Goal: Task Accomplishment & Management: Use online tool/utility

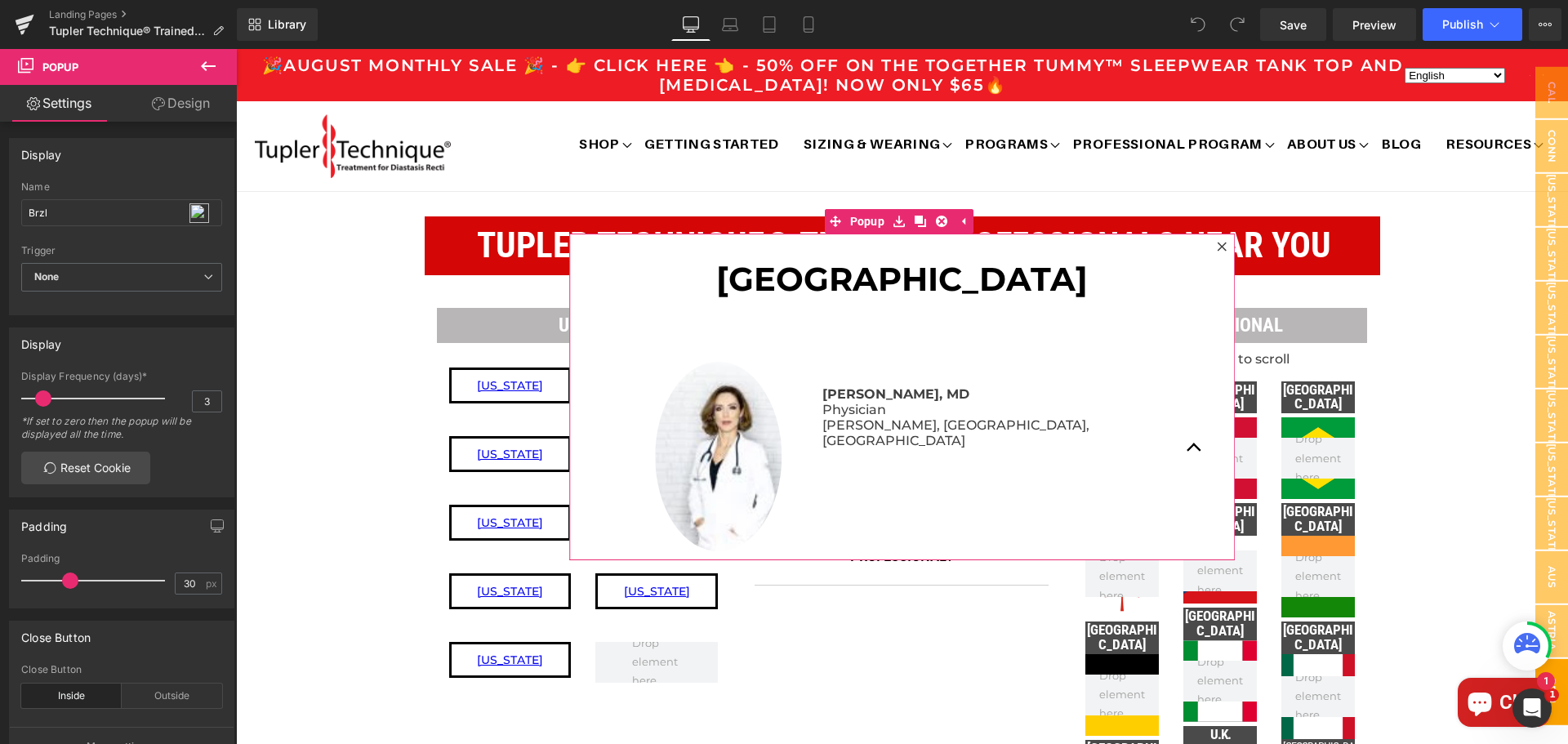
click at [1217, 246] on icon at bounding box center [1222, 246] width 9 height 9
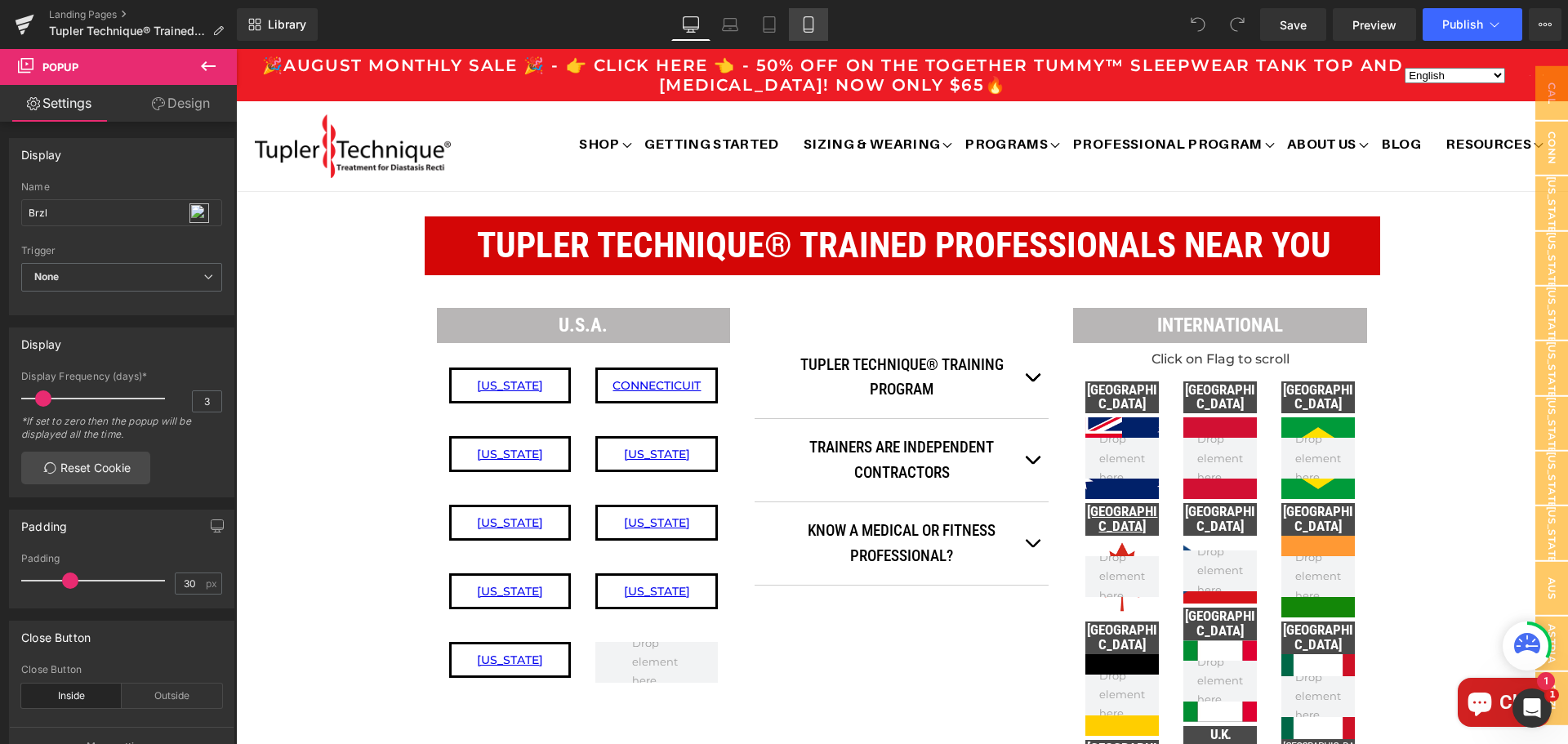
click at [811, 21] on icon at bounding box center [809, 25] width 16 height 16
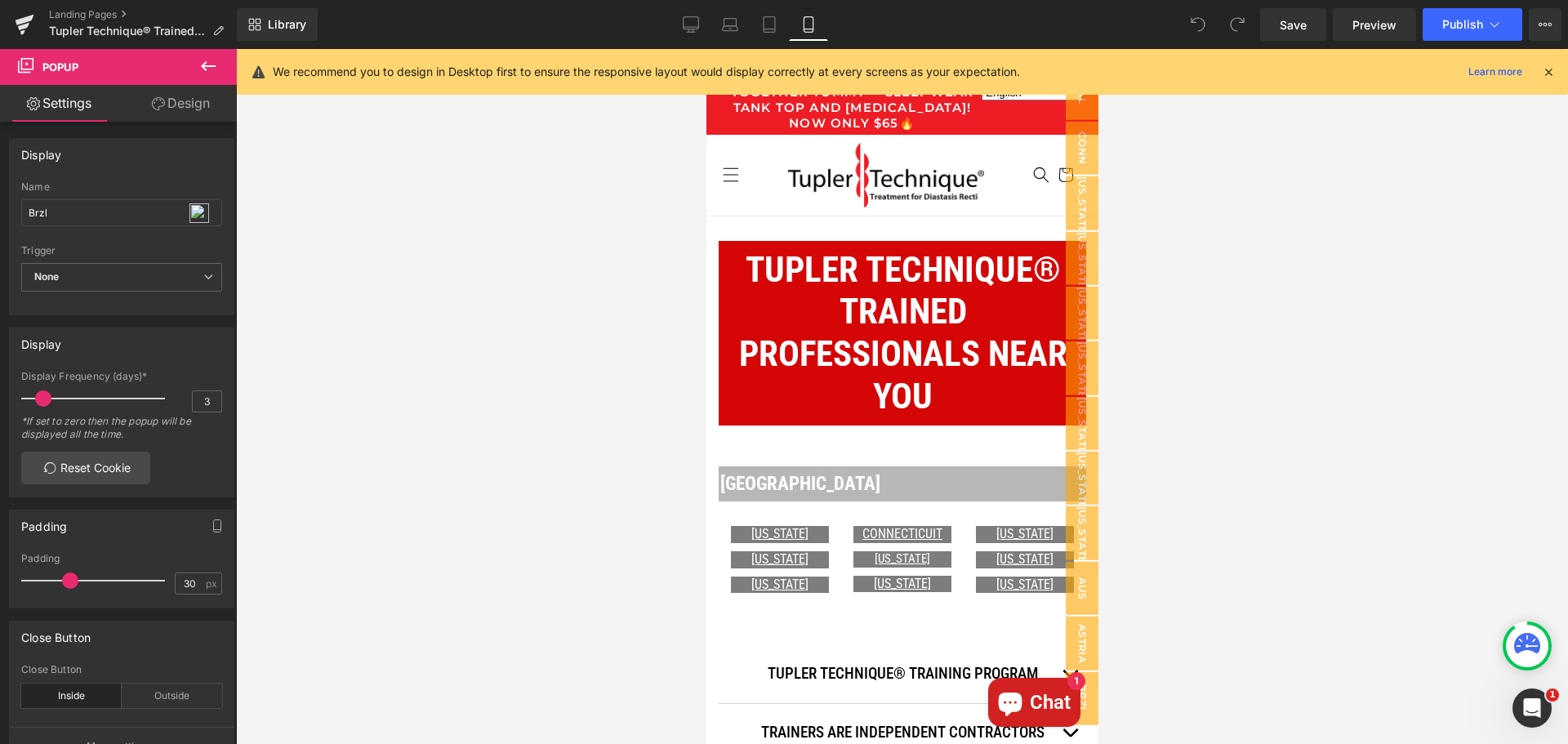
click at [211, 62] on icon at bounding box center [208, 66] width 19 height 19
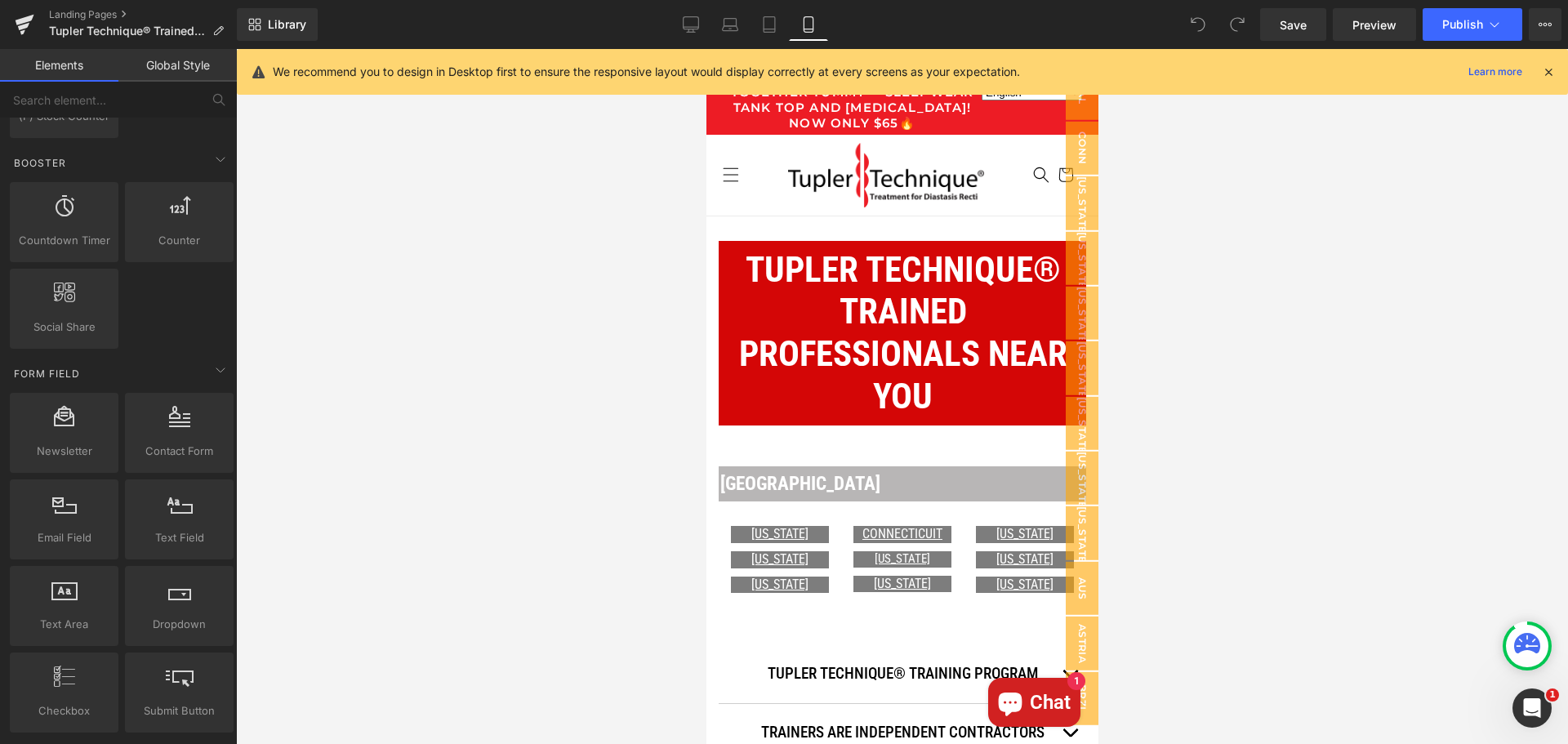
scroll to position [2124, 0]
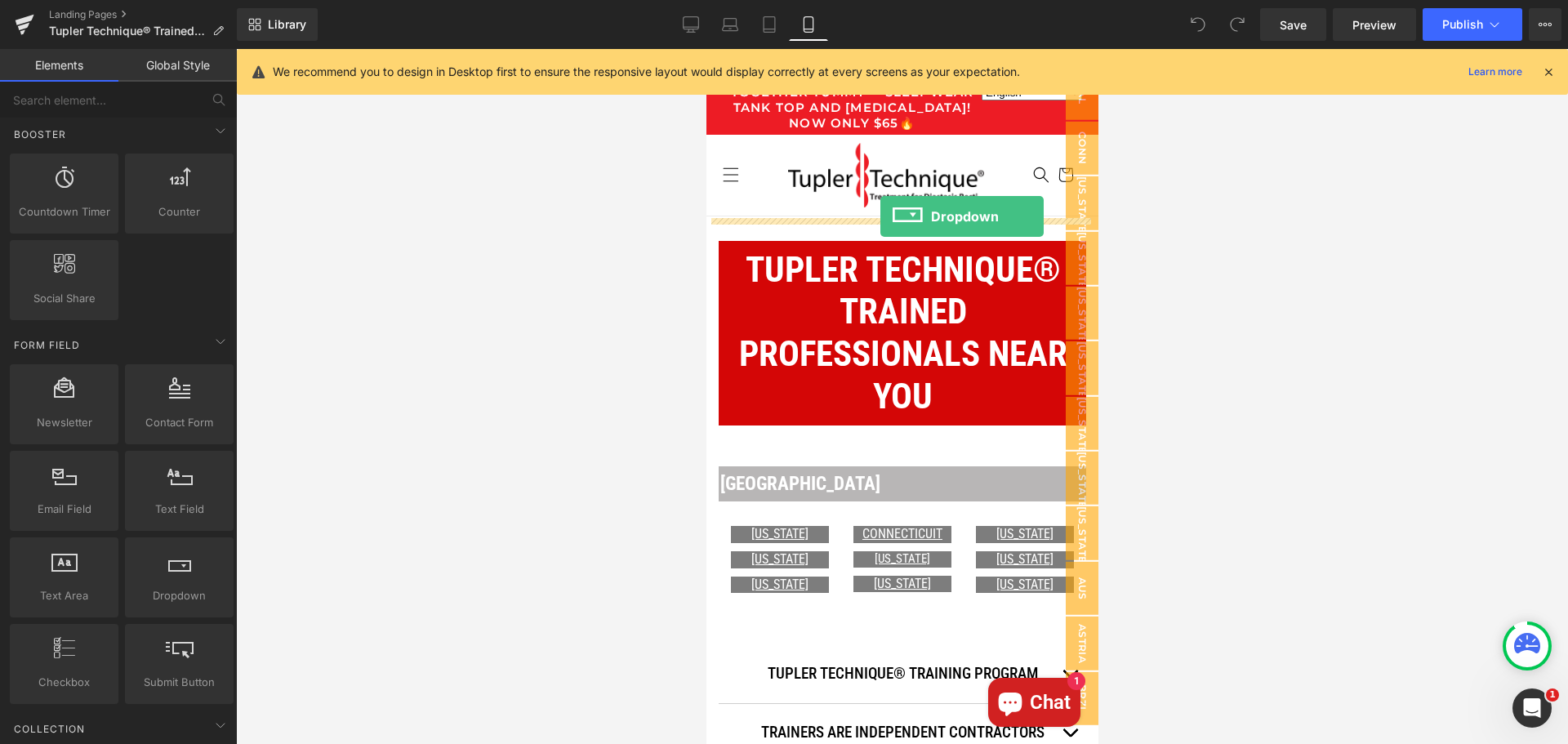
drag, startPoint x: 901, startPoint y: 629, endPoint x: 879, endPoint y: 216, distance: 413.6
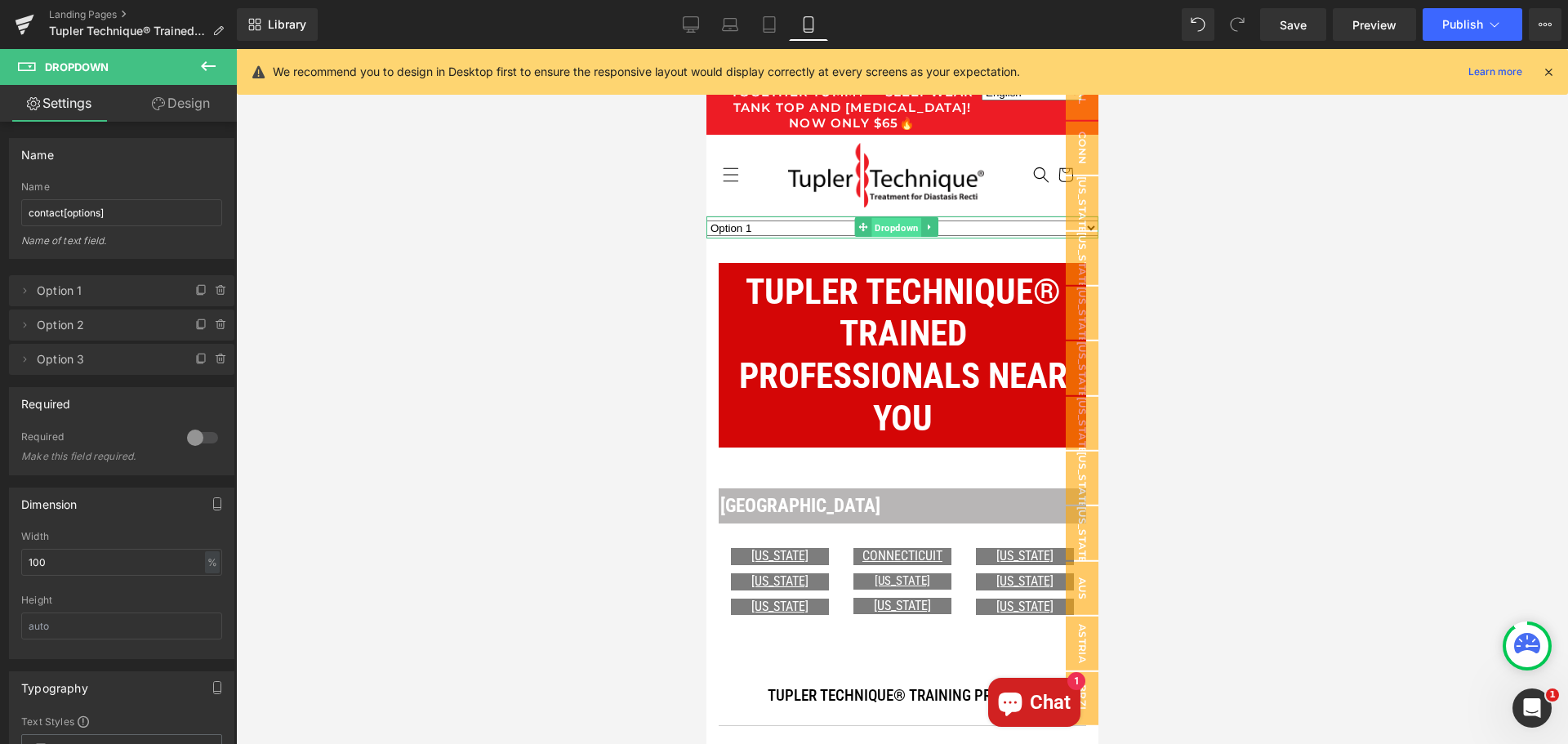
click at [892, 229] on span "Dropdown" at bounding box center [896, 227] width 49 height 19
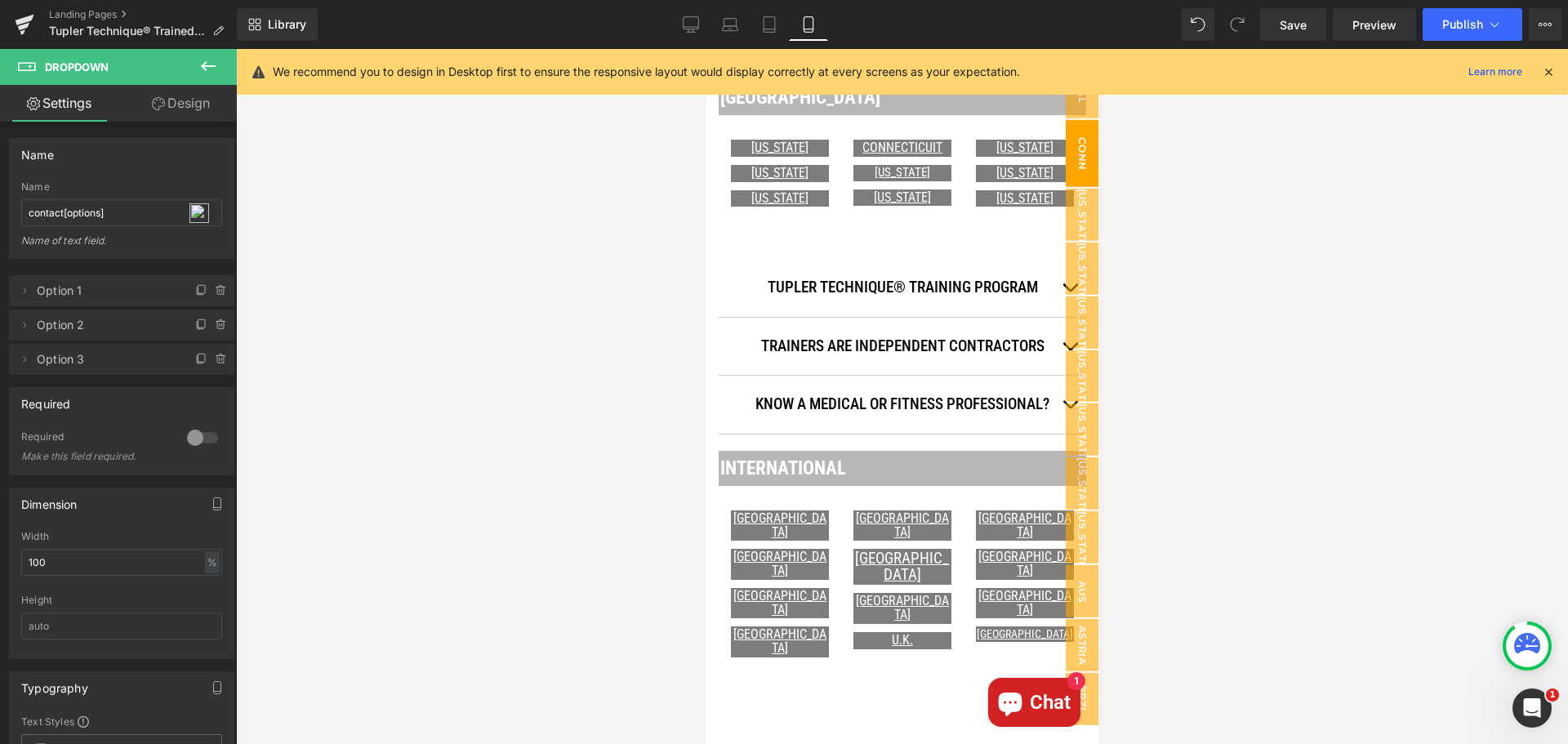
scroll to position [0, 0]
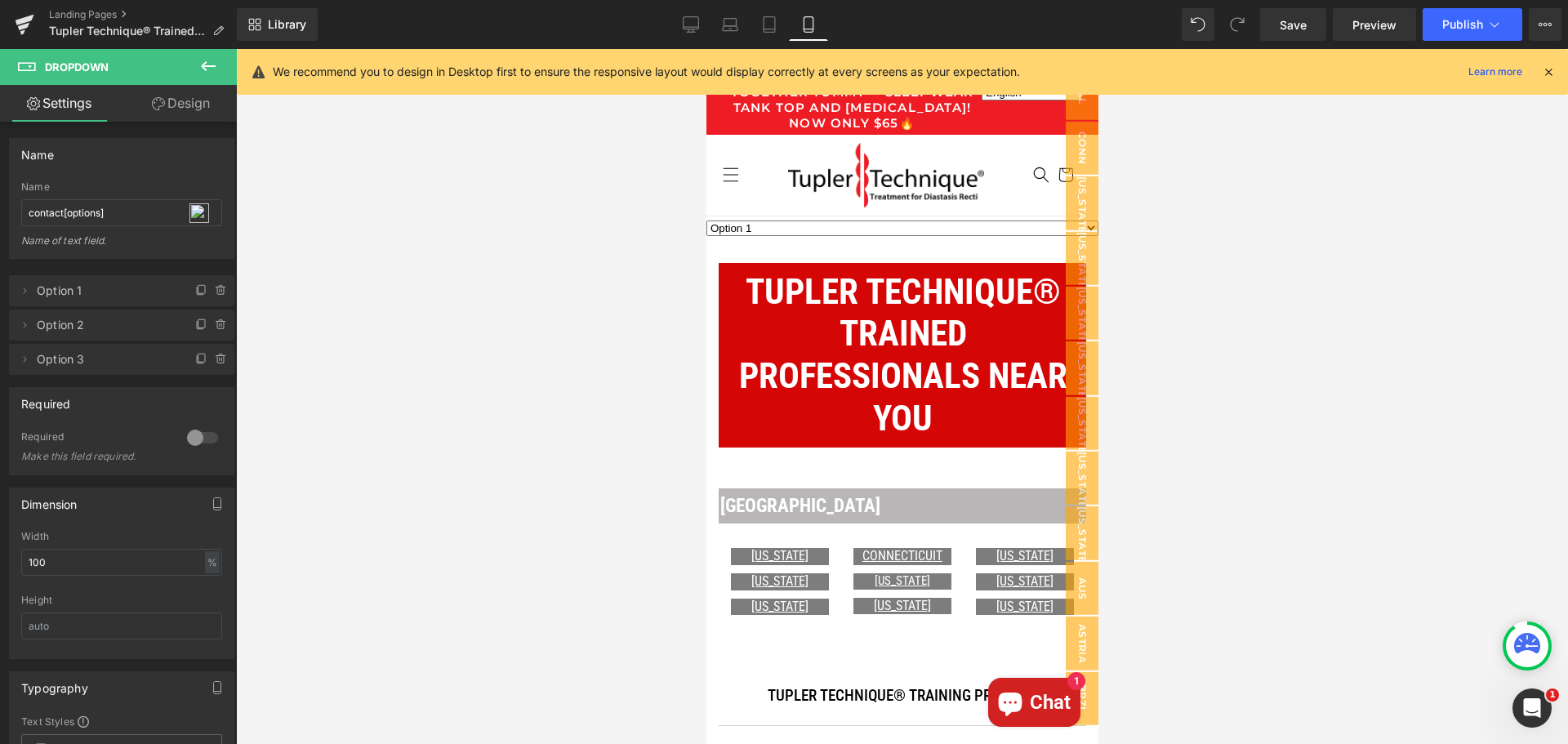
click at [1553, 71] on icon at bounding box center [1549, 71] width 15 height 15
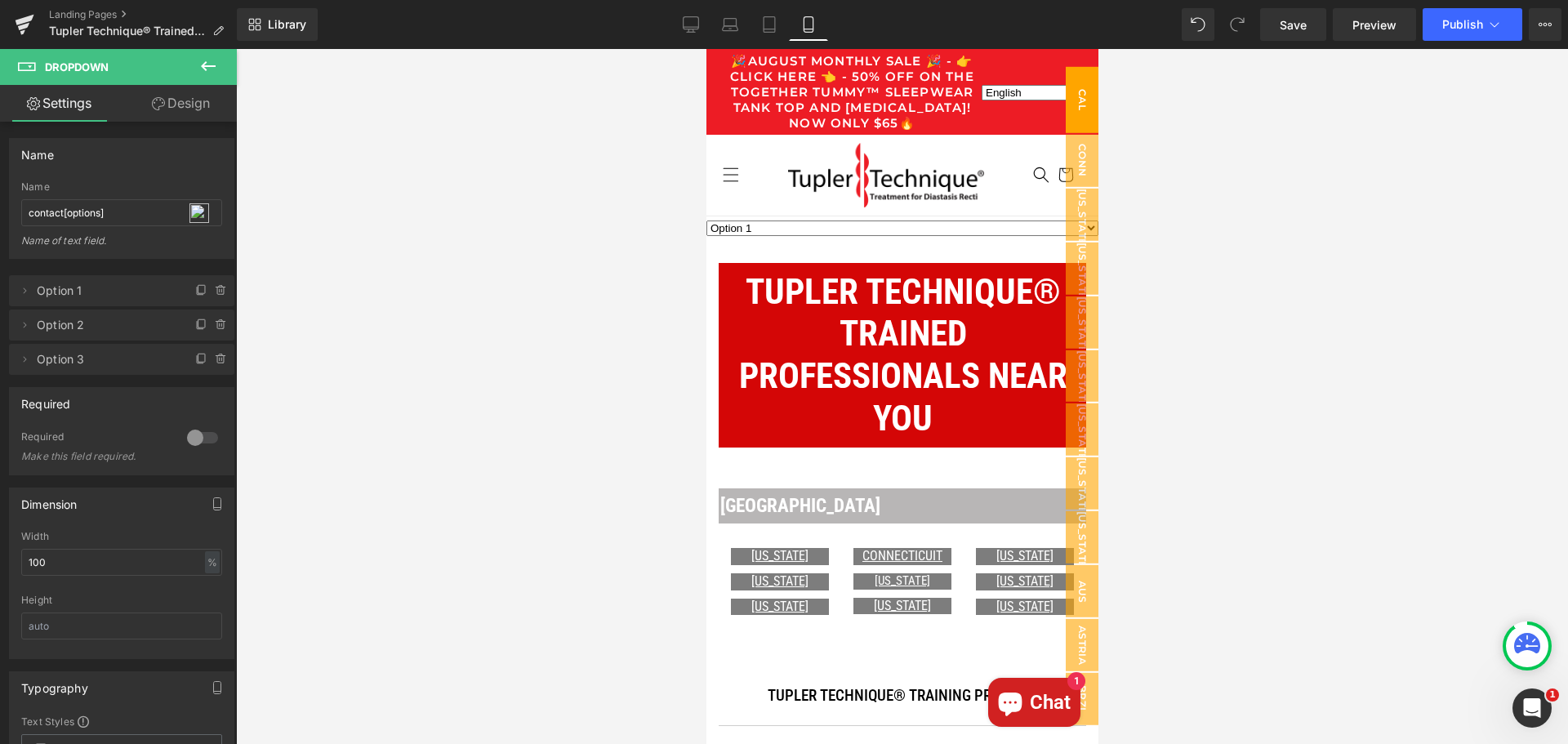
drag, startPoint x: 1065, startPoint y: 102, endPoint x: 1065, endPoint y: 87, distance: 15.0
click at [1065, 87] on span "Cal" at bounding box center [1082, 99] width 33 height 66
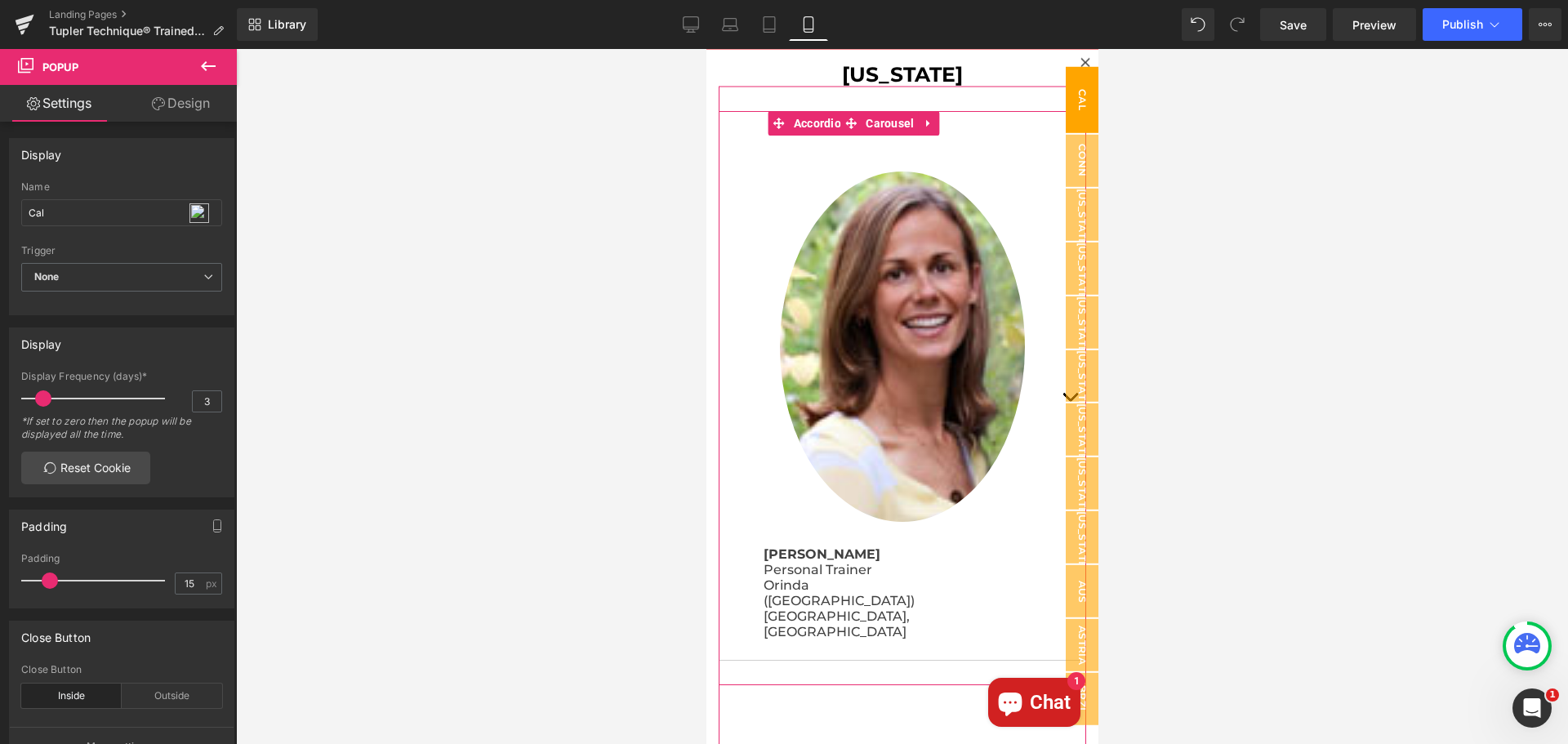
click at [1069, 401] on span "button" at bounding box center [1069, 401] width 0 height 0
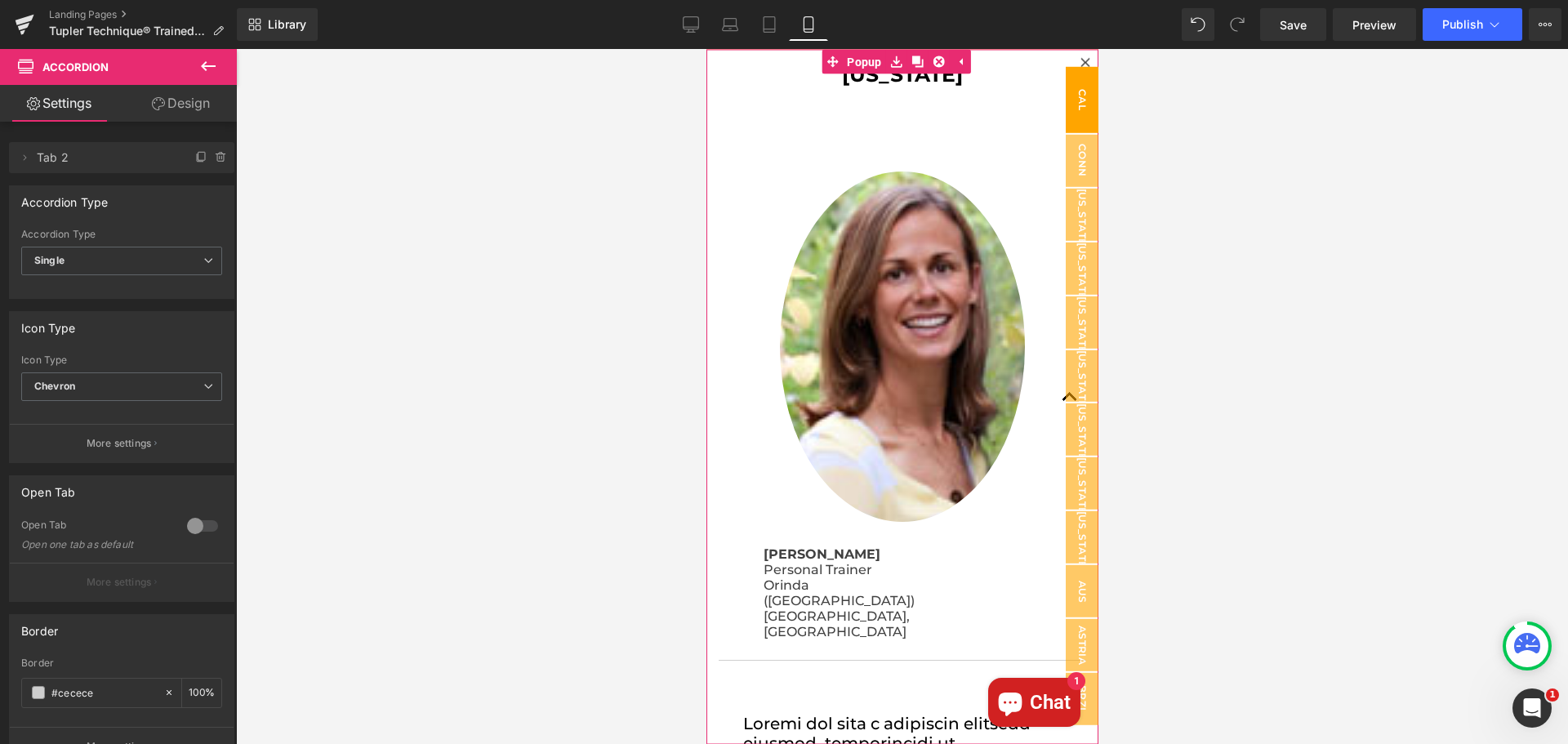
click at [1080, 60] on icon at bounding box center [1084, 61] width 10 height 10
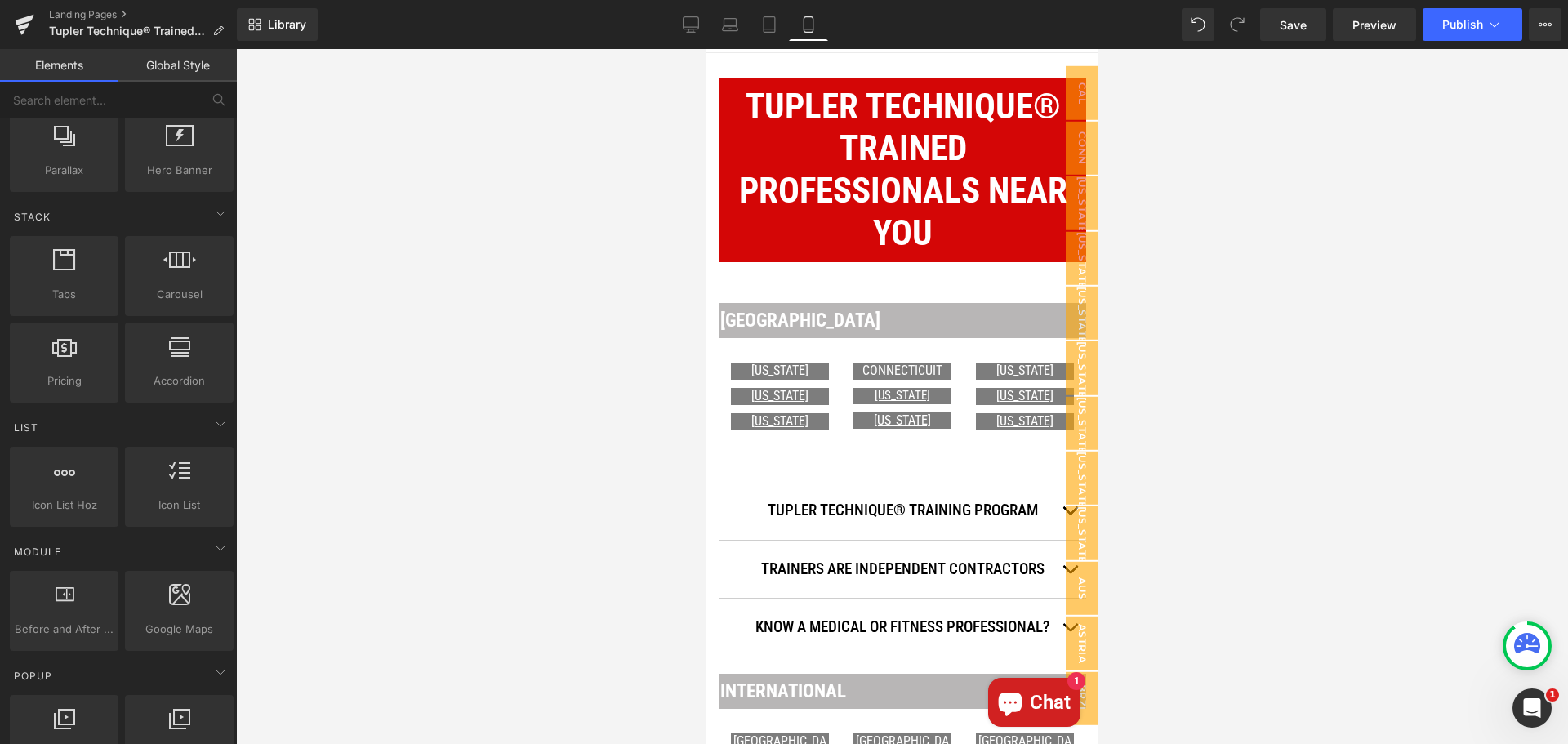
scroll to position [246, 0]
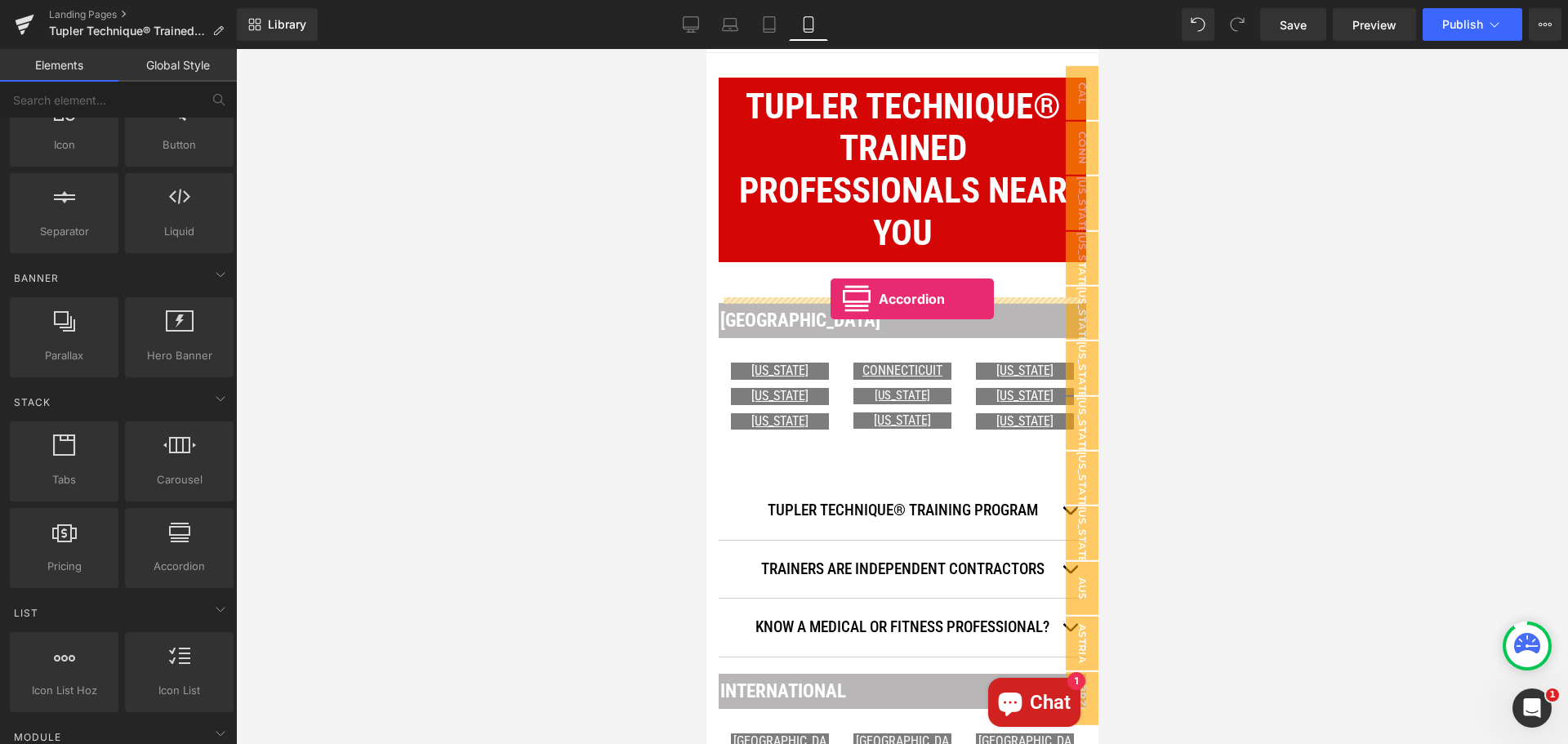
drag, startPoint x: 889, startPoint y: 607, endPoint x: 830, endPoint y: 299, distance: 313.6
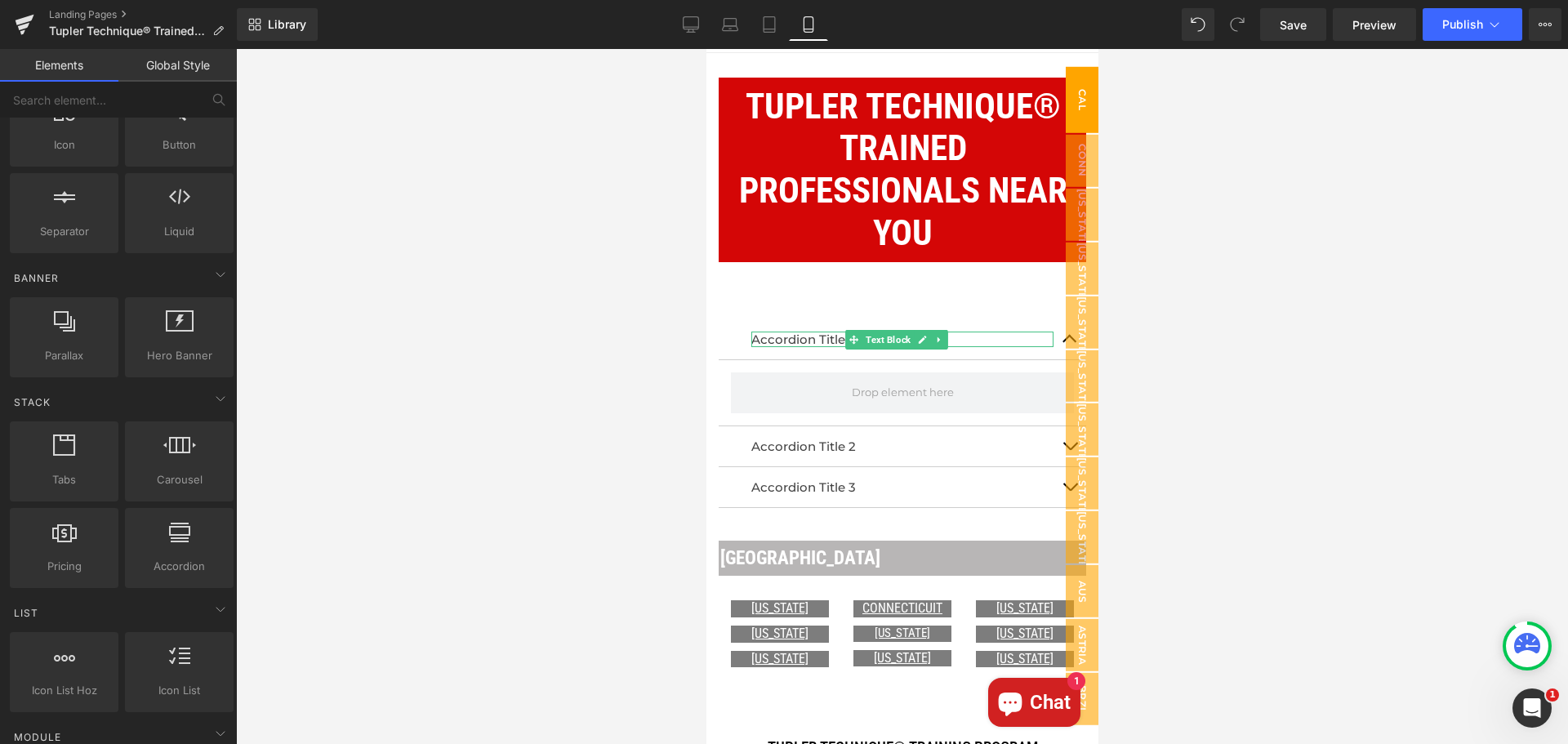
click at [1067, 101] on span "Cal" at bounding box center [1082, 99] width 33 height 66
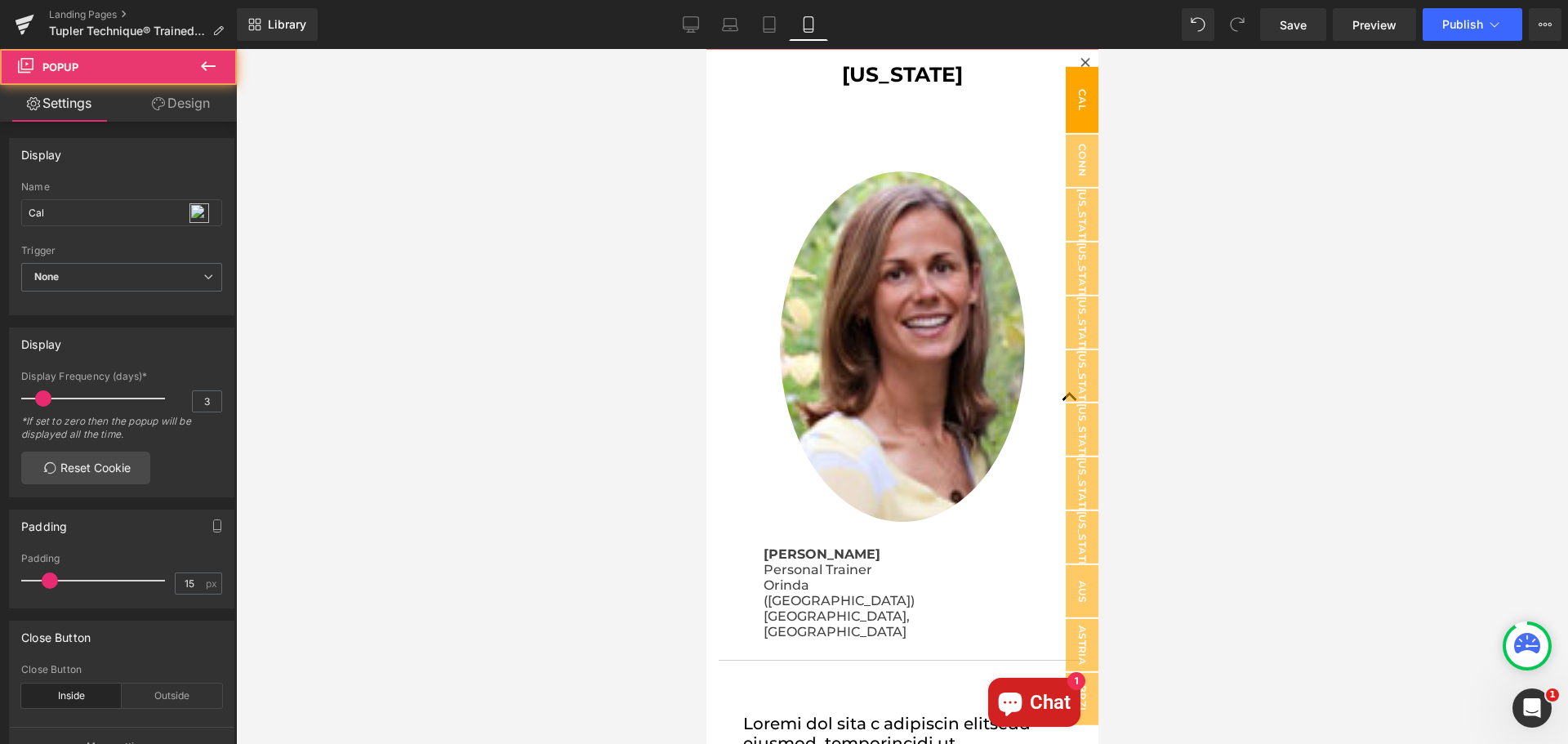
scroll to position [0, 0]
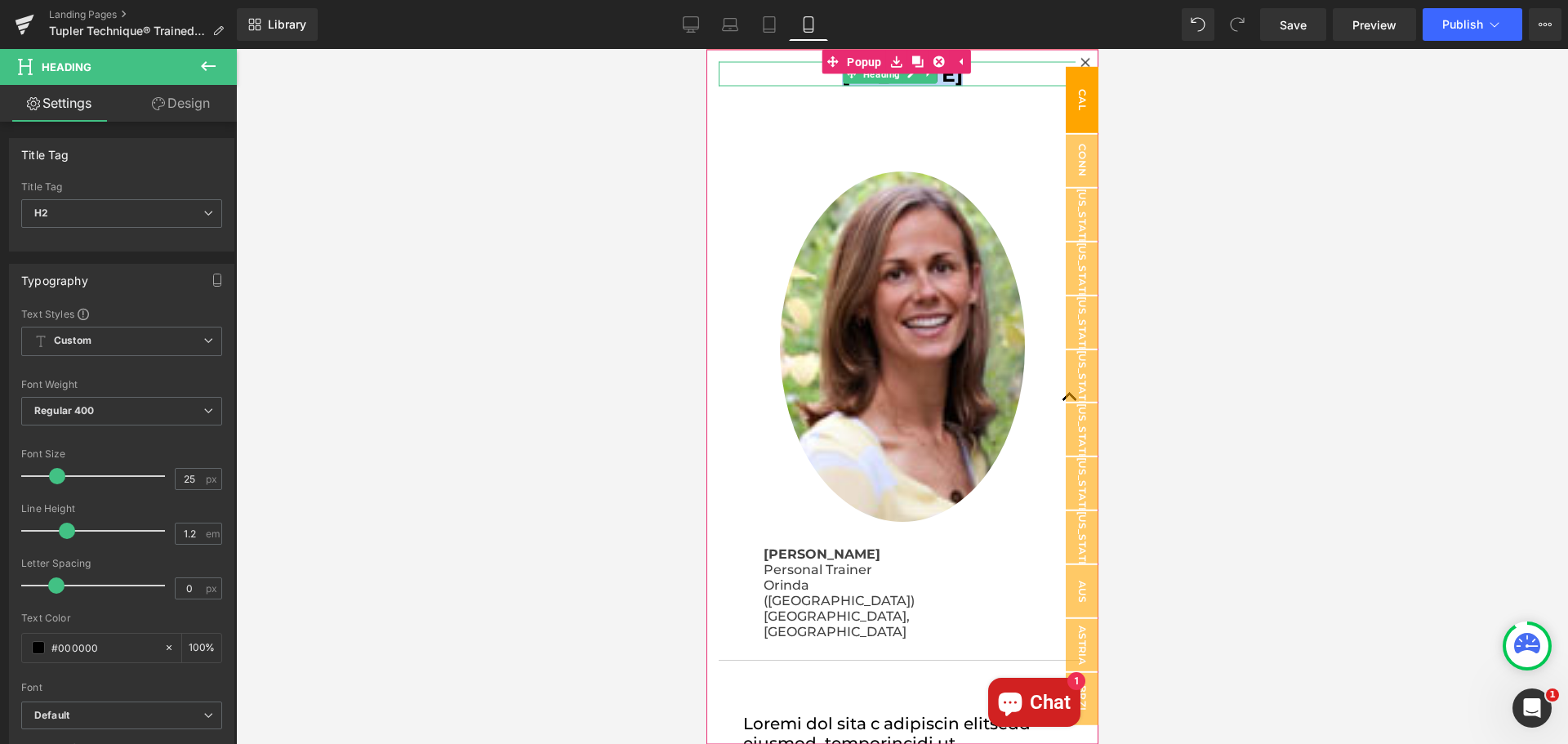
drag, startPoint x: 968, startPoint y: 77, endPoint x: 791, endPoint y: 73, distance: 177.0
click at [791, 73] on h2 "[US_STATE]" at bounding box center [901, 73] width 367 height 25
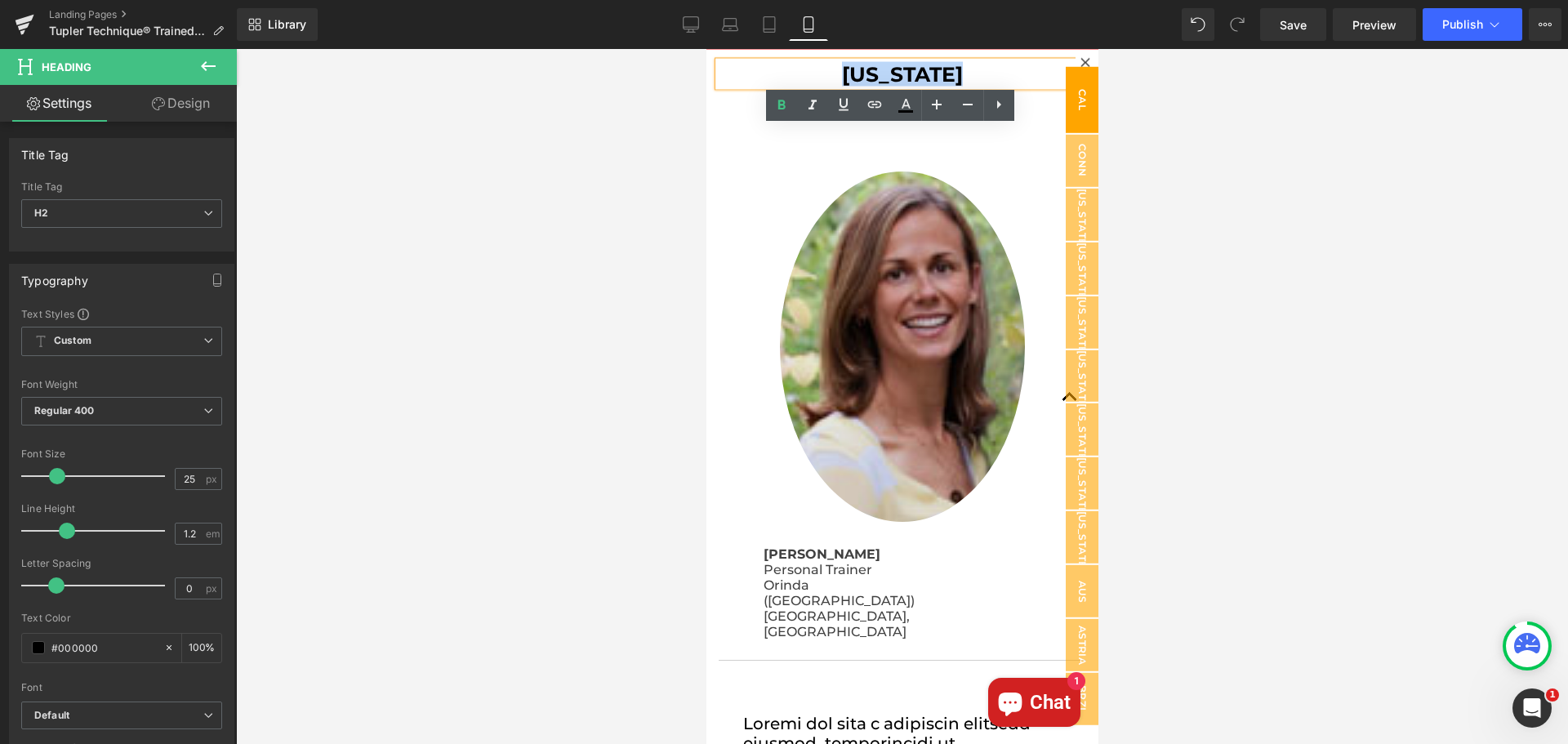
copy h2 "[US_STATE]"
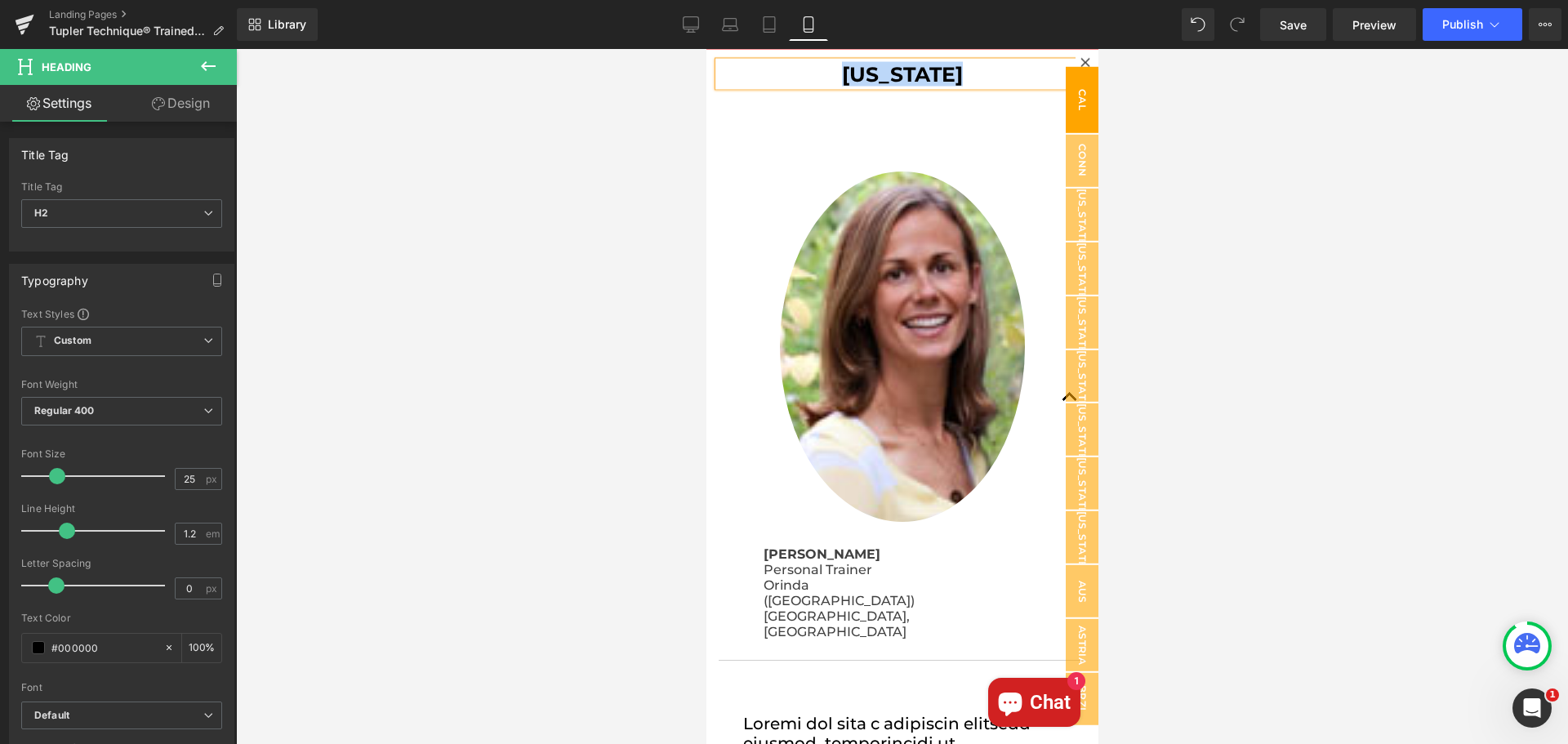
click at [1080, 59] on icon at bounding box center [1084, 61] width 10 height 10
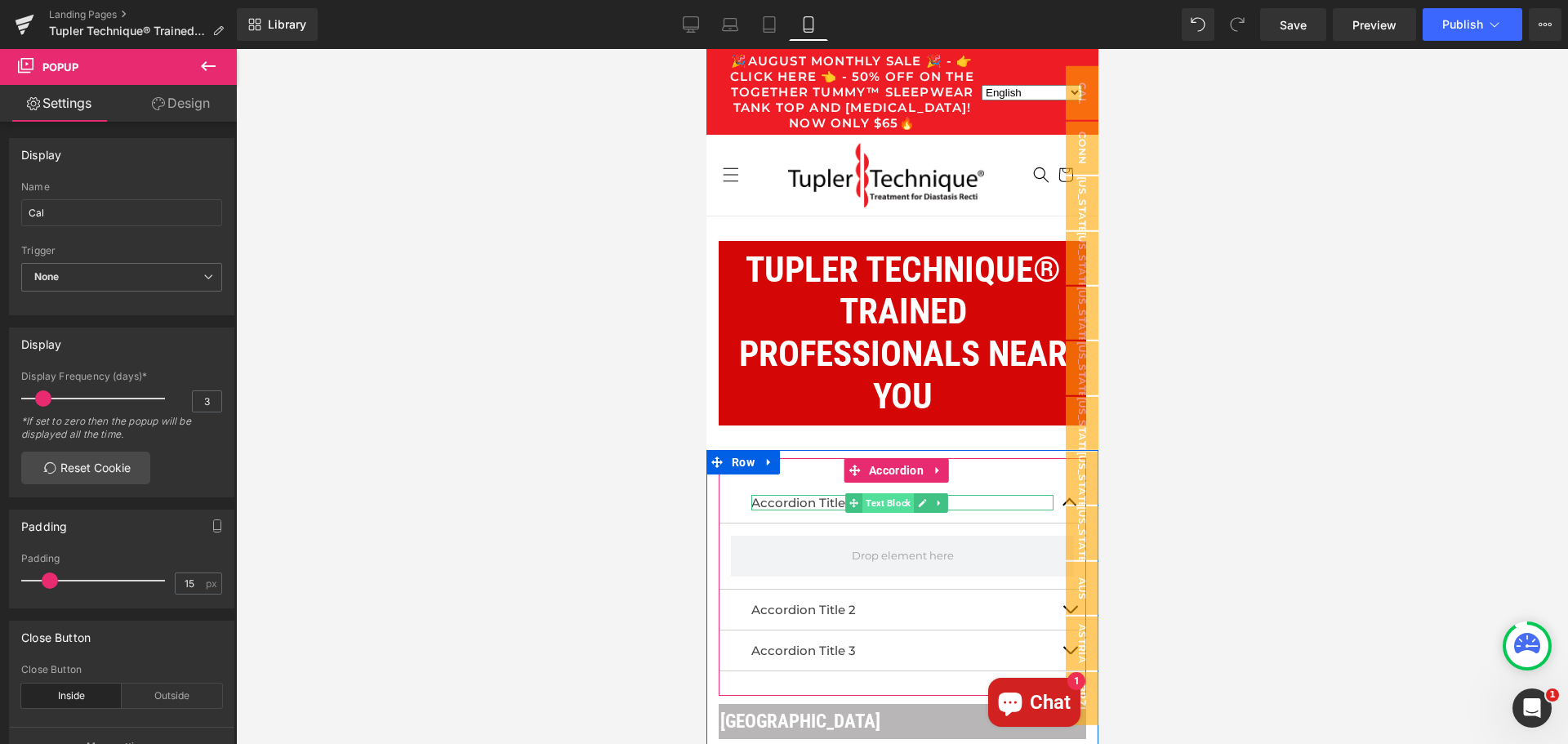
click at [881, 507] on span "Text Block" at bounding box center [887, 503] width 51 height 19
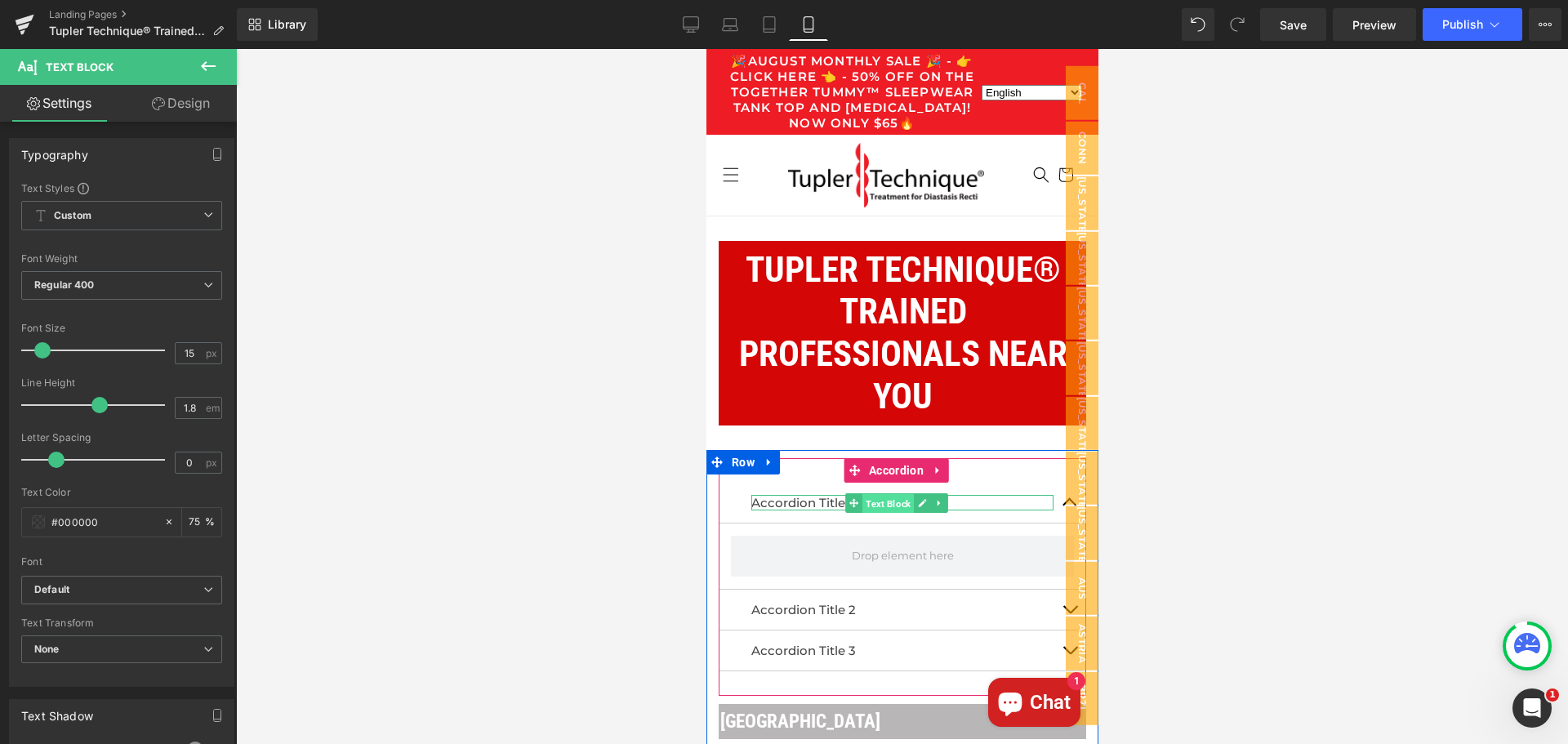
click at [881, 506] on span "Text Block" at bounding box center [887, 503] width 51 height 19
click at [824, 504] on p "Accordion Title 1" at bounding box center [901, 502] width 302 height 16
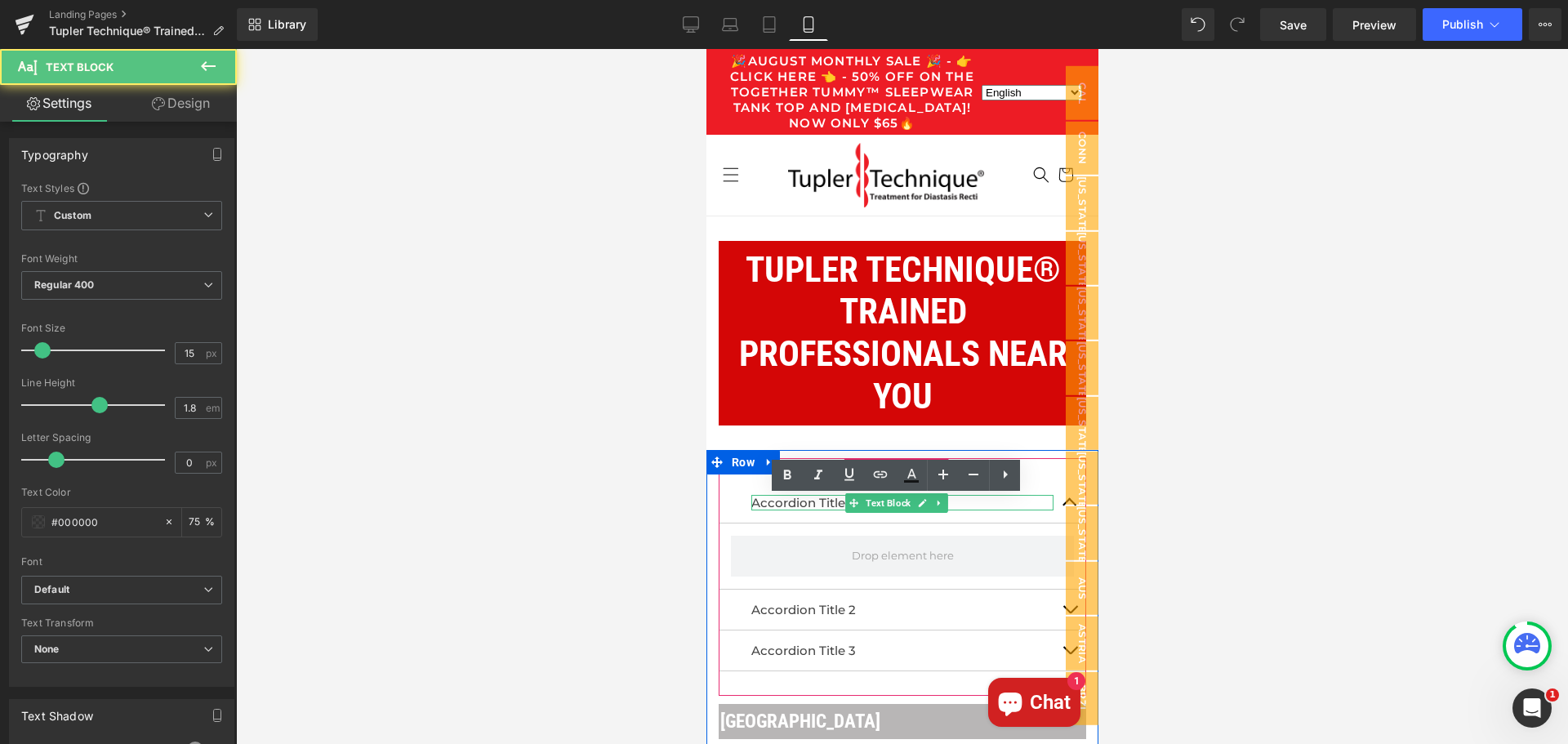
click at [824, 504] on p "Accordion Title 1" at bounding box center [901, 502] width 302 height 16
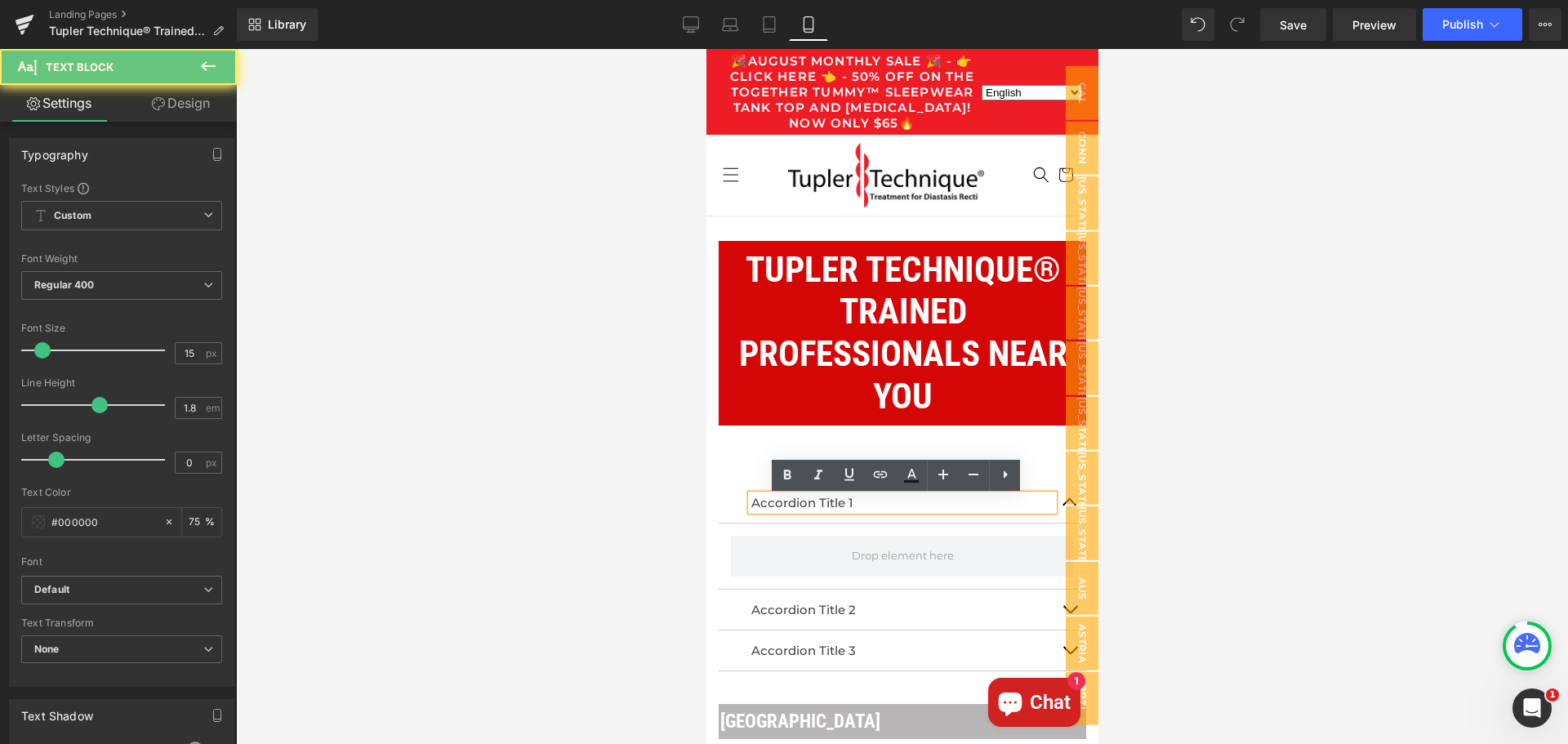
click at [864, 504] on p "Accordion Title 1" at bounding box center [901, 502] width 302 height 16
drag, startPoint x: 759, startPoint y: 506, endPoint x: 750, endPoint y: 506, distance: 9.0
click at [750, 506] on p "Accordion Title 1" at bounding box center [901, 502] width 302 height 16
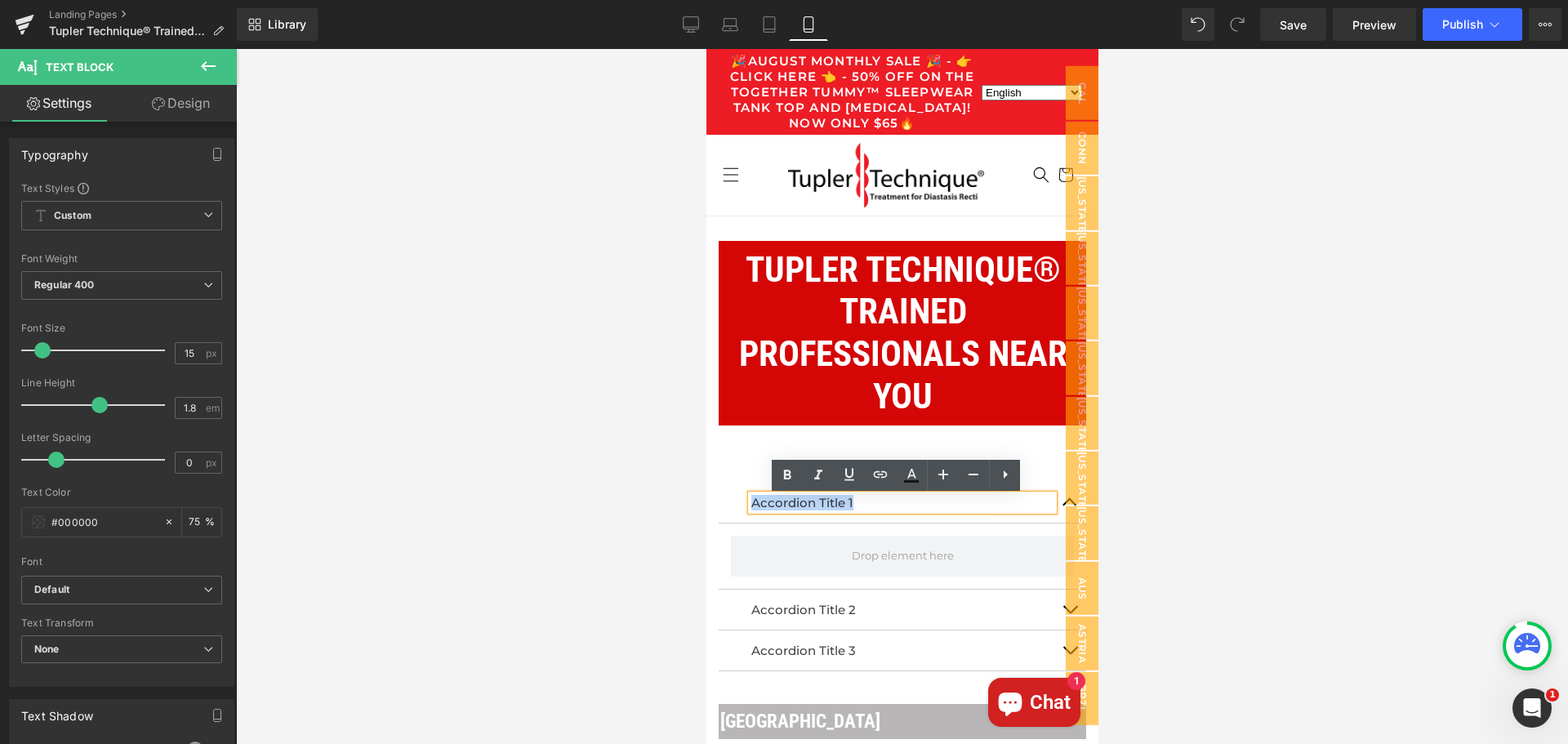
copy p "Accordion Title 1"
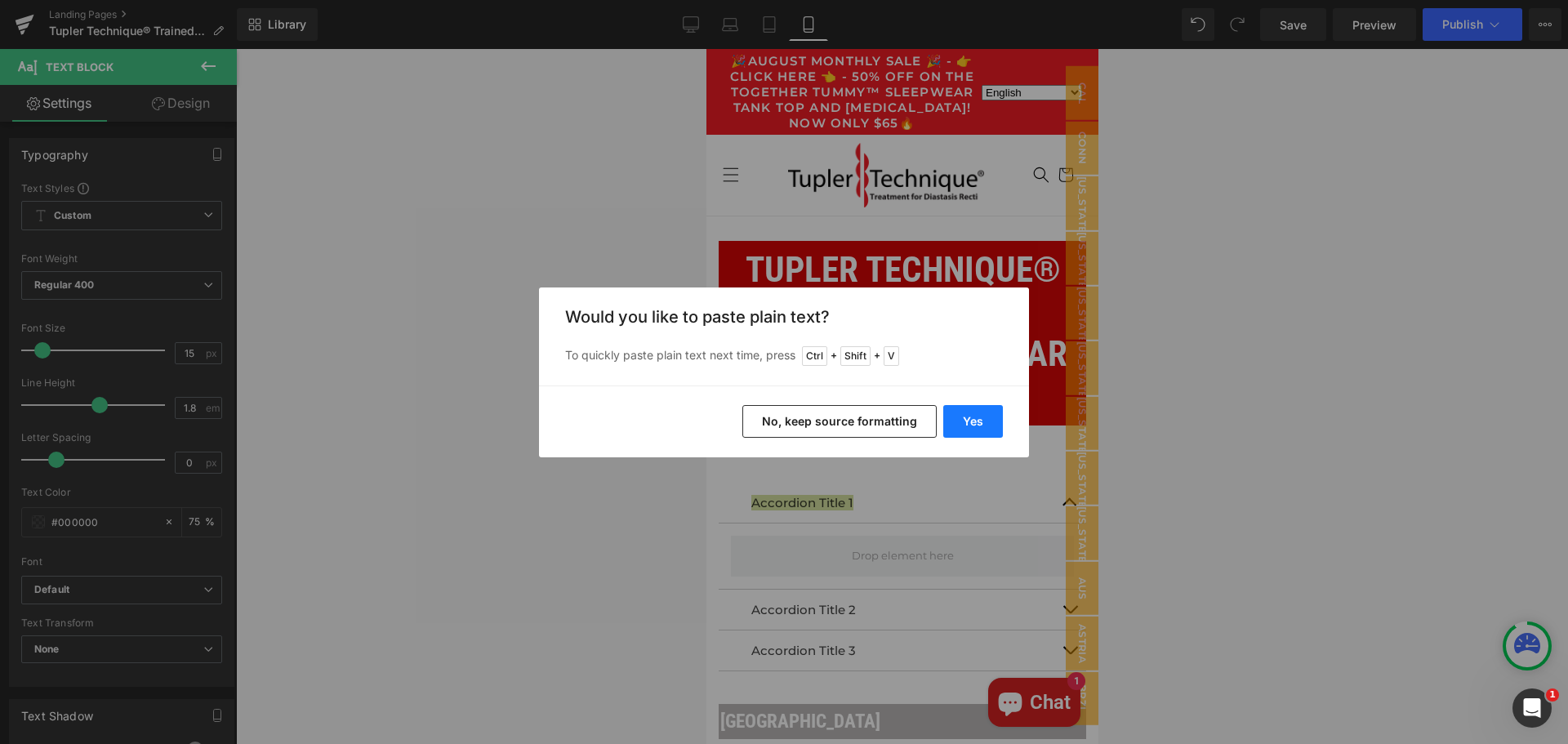
click at [991, 418] on button "Yes" at bounding box center [973, 421] width 60 height 33
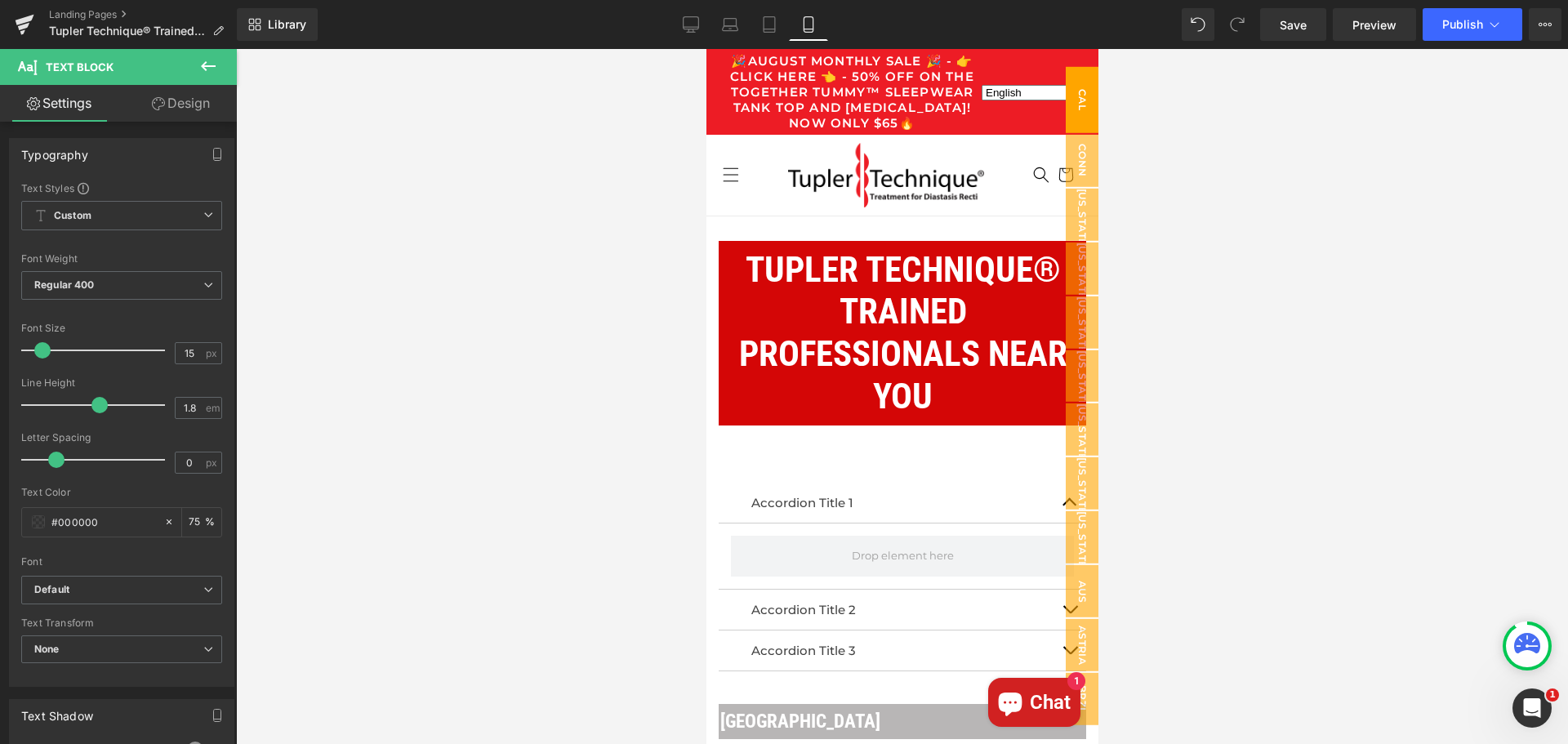
click at [1068, 96] on span "Cal" at bounding box center [1082, 99] width 33 height 66
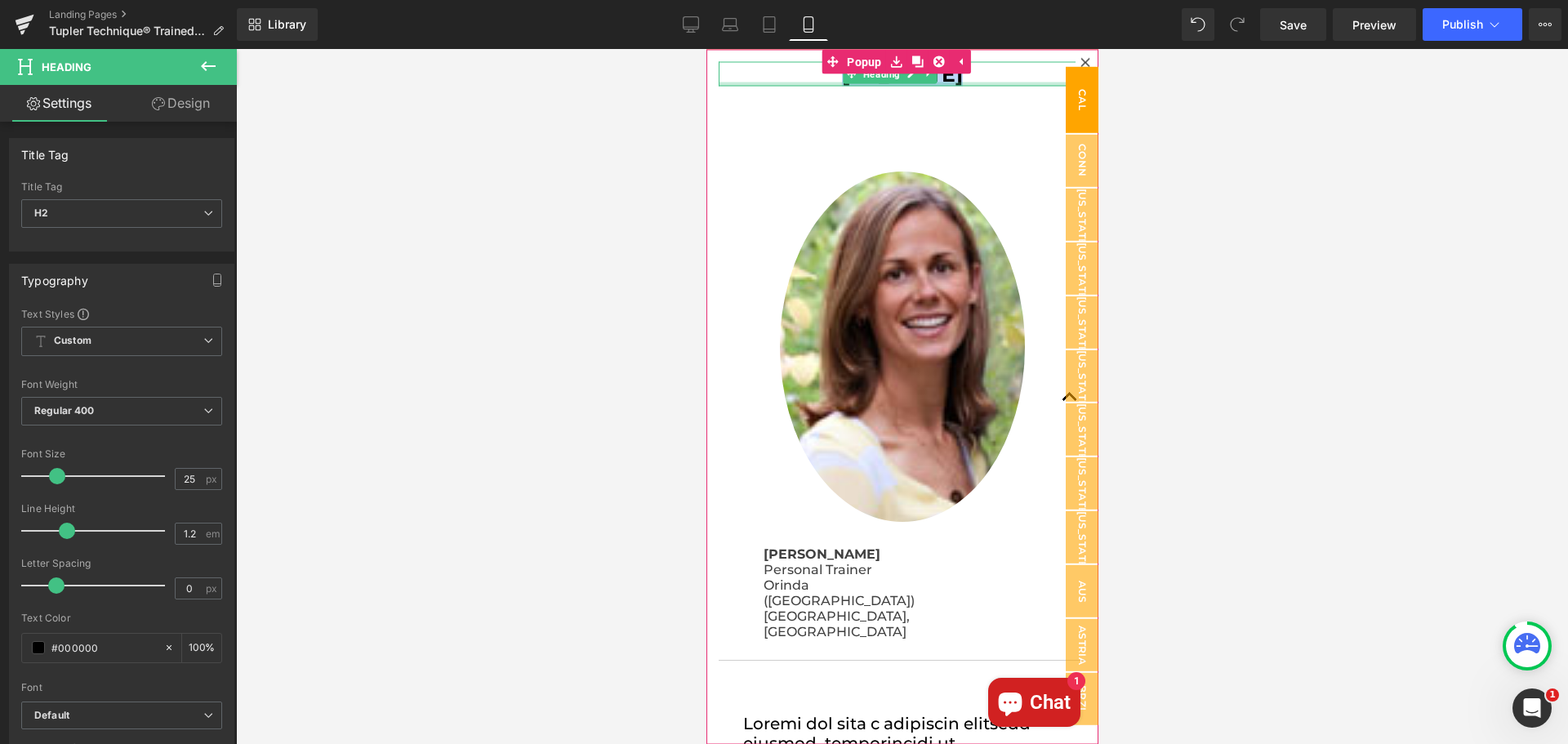
drag, startPoint x: 975, startPoint y: 79, endPoint x: 825, endPoint y: 83, distance: 150.1
click at [825, 83] on div "[US_STATE] Heading" at bounding box center [901, 73] width 367 height 25
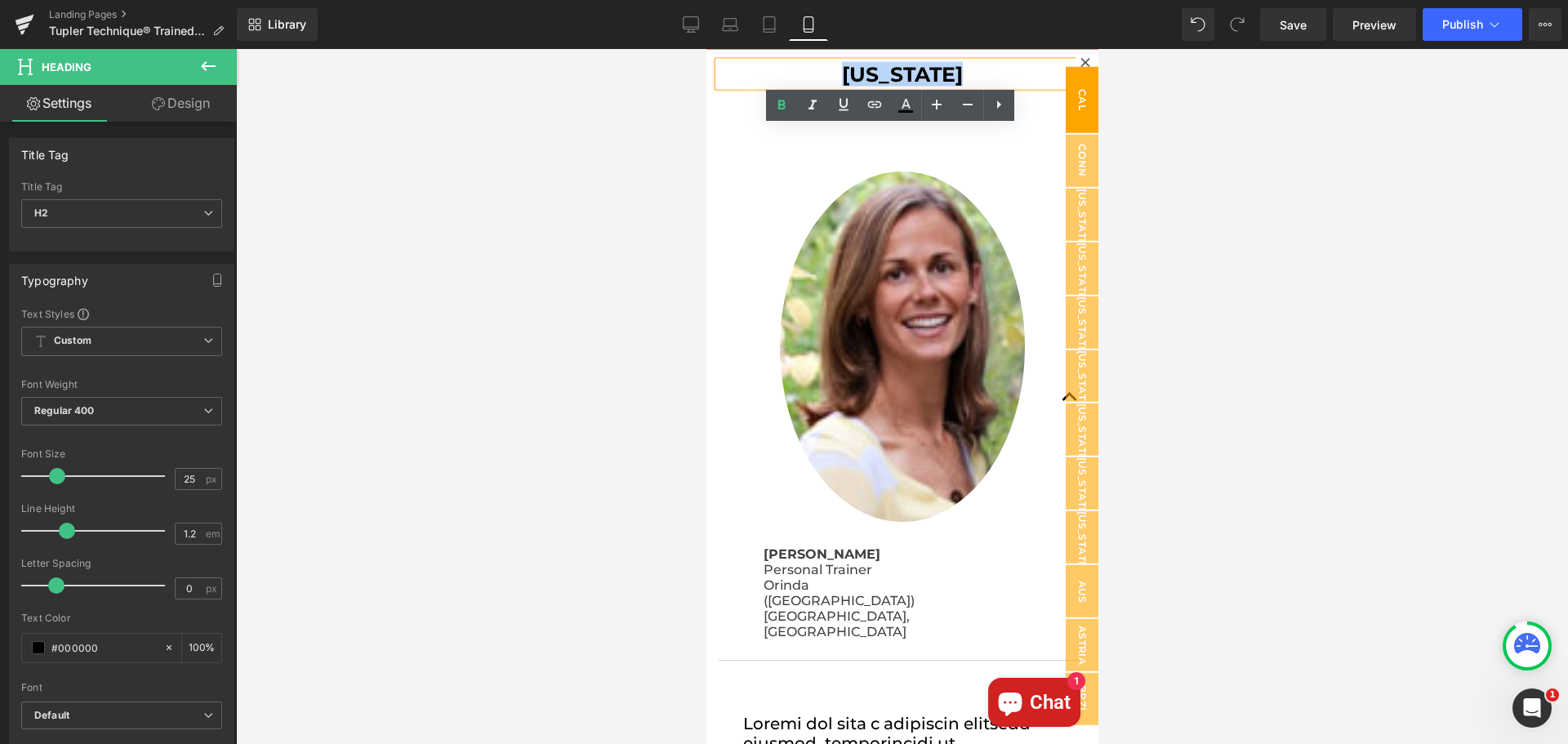
copy h2 "[US_STATE]"
drag, startPoint x: 1074, startPoint y: 55, endPoint x: 1074, endPoint y: 89, distance: 34.0
click at [1074, 55] on div at bounding box center [1083, 61] width 19 height 19
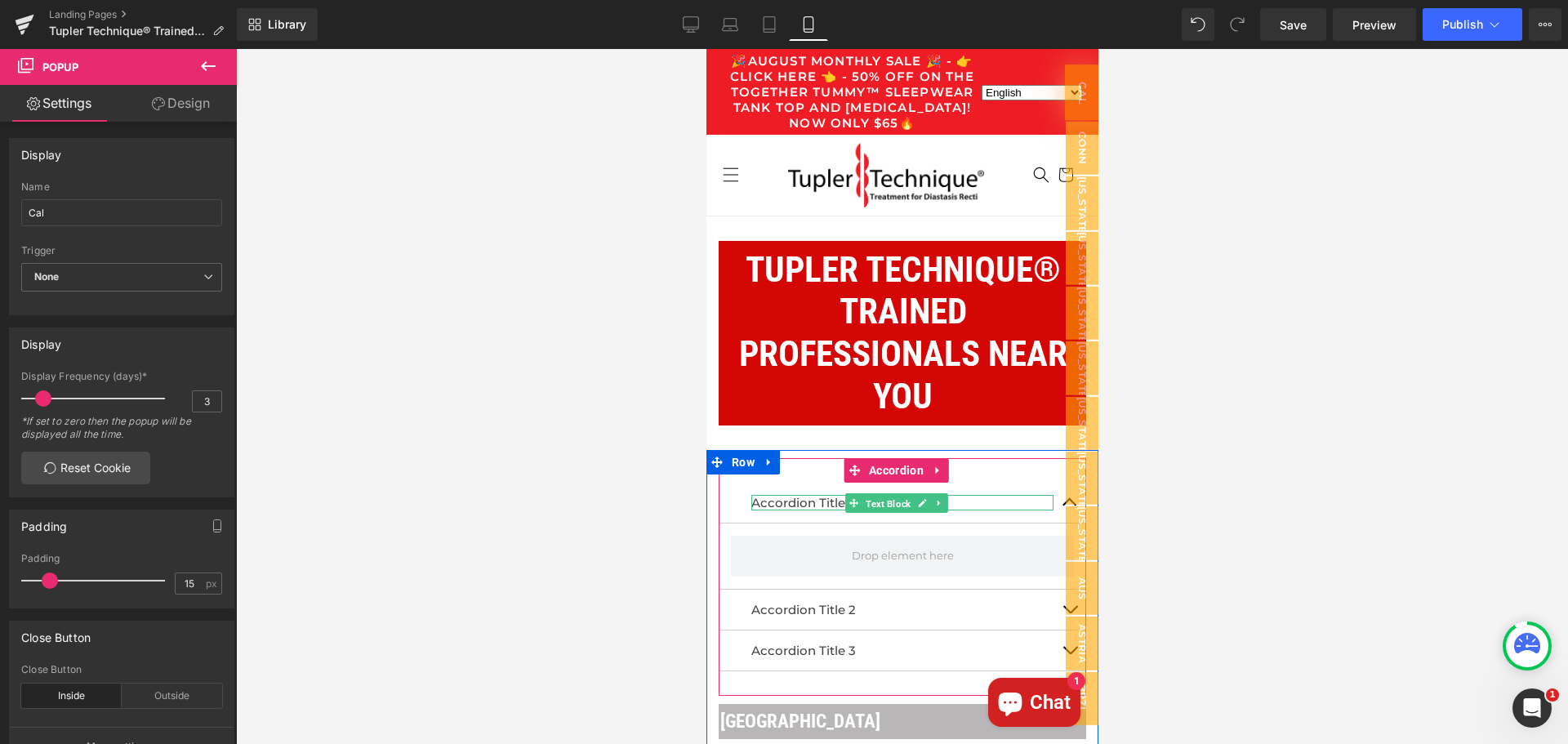
click at [880, 504] on span "Text Block" at bounding box center [887, 503] width 51 height 19
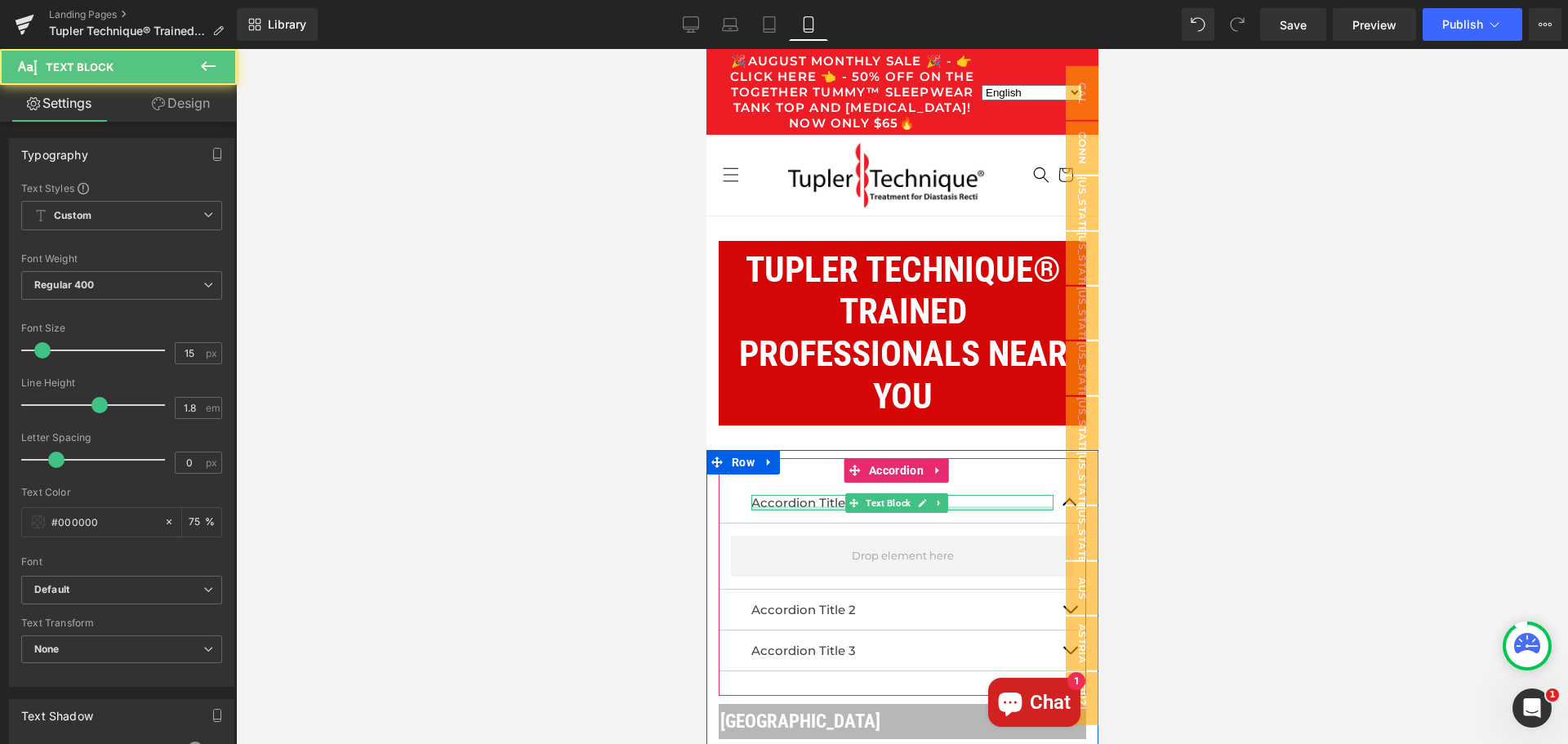
click at [820, 509] on div at bounding box center [901, 509] width 302 height 4
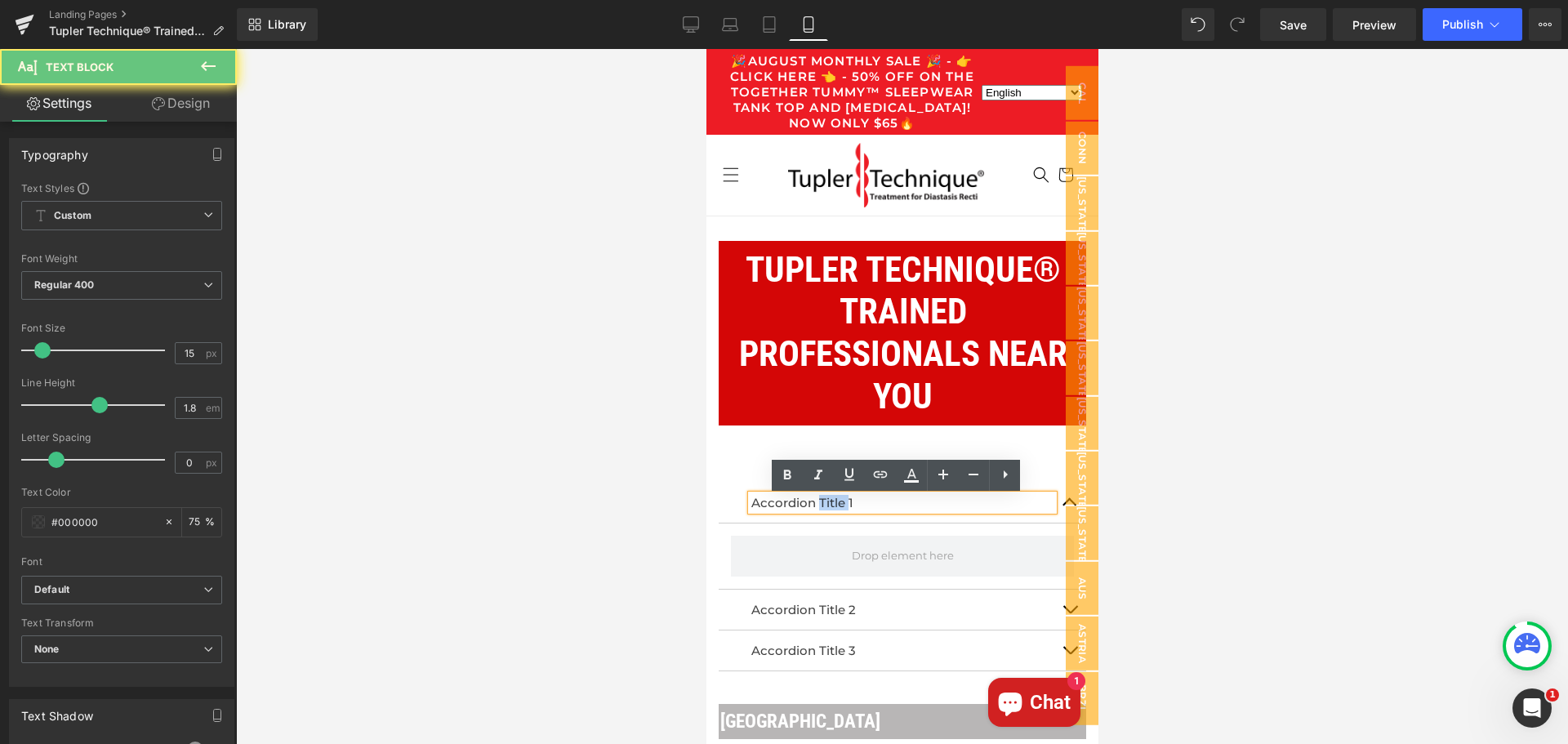
click at [820, 509] on p "Accordion Title 1" at bounding box center [901, 502] width 302 height 16
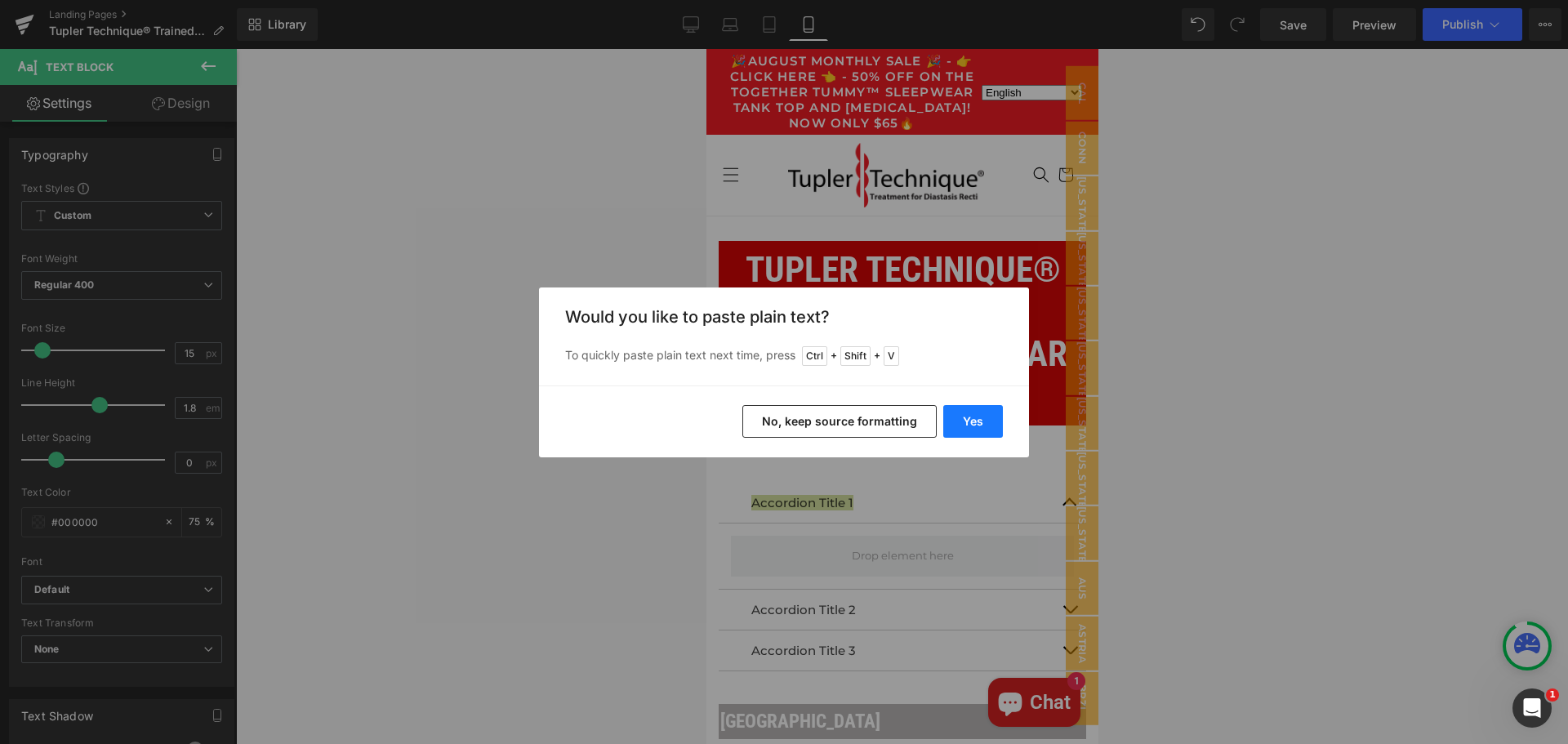
click at [988, 425] on button "Yes" at bounding box center [973, 421] width 60 height 33
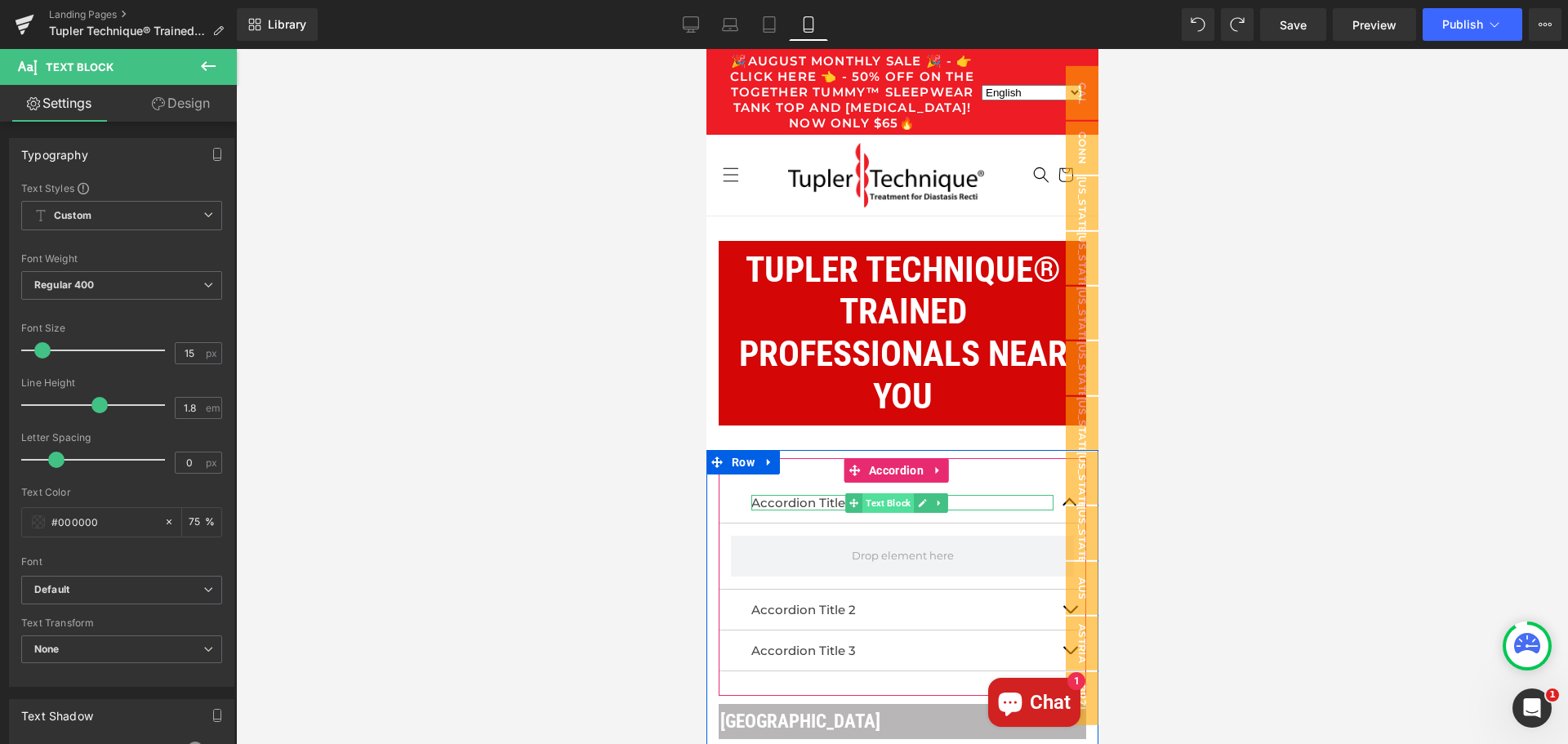
click at [863, 508] on span "Text Block" at bounding box center [887, 503] width 51 height 19
click at [830, 506] on p "Accordion Title 1" at bounding box center [901, 502] width 302 height 16
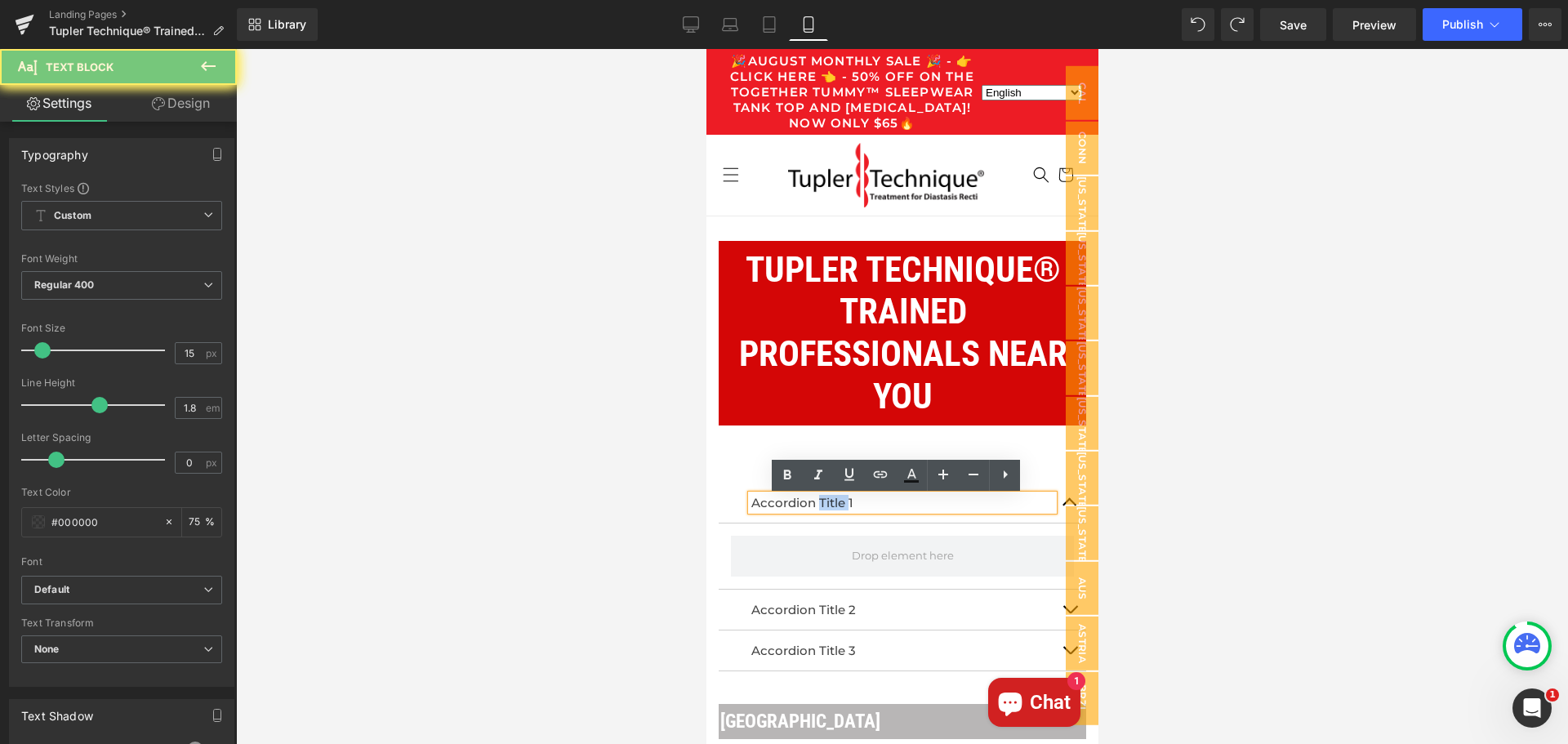
click at [830, 506] on p "Accordion Title 1" at bounding box center [901, 502] width 302 height 16
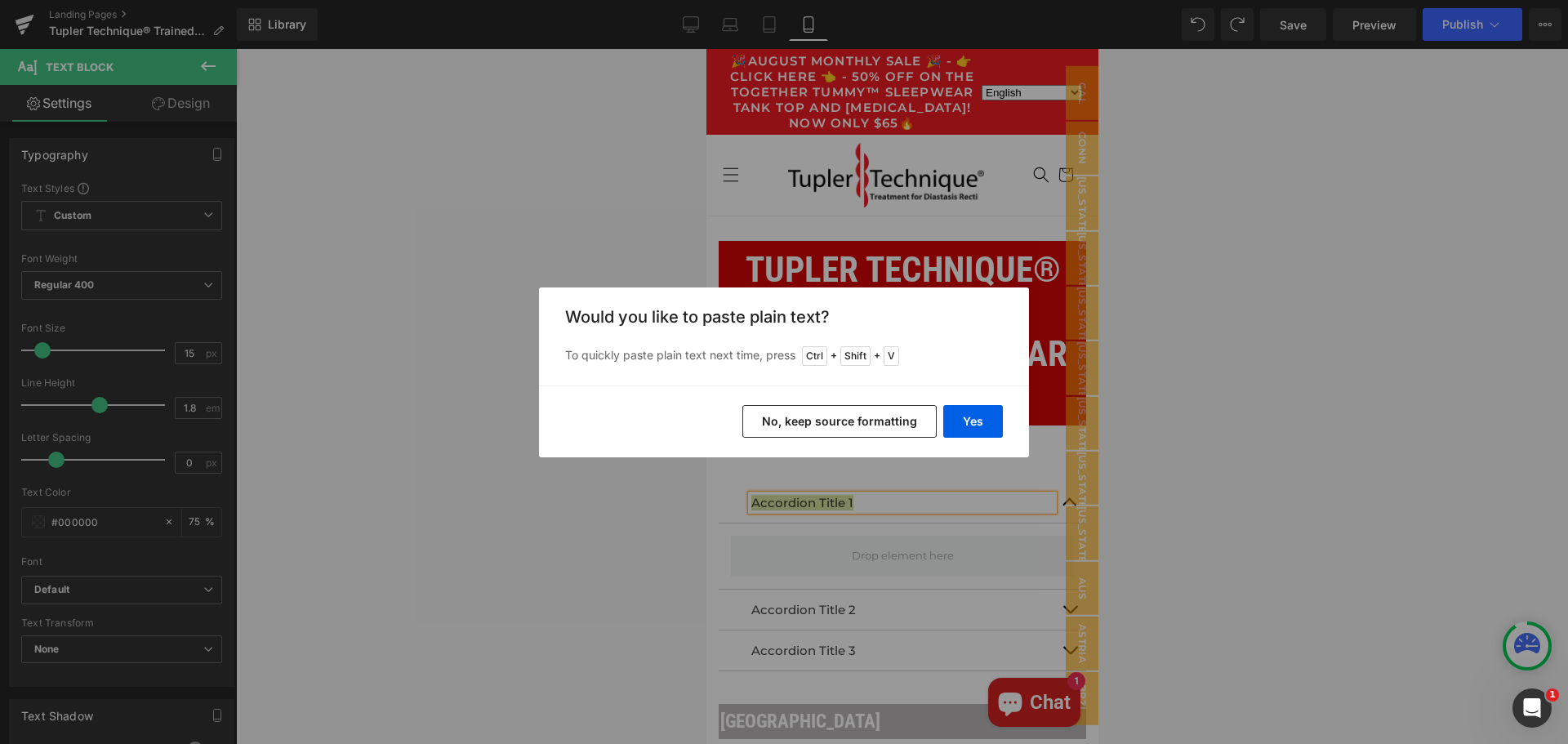
drag, startPoint x: 142, startPoint y: 377, endPoint x: 848, endPoint y: 426, distance: 707.7
click at [848, 426] on button "No, keep source formatting" at bounding box center [840, 421] width 194 height 33
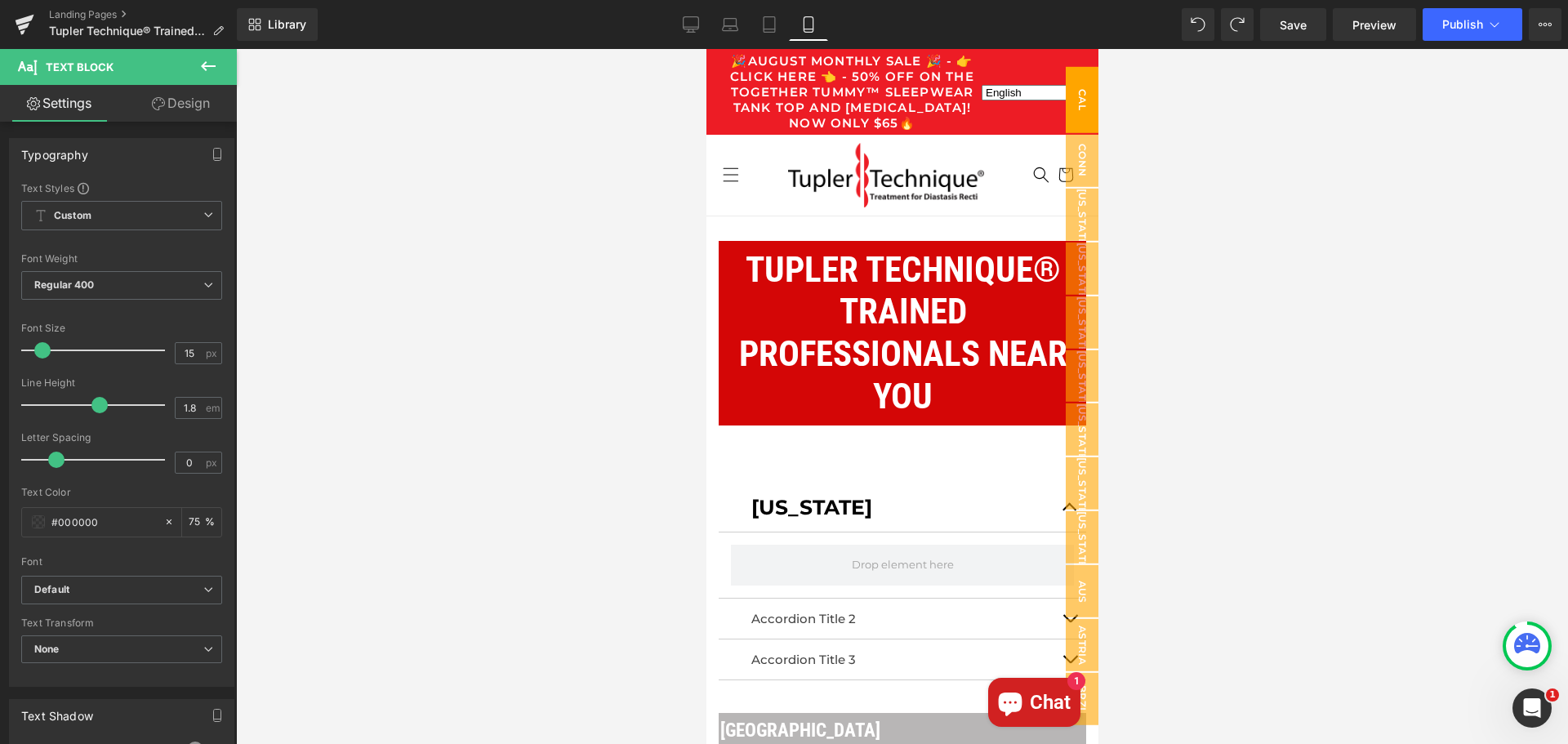
click at [1076, 96] on span "Cal" at bounding box center [1082, 99] width 33 height 66
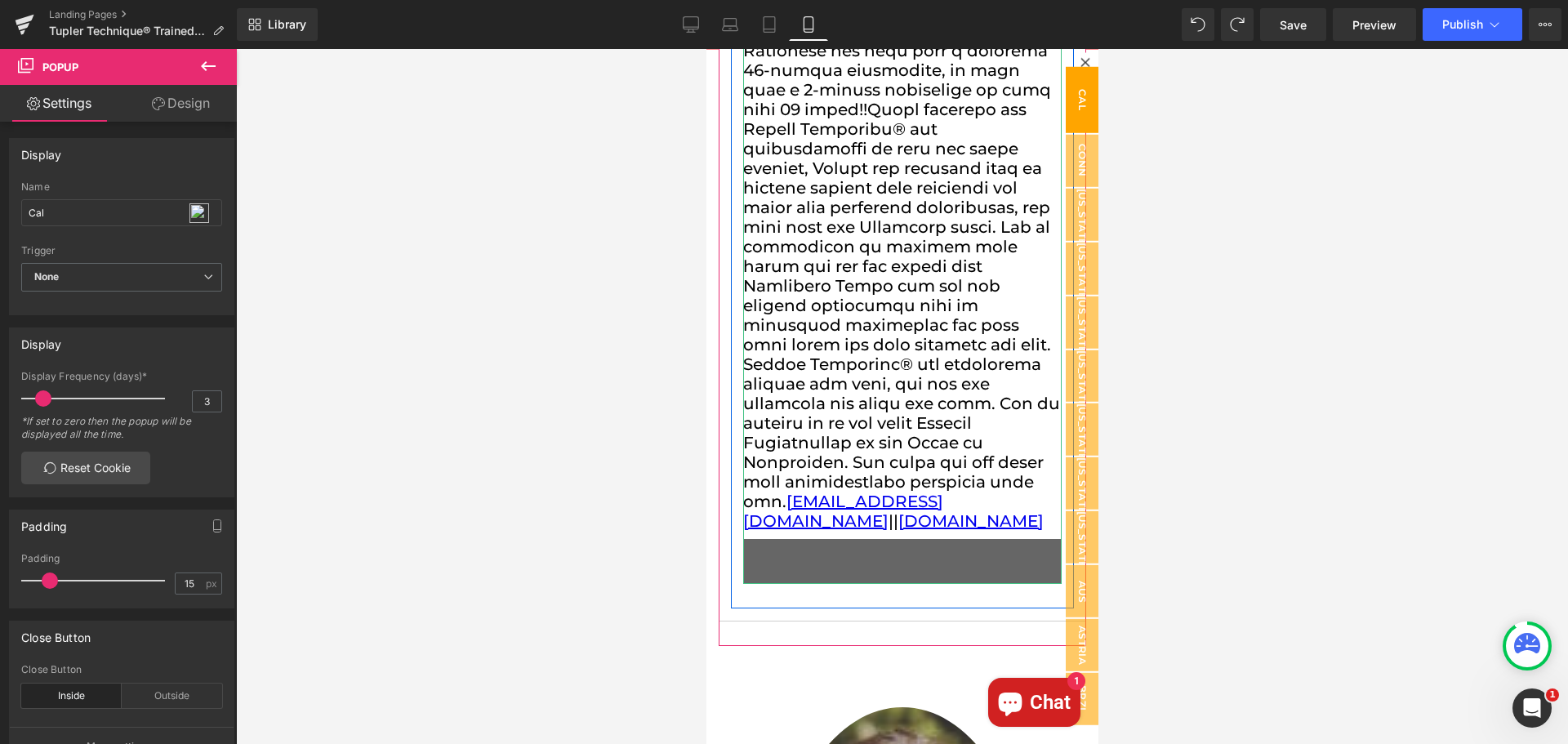
scroll to position [1656, 0]
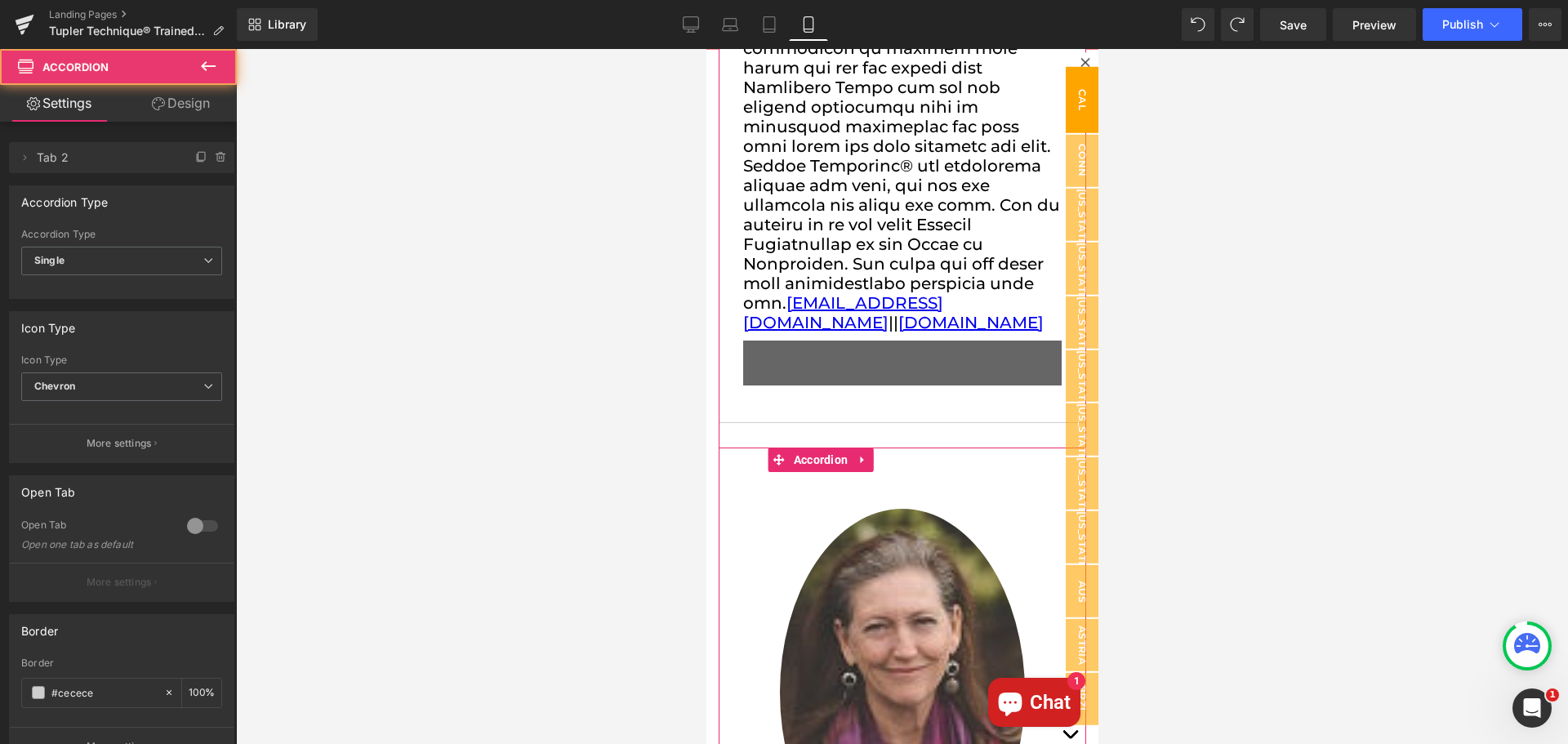
click at [1052, 570] on button "button" at bounding box center [1069, 735] width 33 height 526
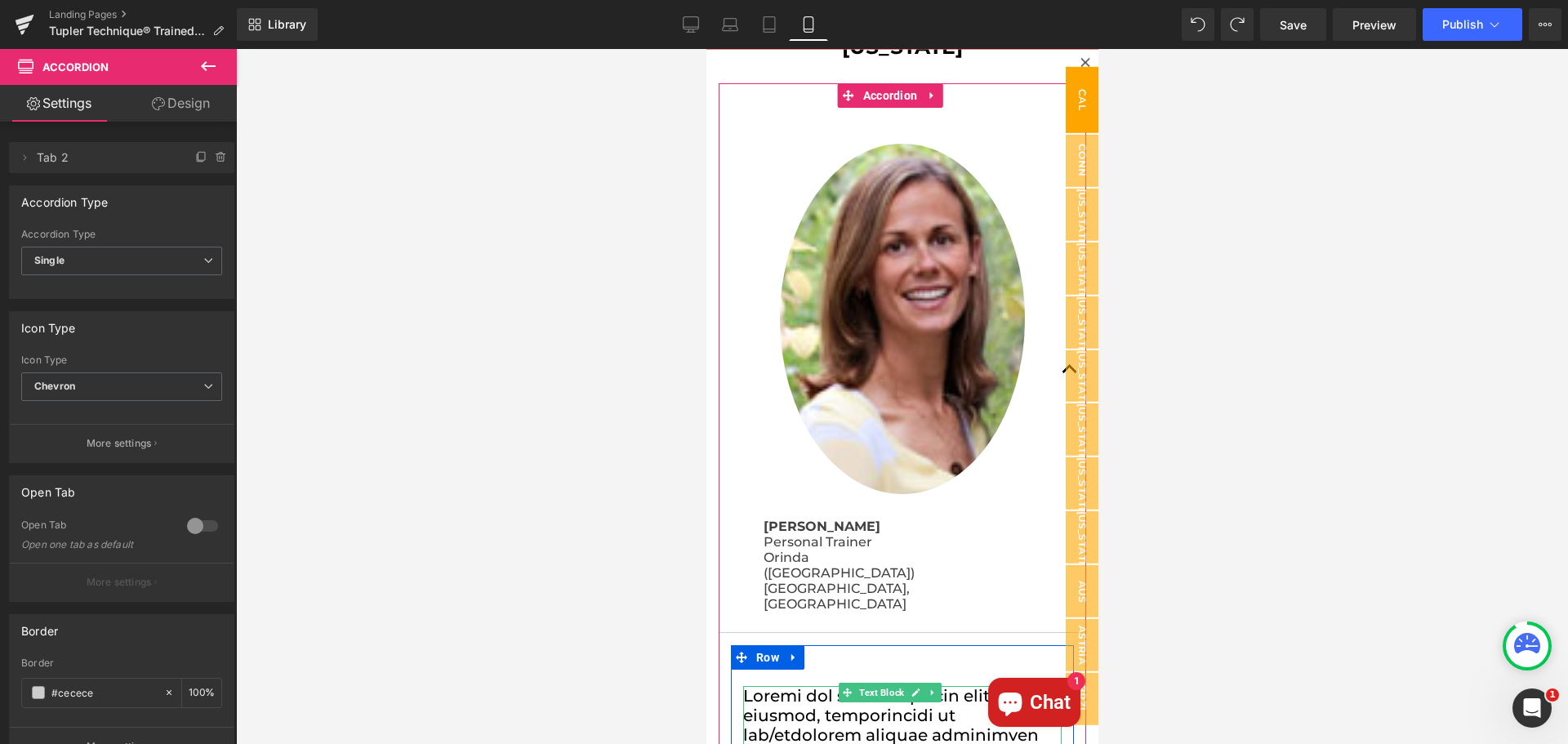
scroll to position [0, 0]
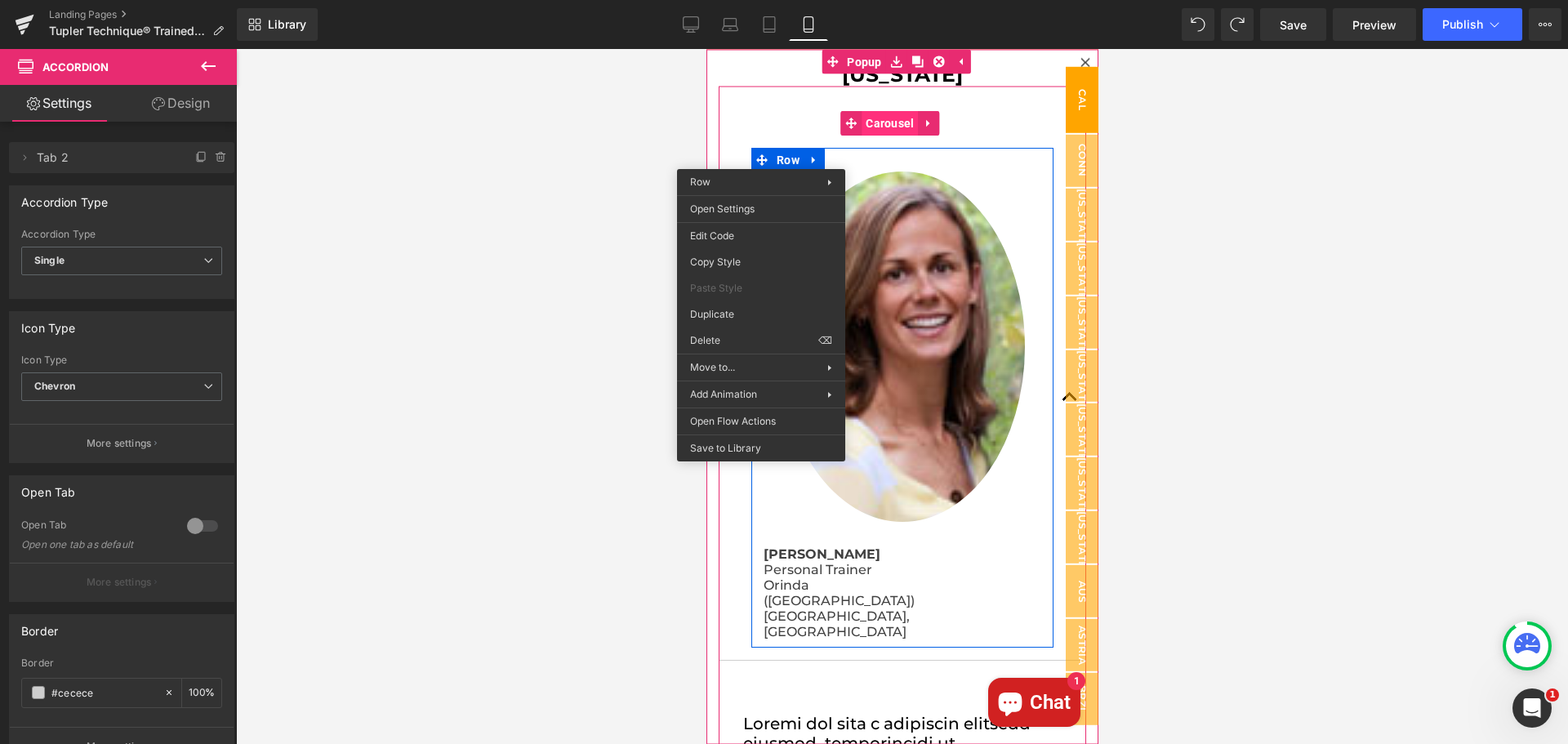
click at [890, 122] on span "Carousel" at bounding box center [889, 122] width 57 height 25
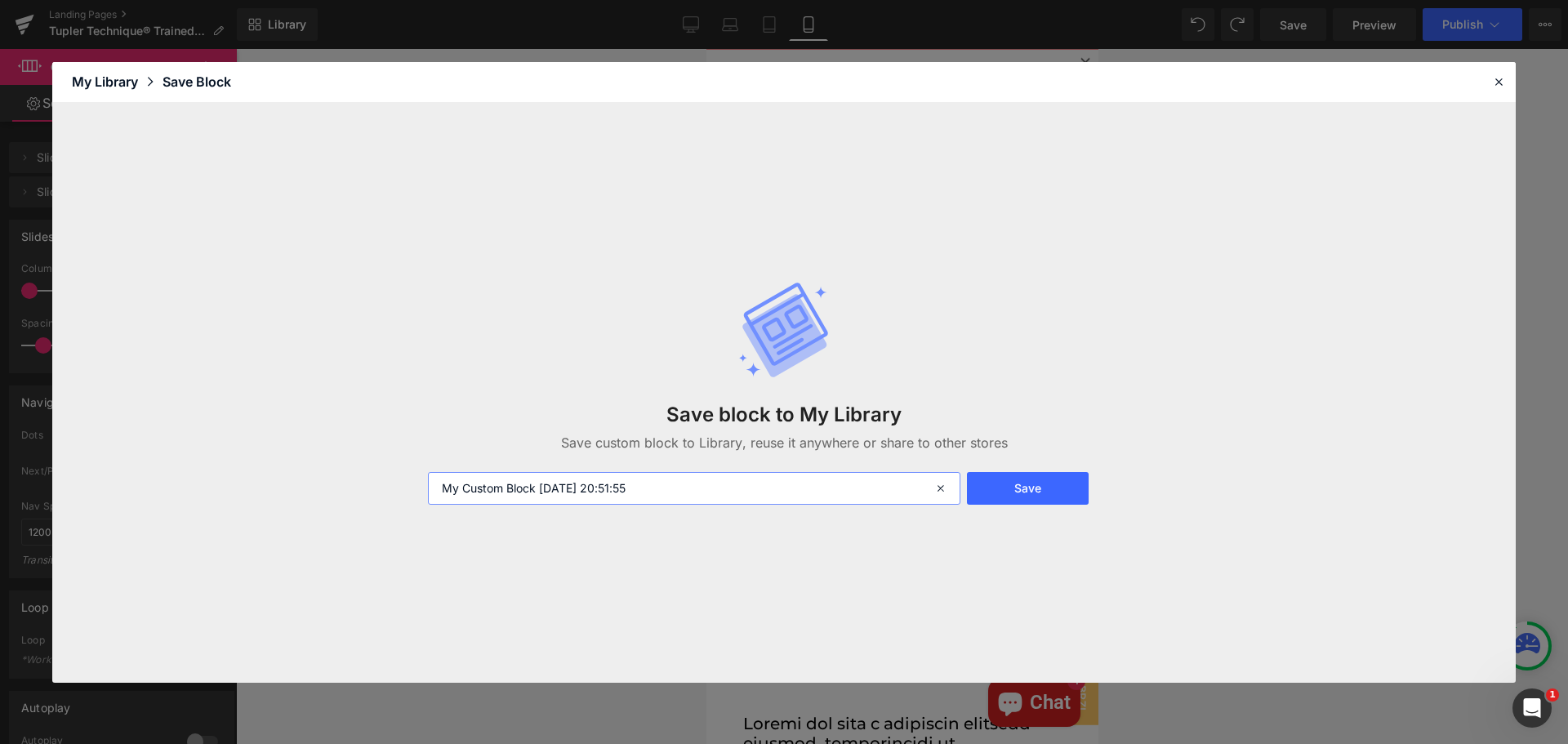
drag, startPoint x: 670, startPoint y: 494, endPoint x: 386, endPoint y: 497, distance: 284.0
click at [387, 498] on div "Save block to My Library Save custom block to Library, reuse it anywhere or sha…" at bounding box center [784, 392] width 1464 height 580
paste input "[US_STATE]"
type input "[US_STATE]"
click at [1068, 476] on button "Save" at bounding box center [1028, 488] width 122 height 33
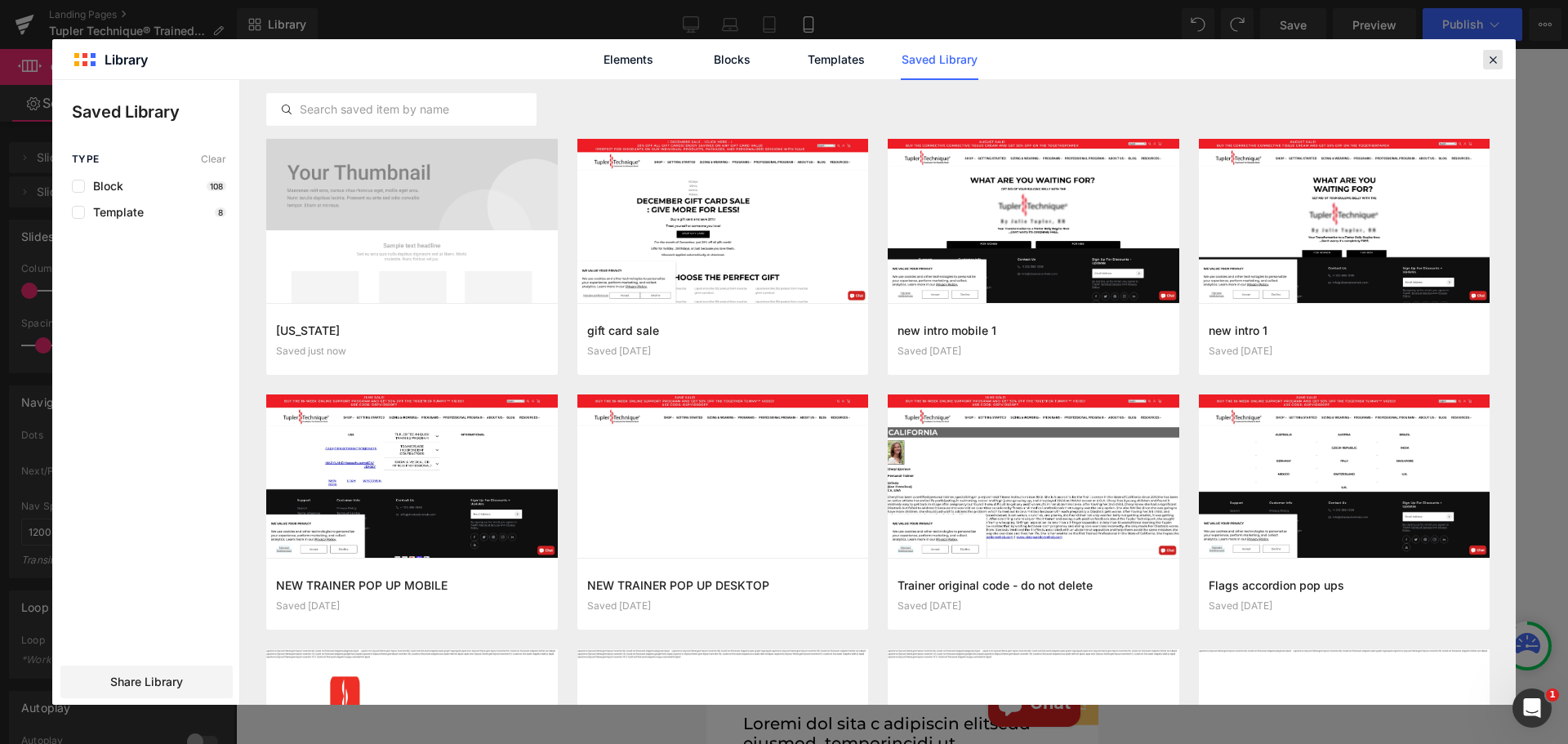
click at [1494, 60] on icon at bounding box center [1493, 60] width 15 height 15
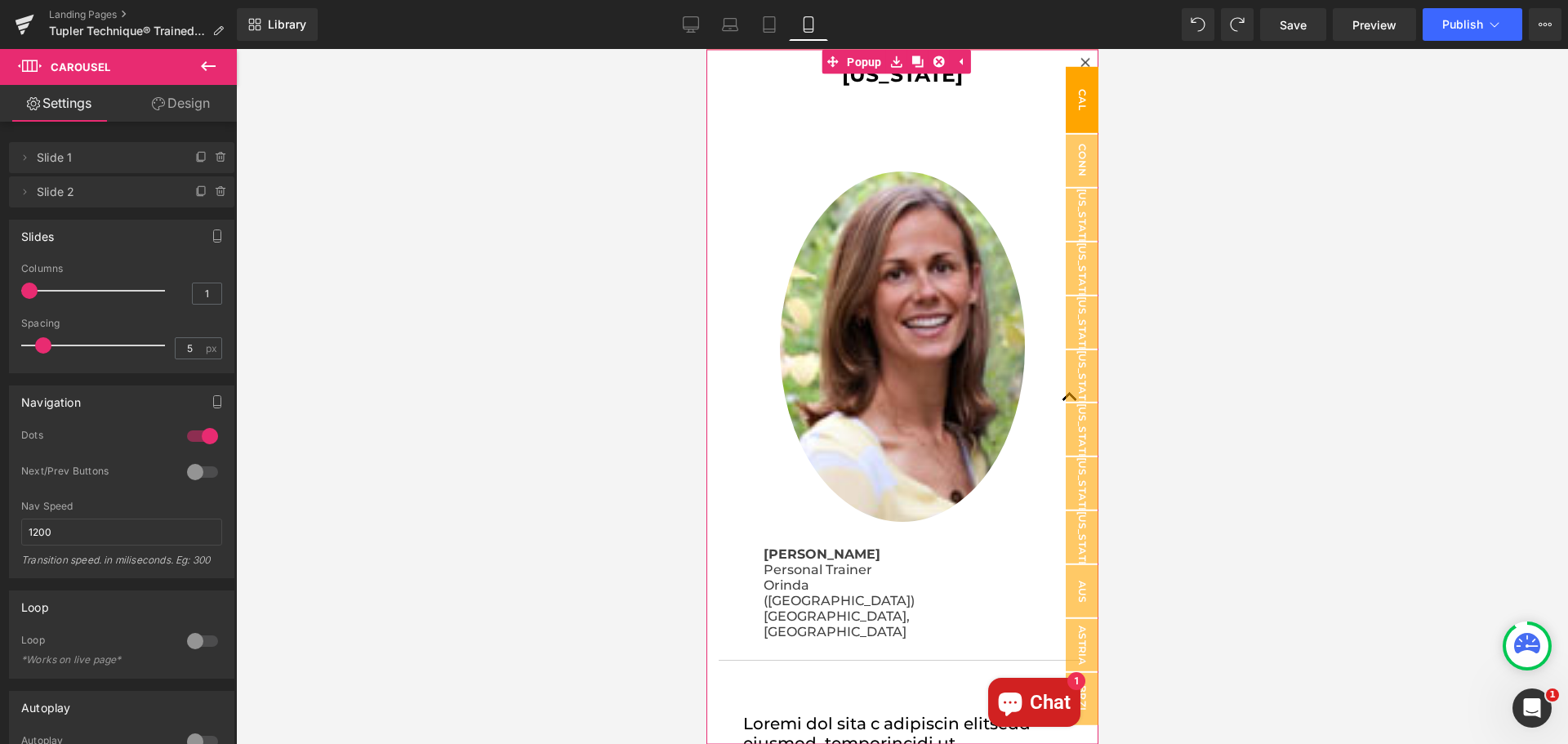
click at [1080, 60] on icon at bounding box center [1084, 61] width 9 height 9
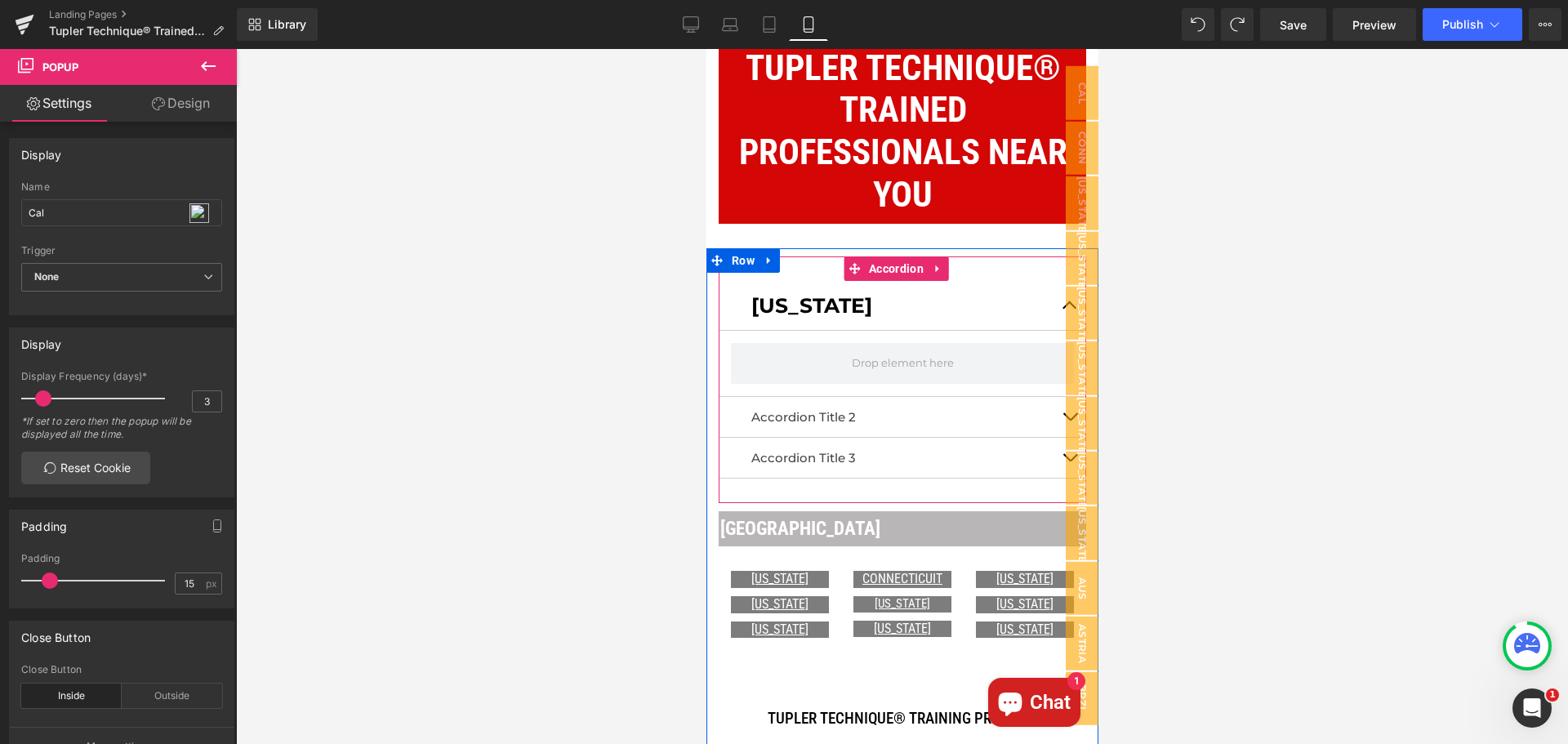
scroll to position [246, 0]
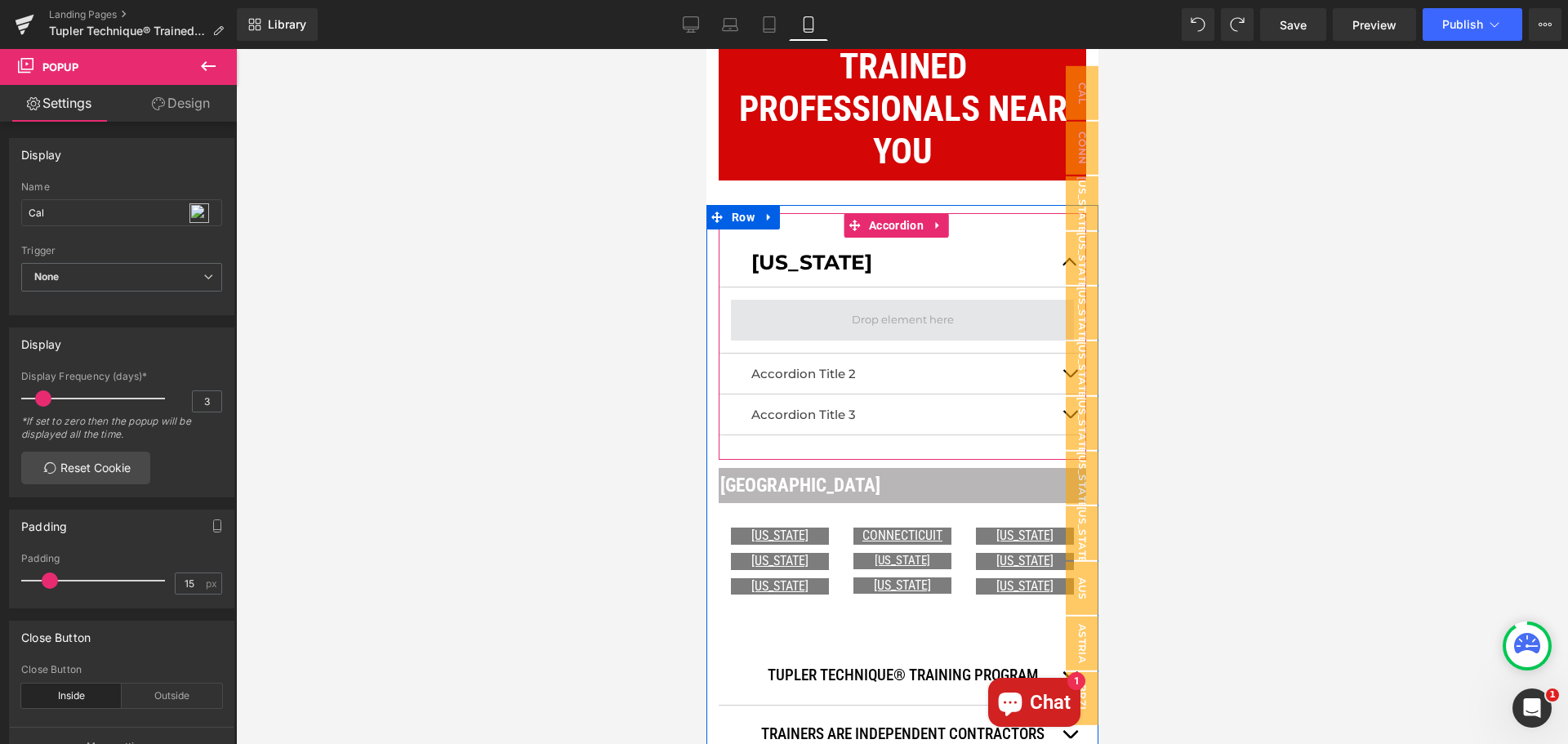
click at [893, 324] on span at bounding box center [902, 319] width 114 height 27
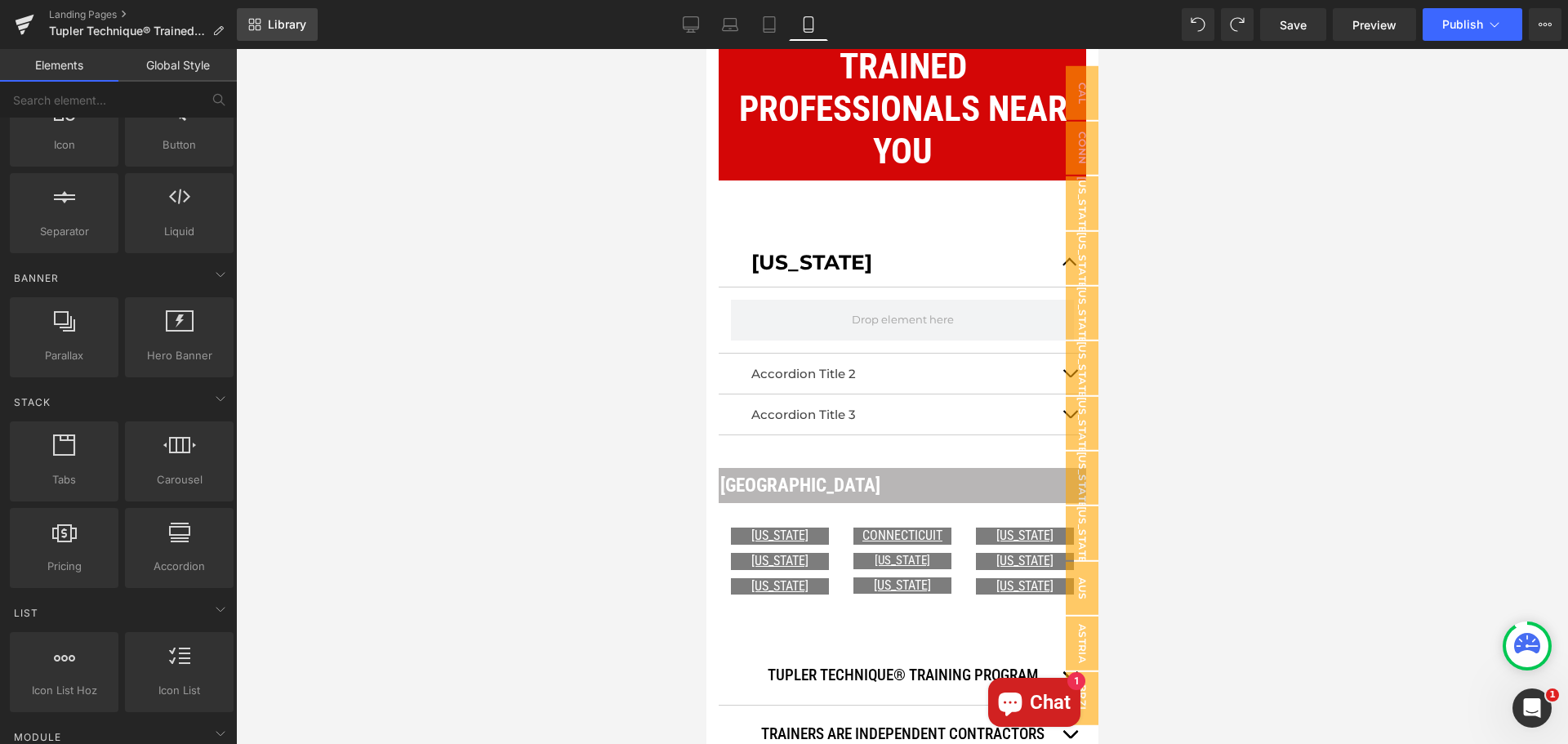
click at [274, 21] on span "Library" at bounding box center [287, 25] width 38 height 15
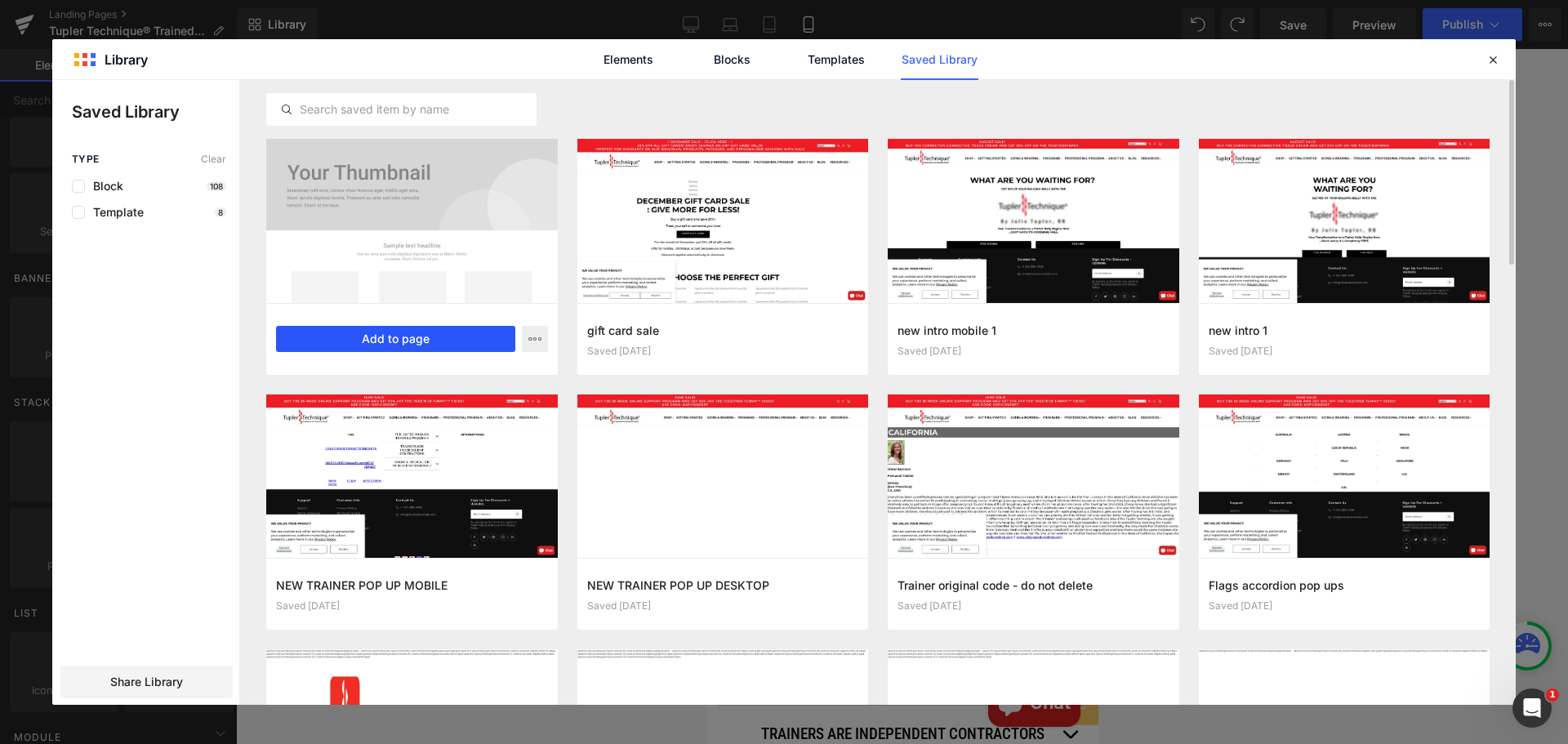
click at [430, 328] on button "Add to page" at bounding box center [395, 339] width 239 height 27
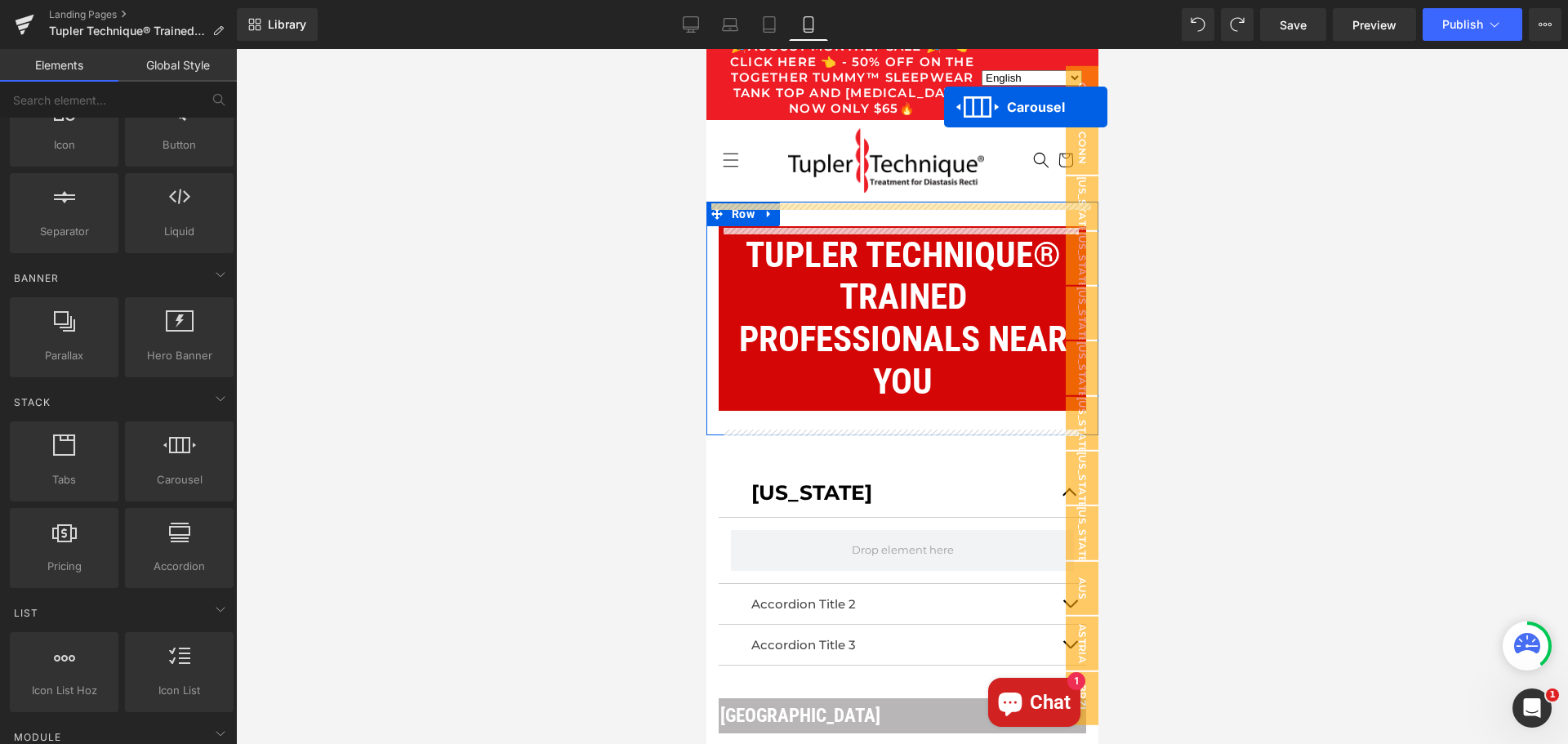
scroll to position [0, 0]
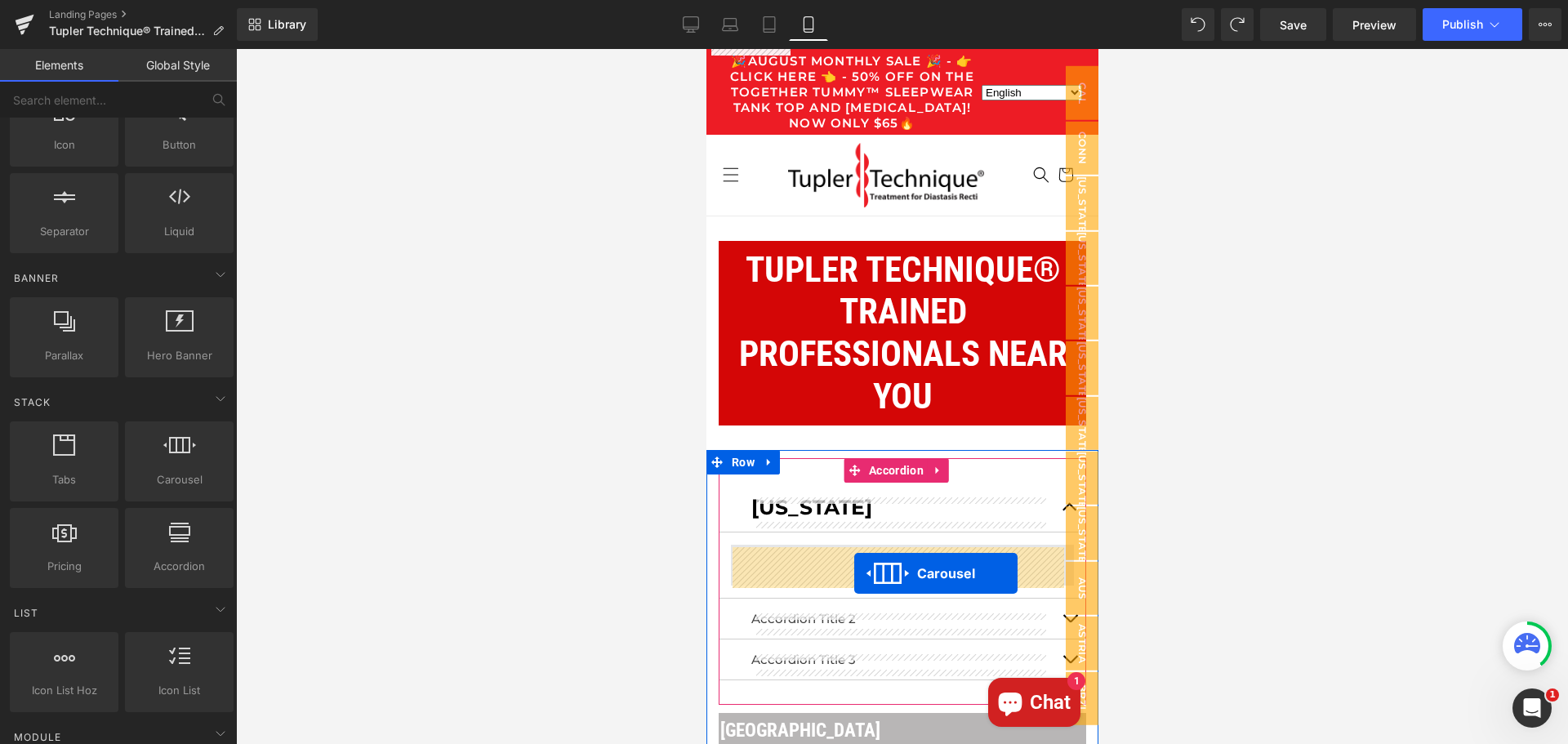
drag, startPoint x: 857, startPoint y: 143, endPoint x: 853, endPoint y: 574, distance: 431.0
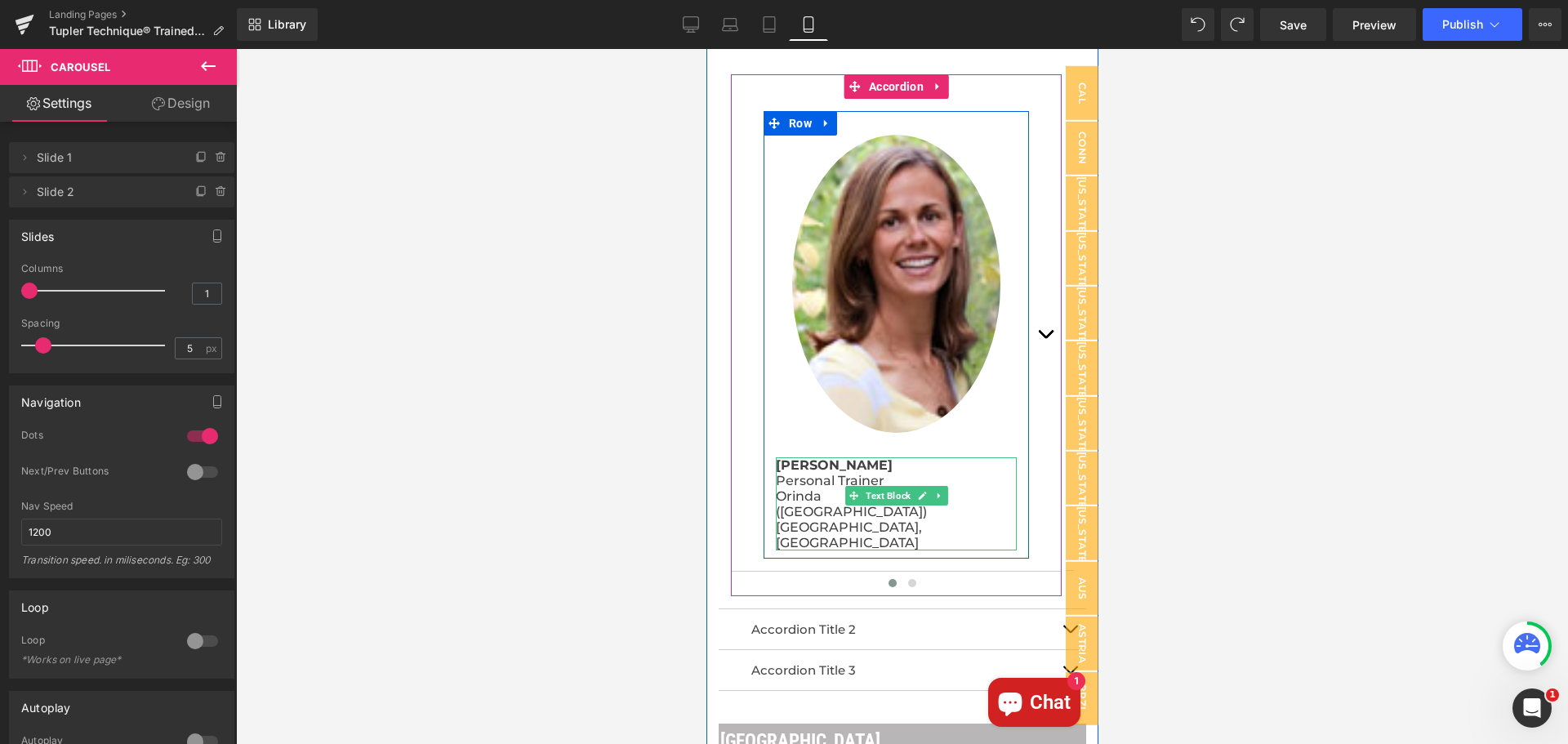
scroll to position [490, 0]
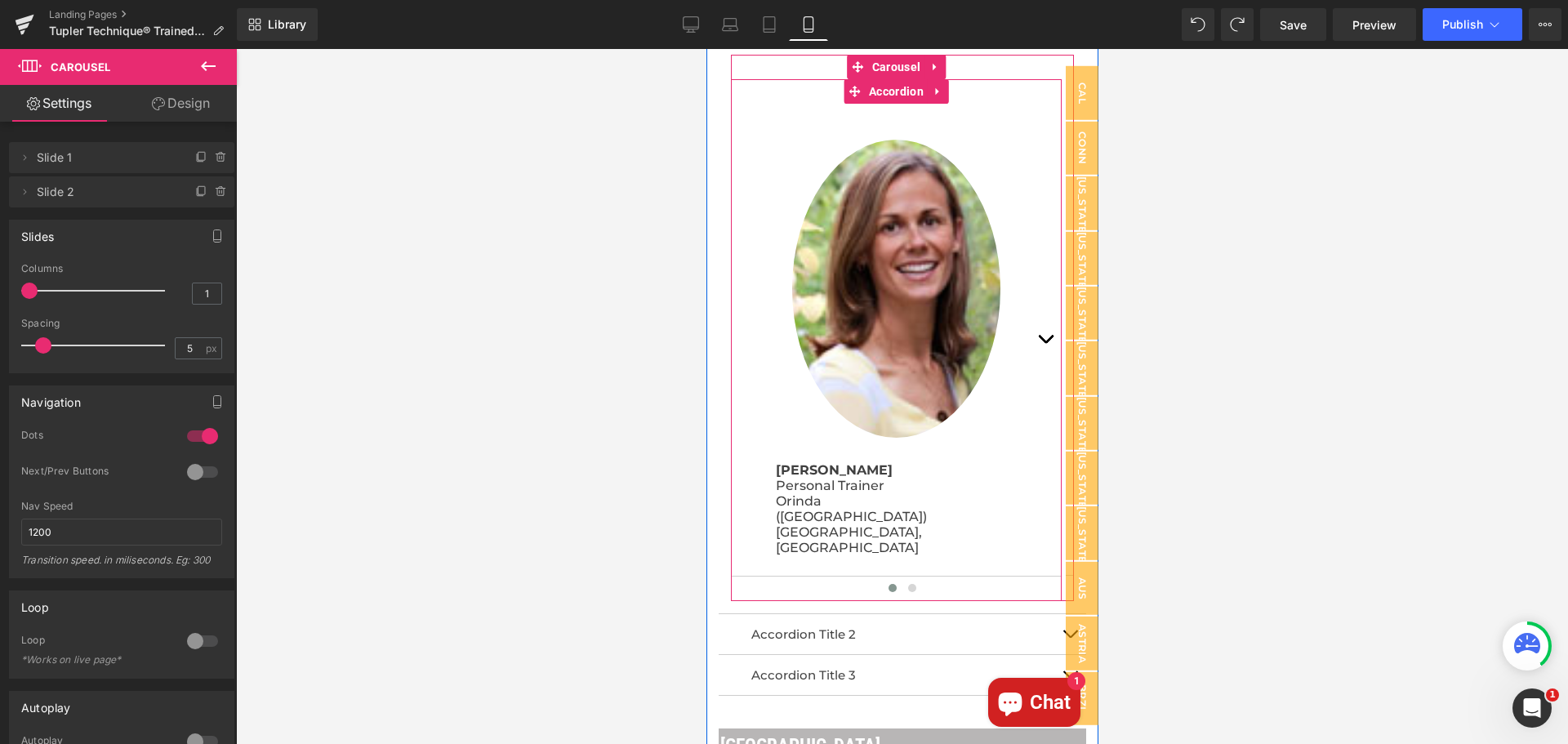
click at [1044, 344] on span "button" at bounding box center [1044, 344] width 0 height 0
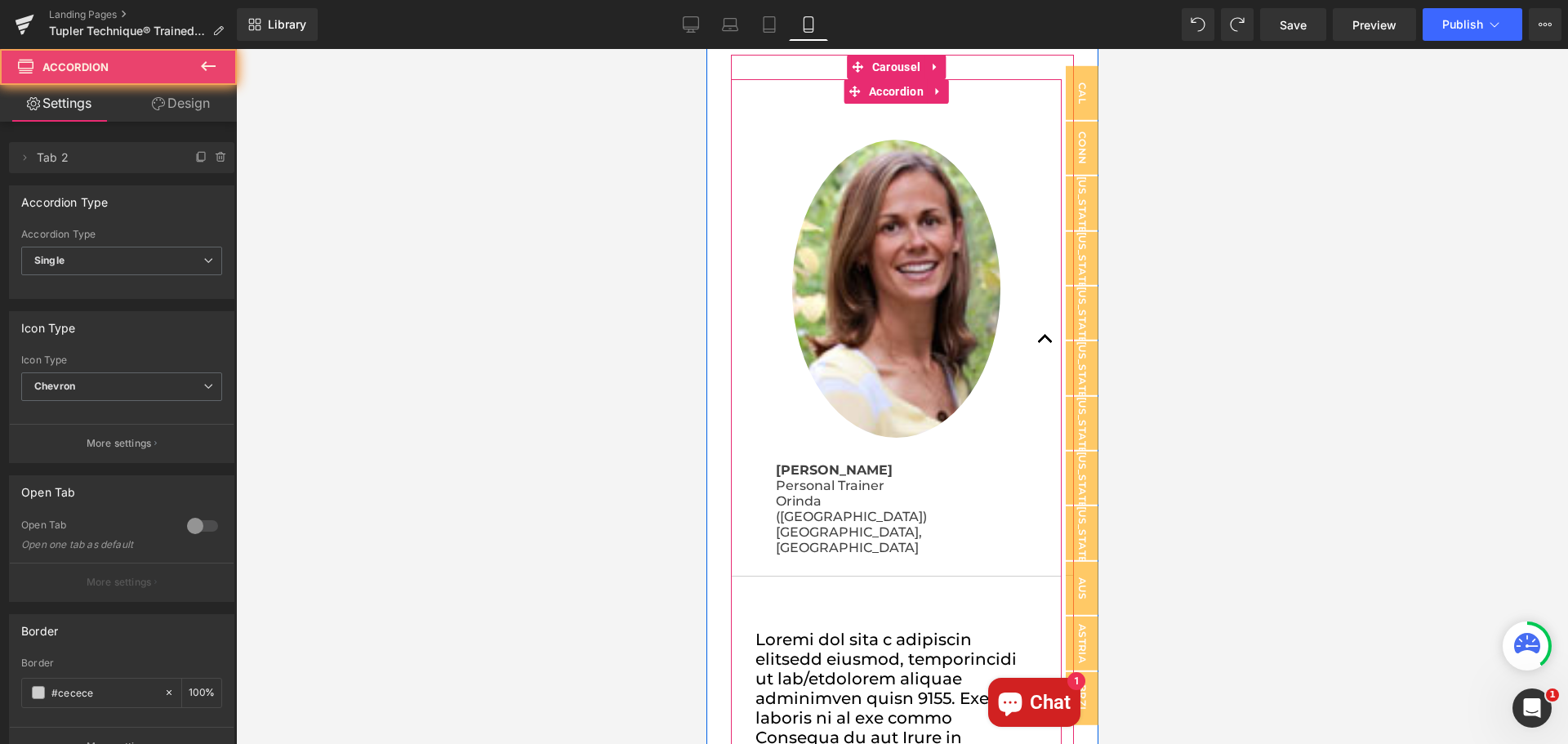
click at [1043, 337] on button "button" at bounding box center [1045, 339] width 33 height 472
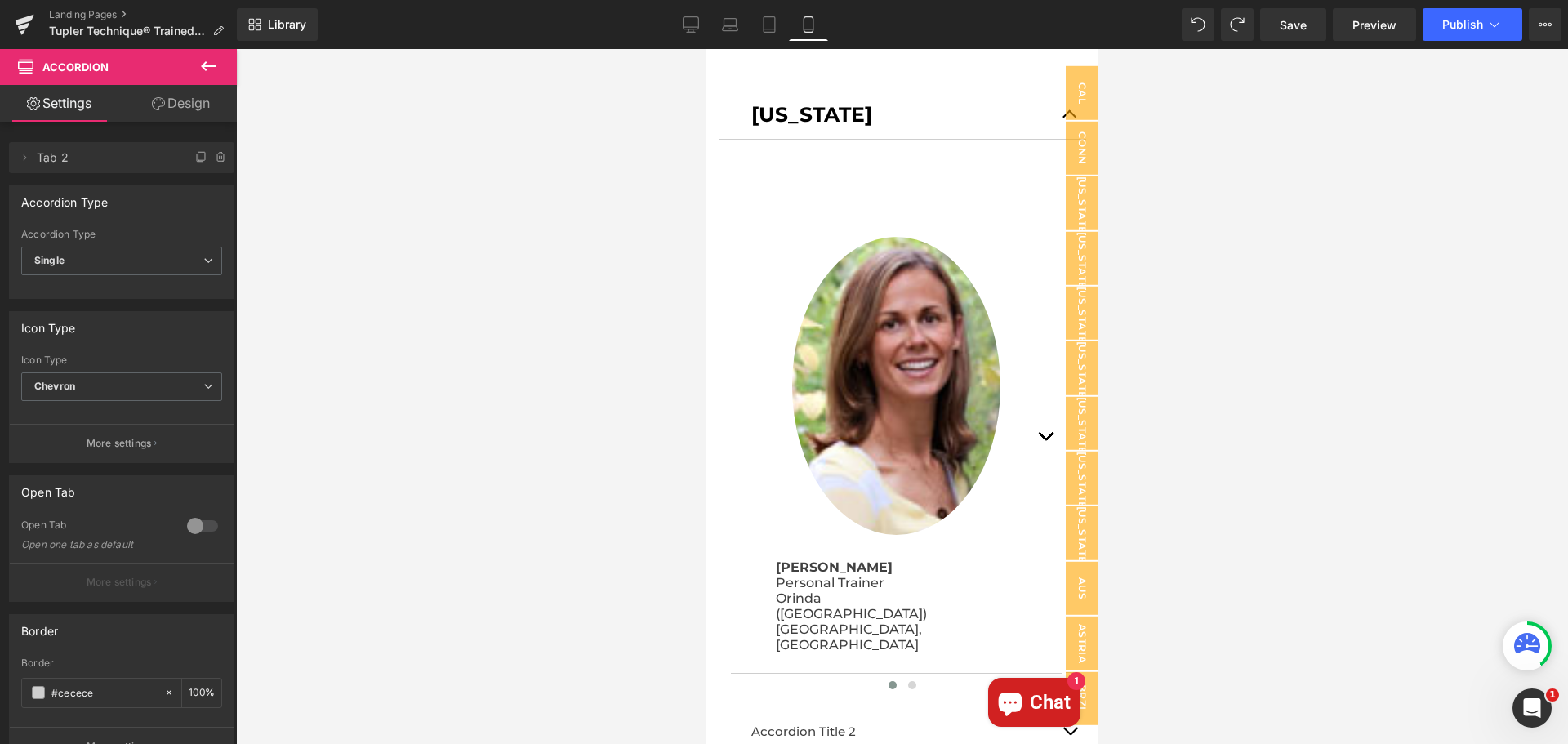
scroll to position [273, 0]
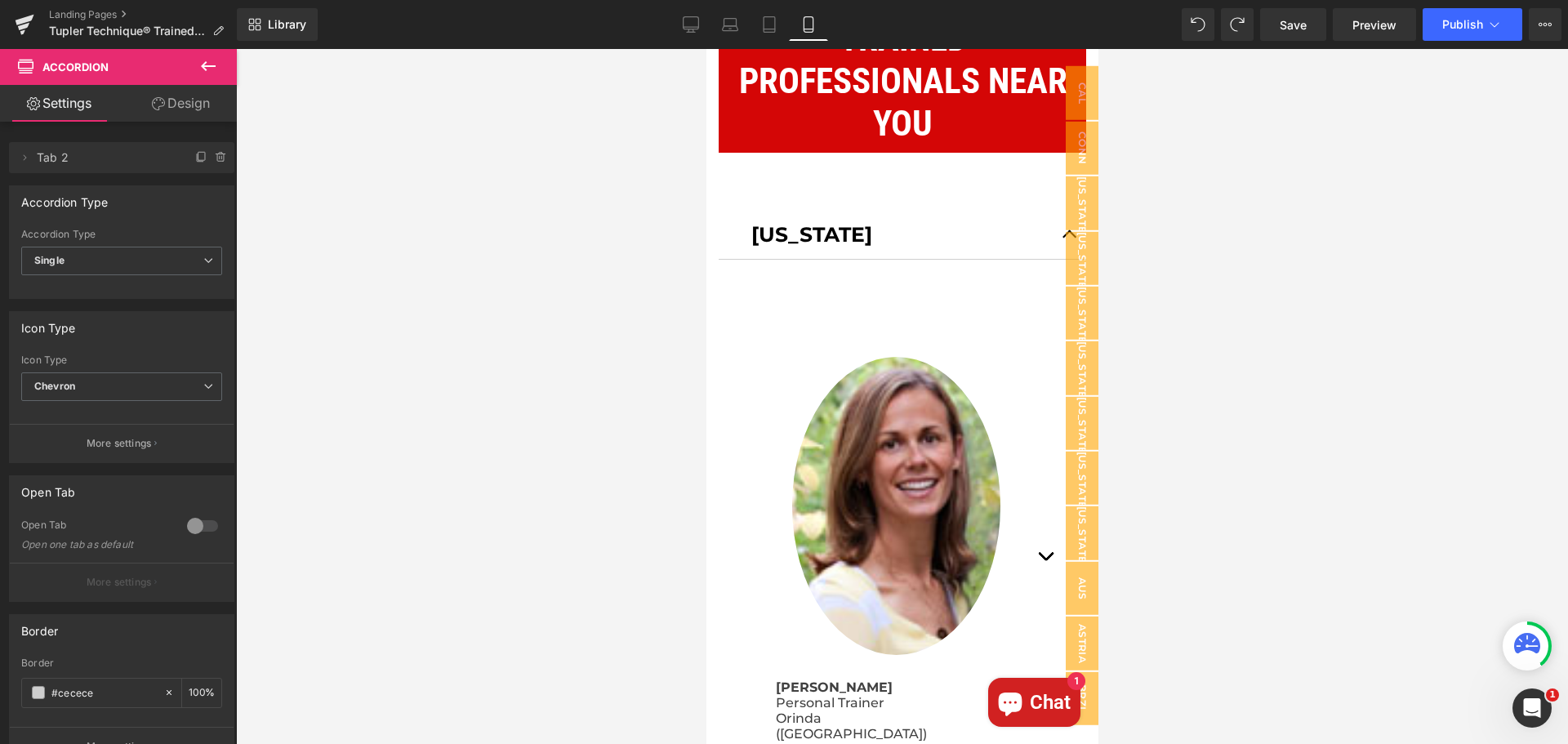
drag, startPoint x: 1090, startPoint y: 82, endPoint x: 1808, endPoint y: 177, distance: 724.3
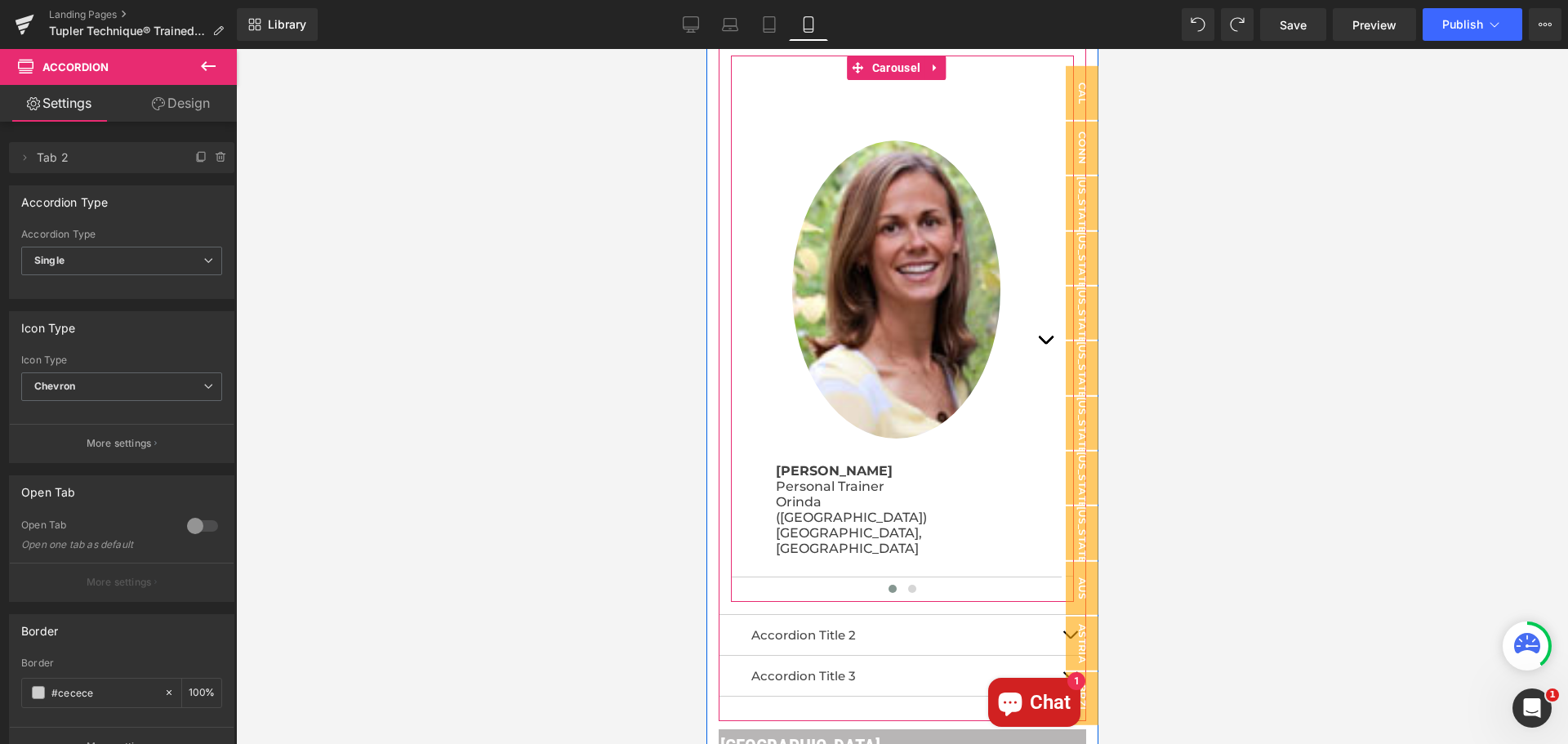
scroll to position [518, 0]
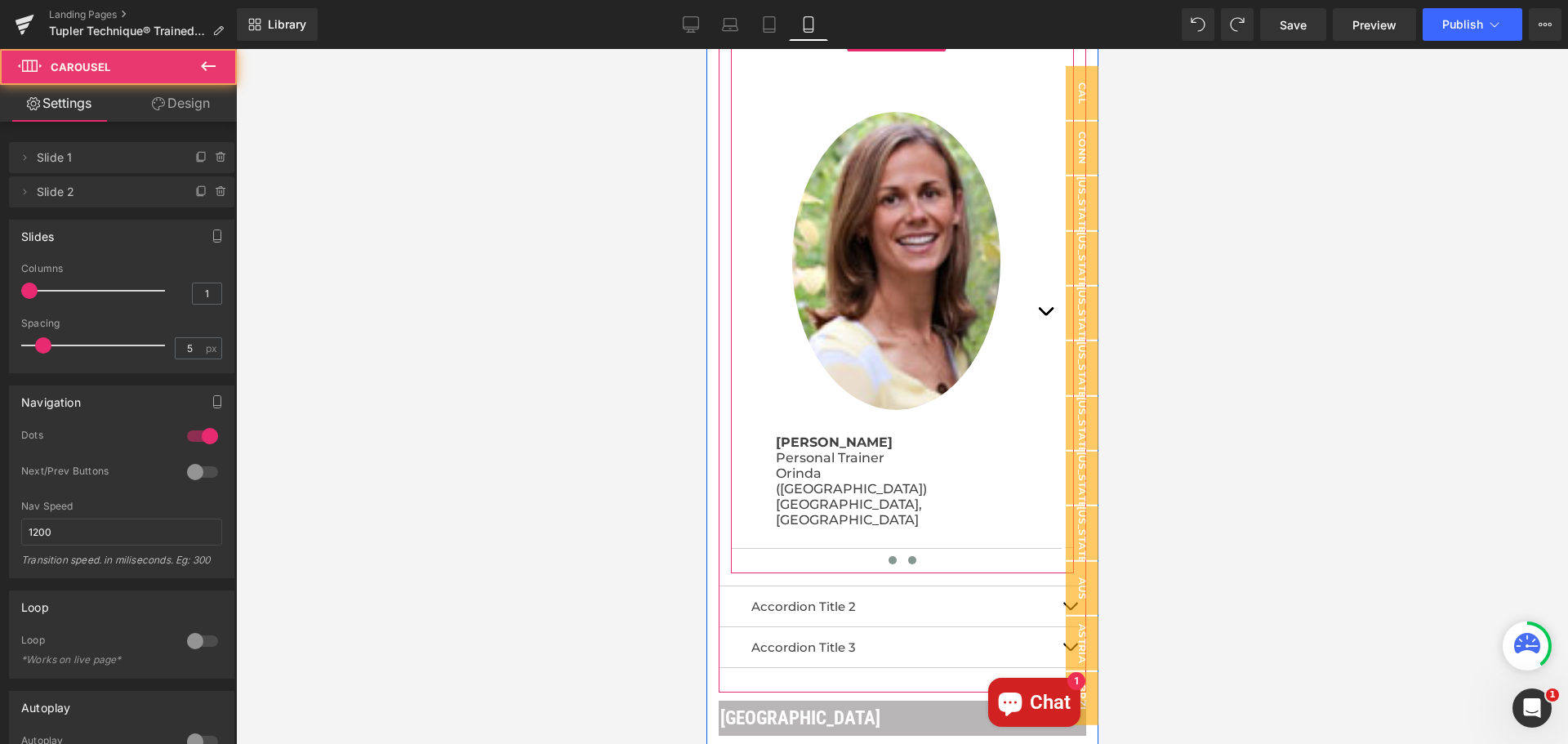
click at [908, 556] on span at bounding box center [911, 560] width 8 height 8
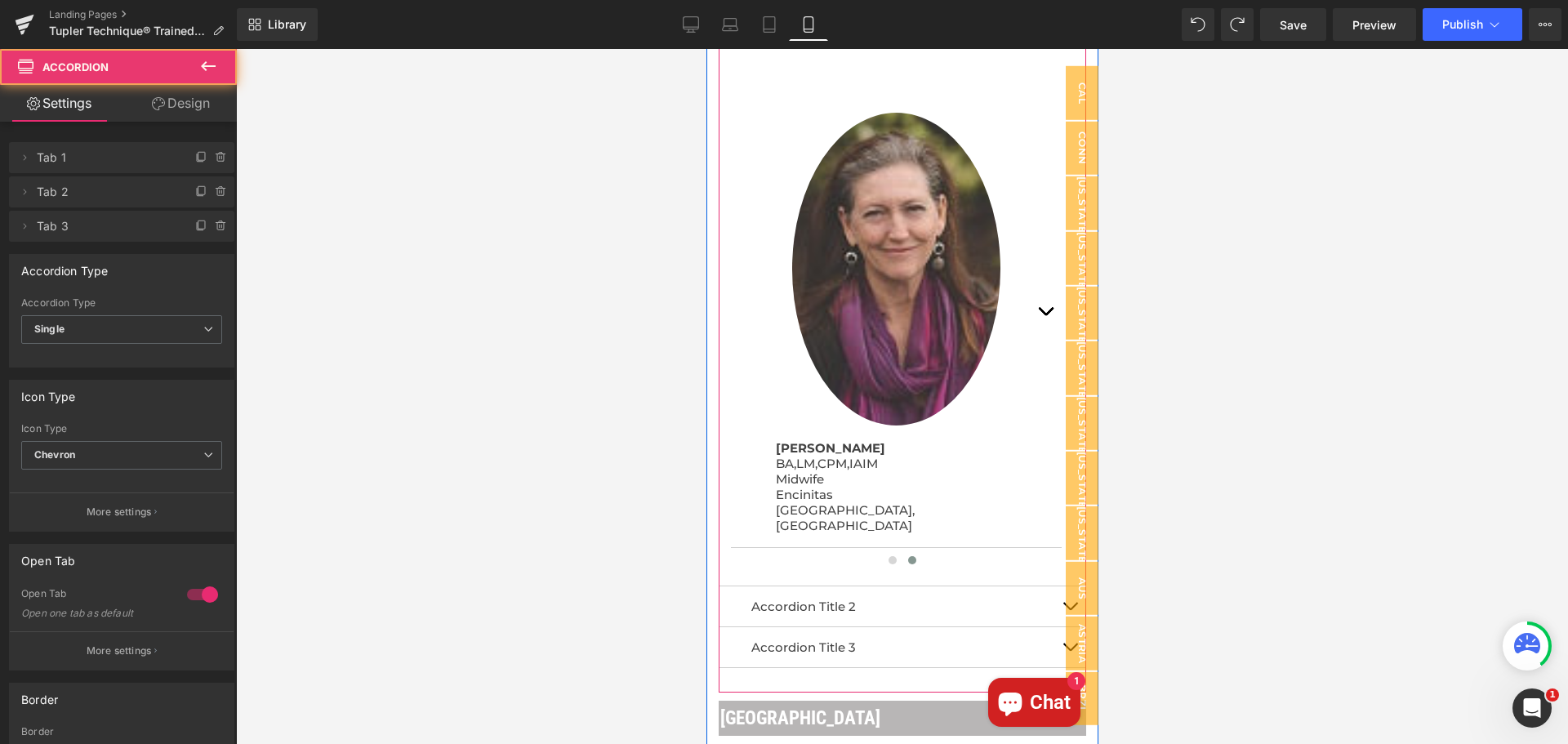
click at [1028, 601] on div "Accordion Title 2 Text Block" at bounding box center [901, 607] width 367 height 41
click at [1069, 610] on span "button" at bounding box center [1069, 610] width 0 height 0
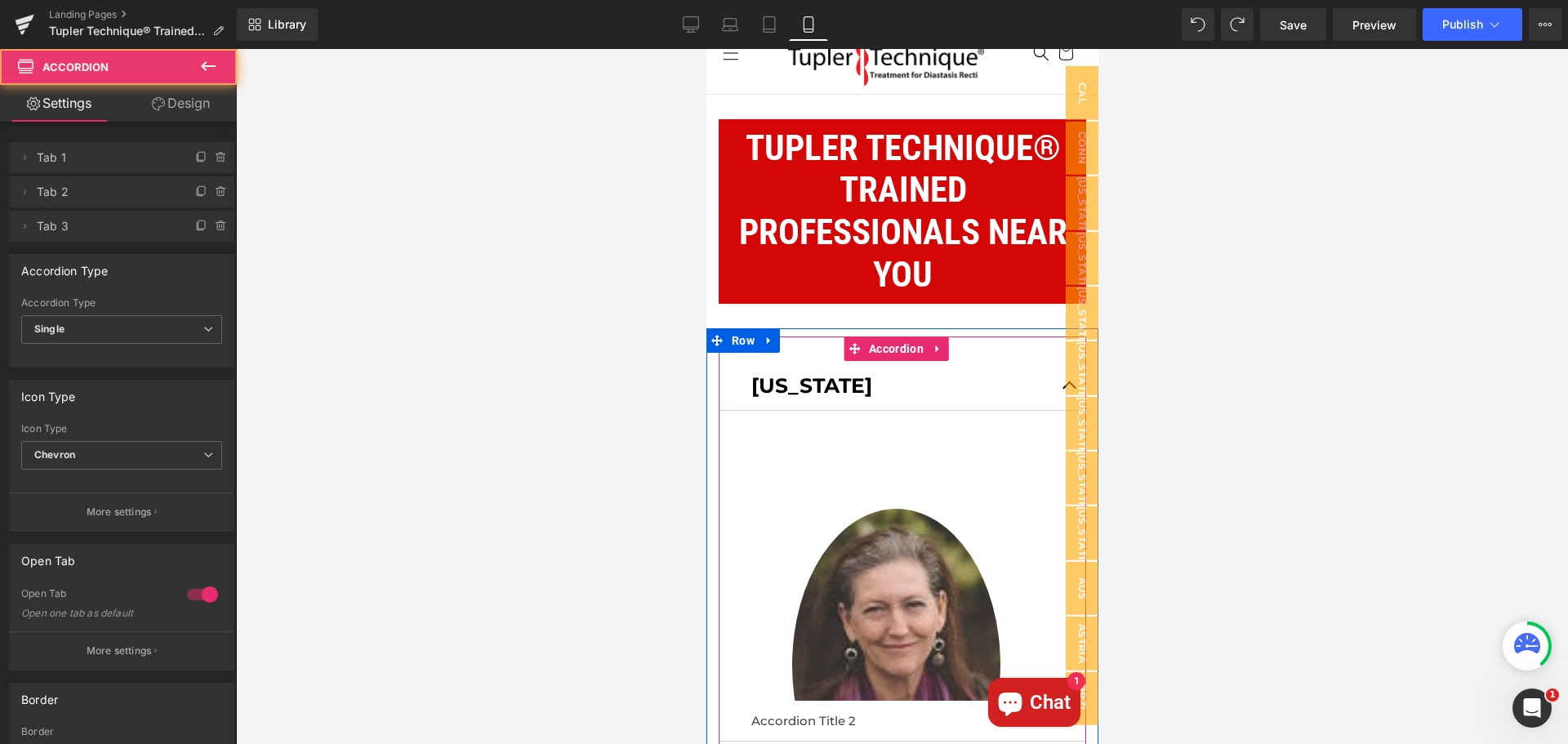
scroll to position [0, 0]
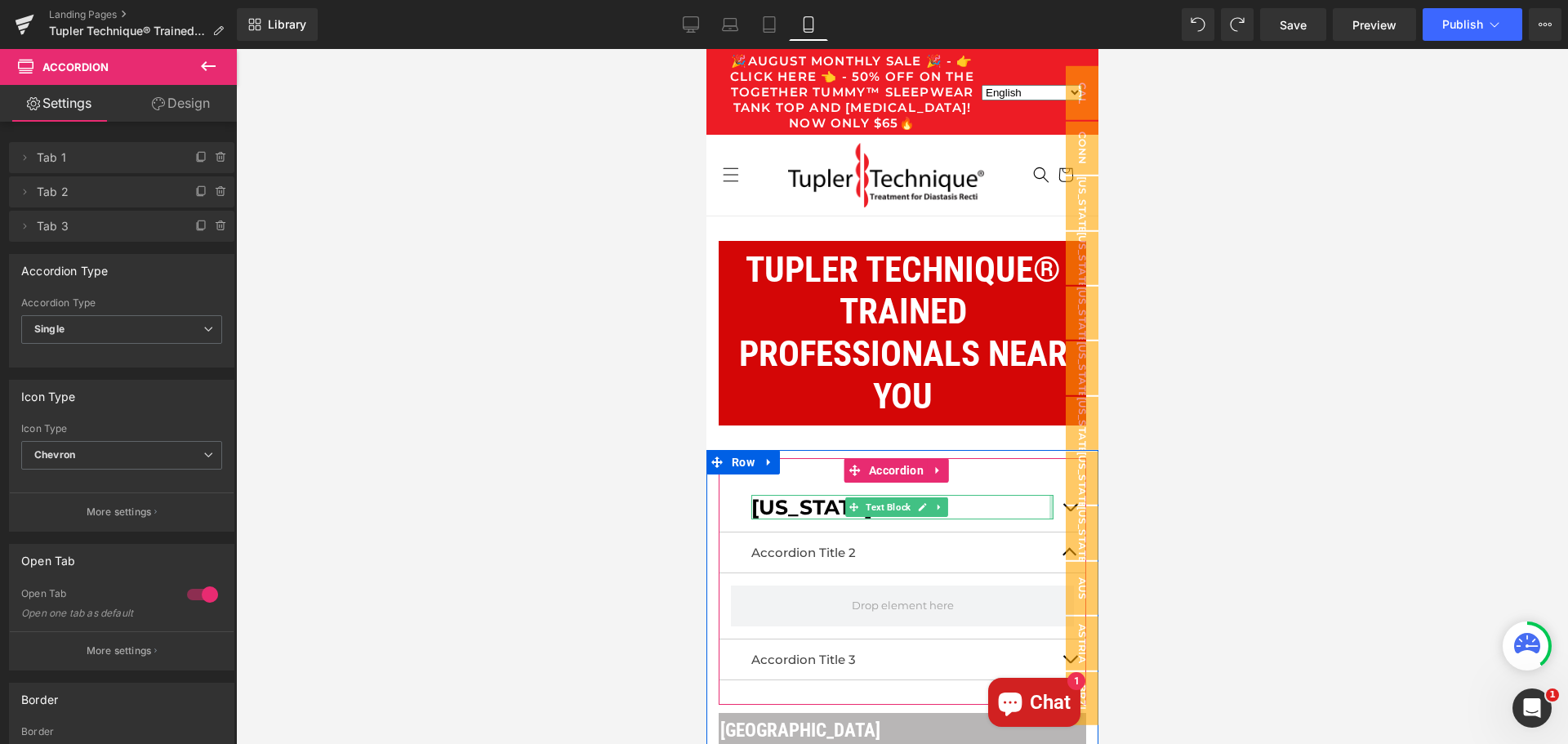
click at [1049, 518] on div at bounding box center [1051, 507] width 4 height 25
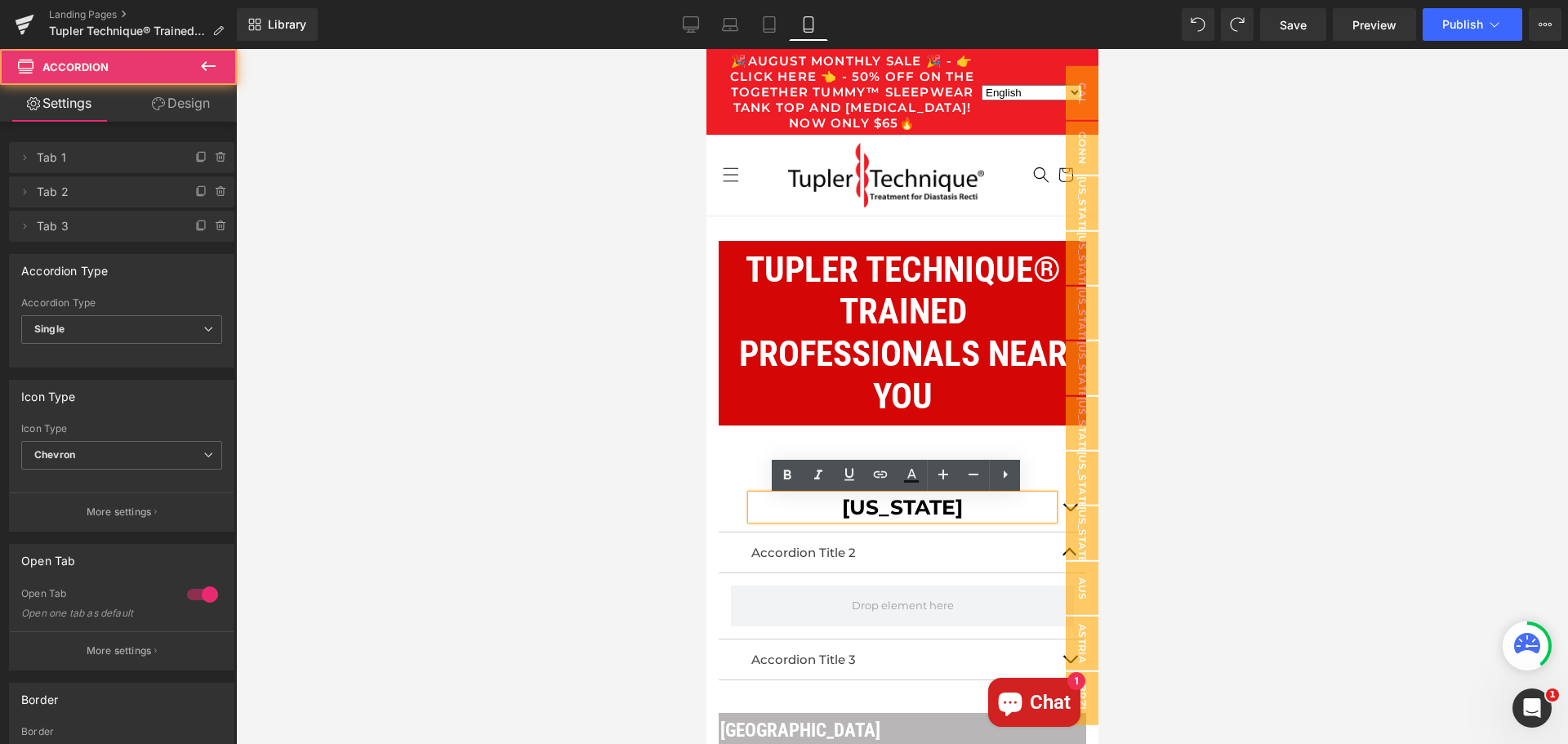
click at [1052, 511] on button "button" at bounding box center [1069, 508] width 33 height 49
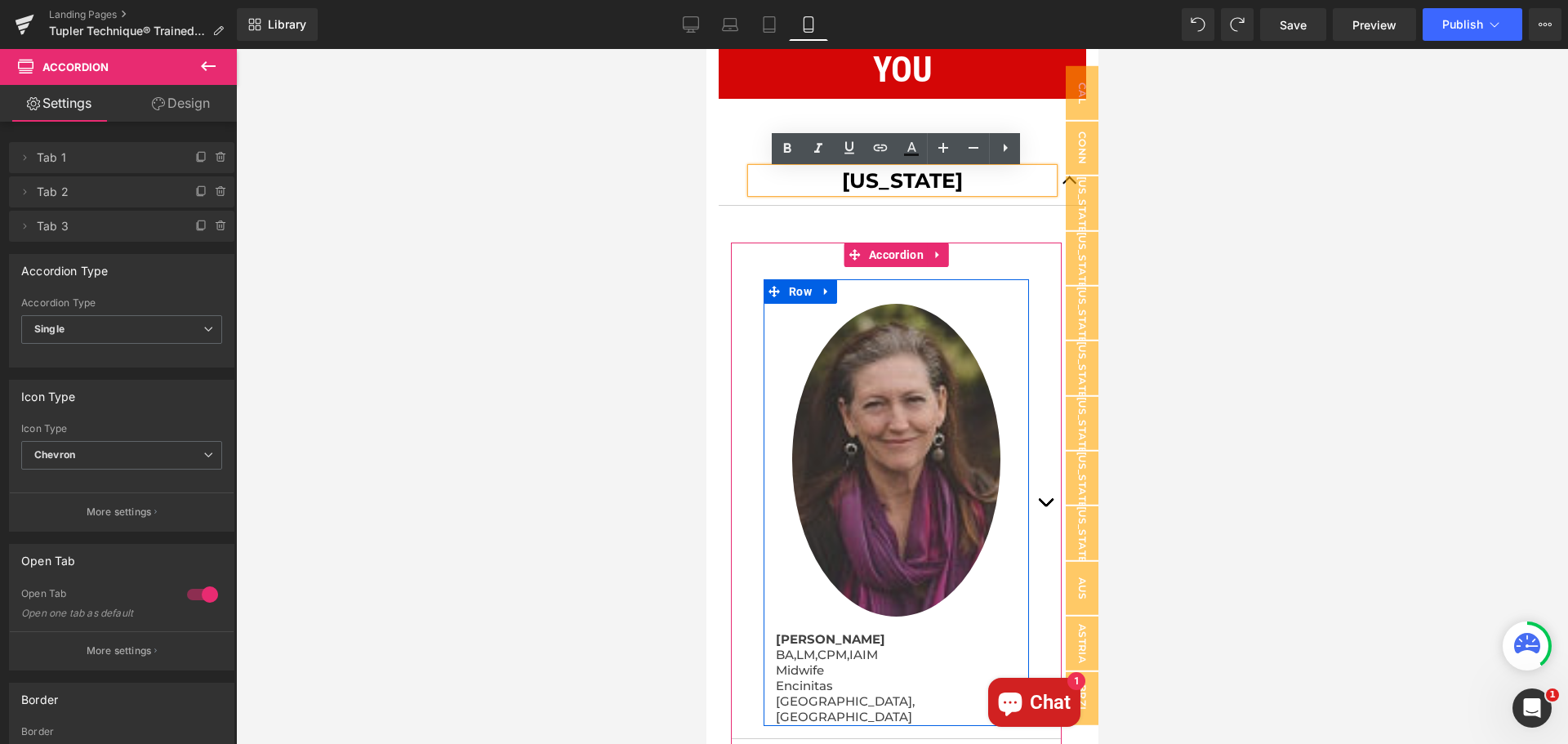
scroll to position [163, 0]
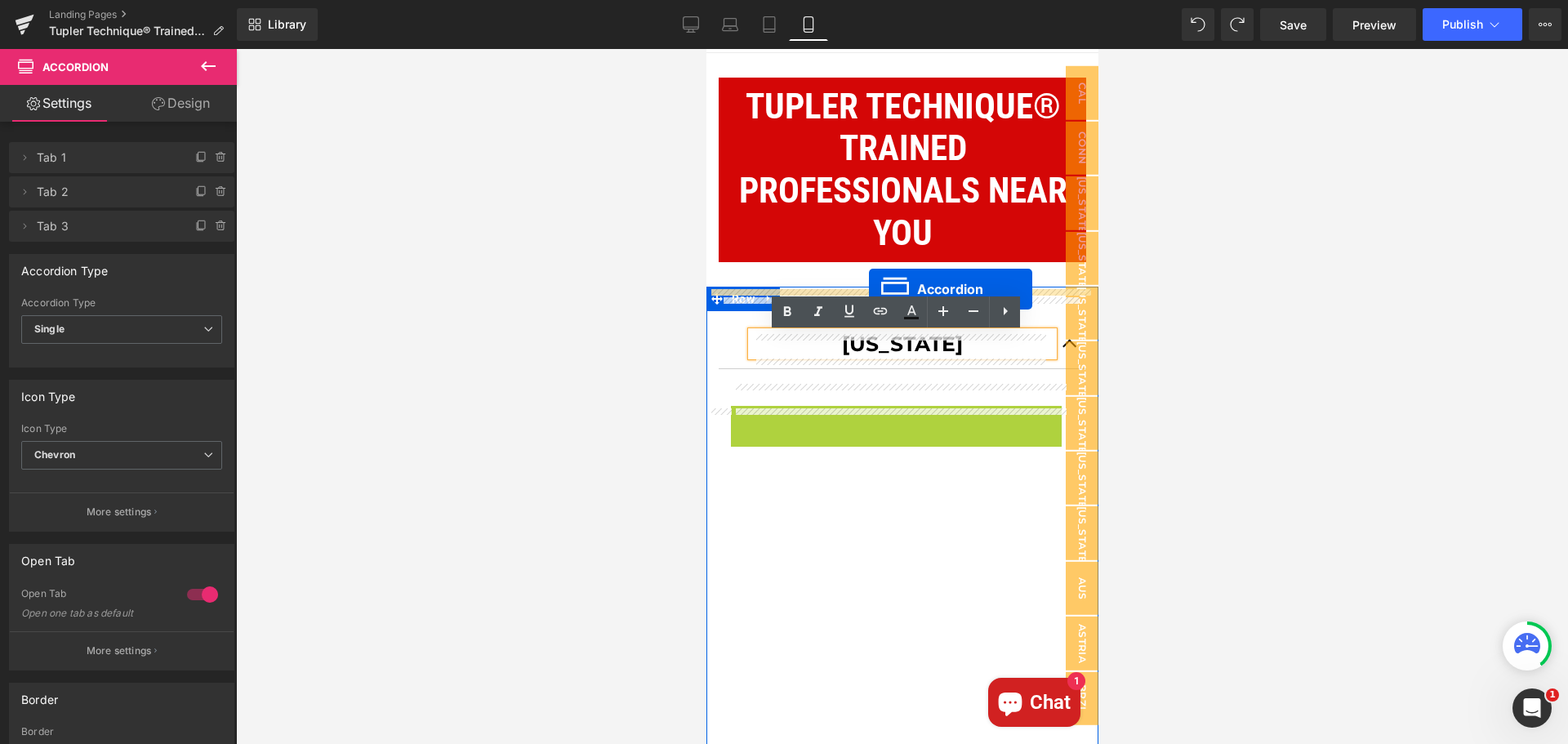
drag, startPoint x: 851, startPoint y: 426, endPoint x: 868, endPoint y: 290, distance: 137.1
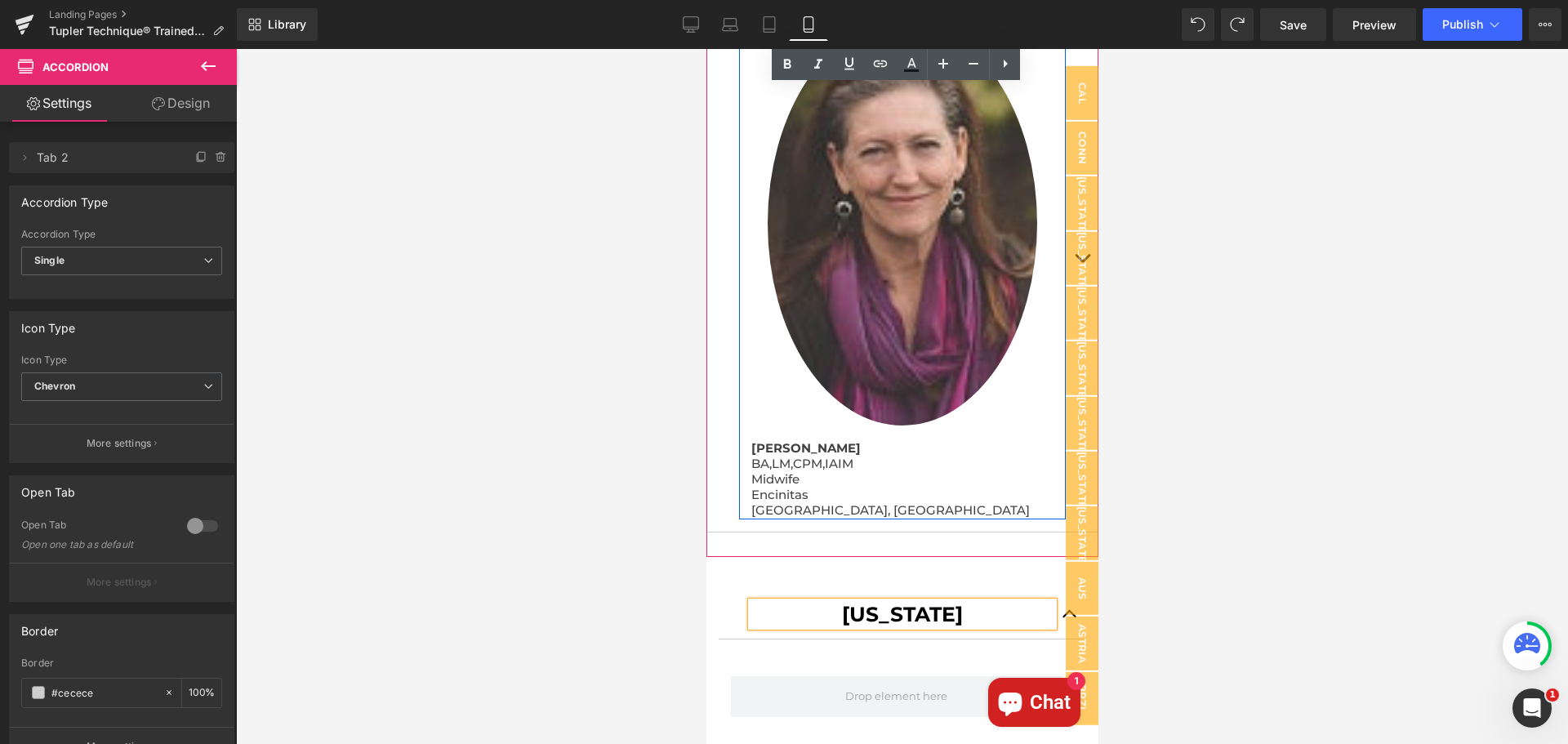
scroll to position [817, 0]
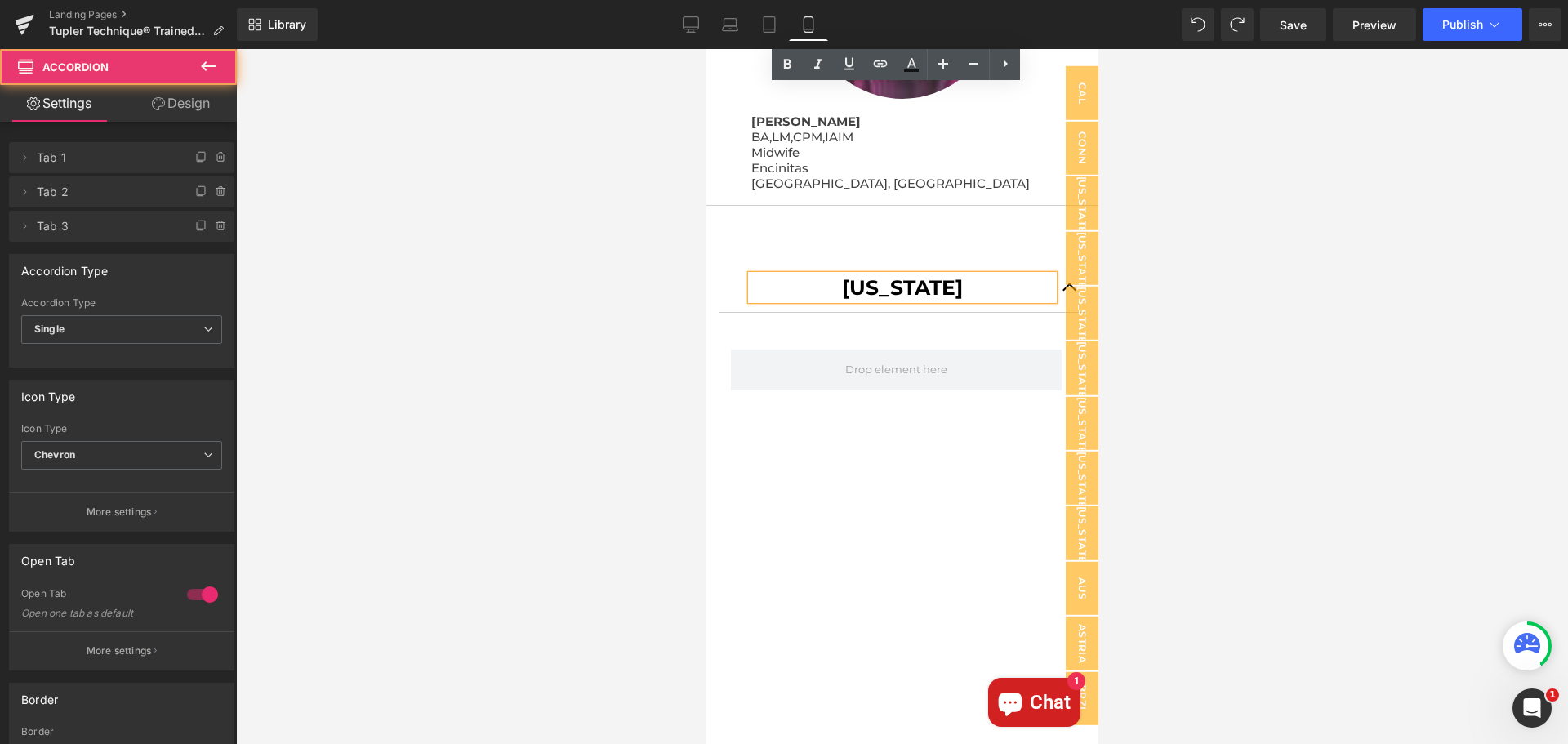
click at [1052, 275] on button "button" at bounding box center [1069, 288] width 33 height 49
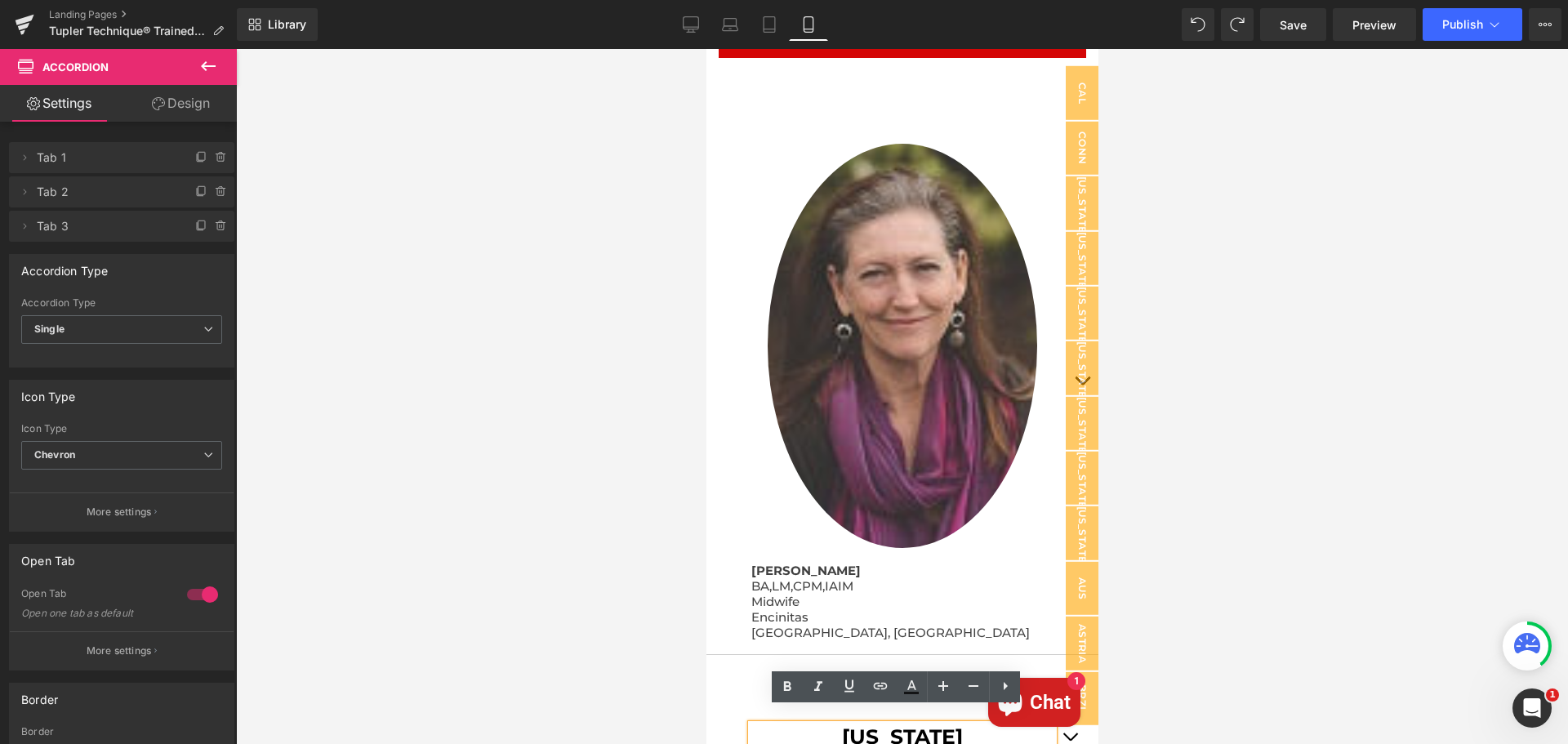
scroll to position [163, 0]
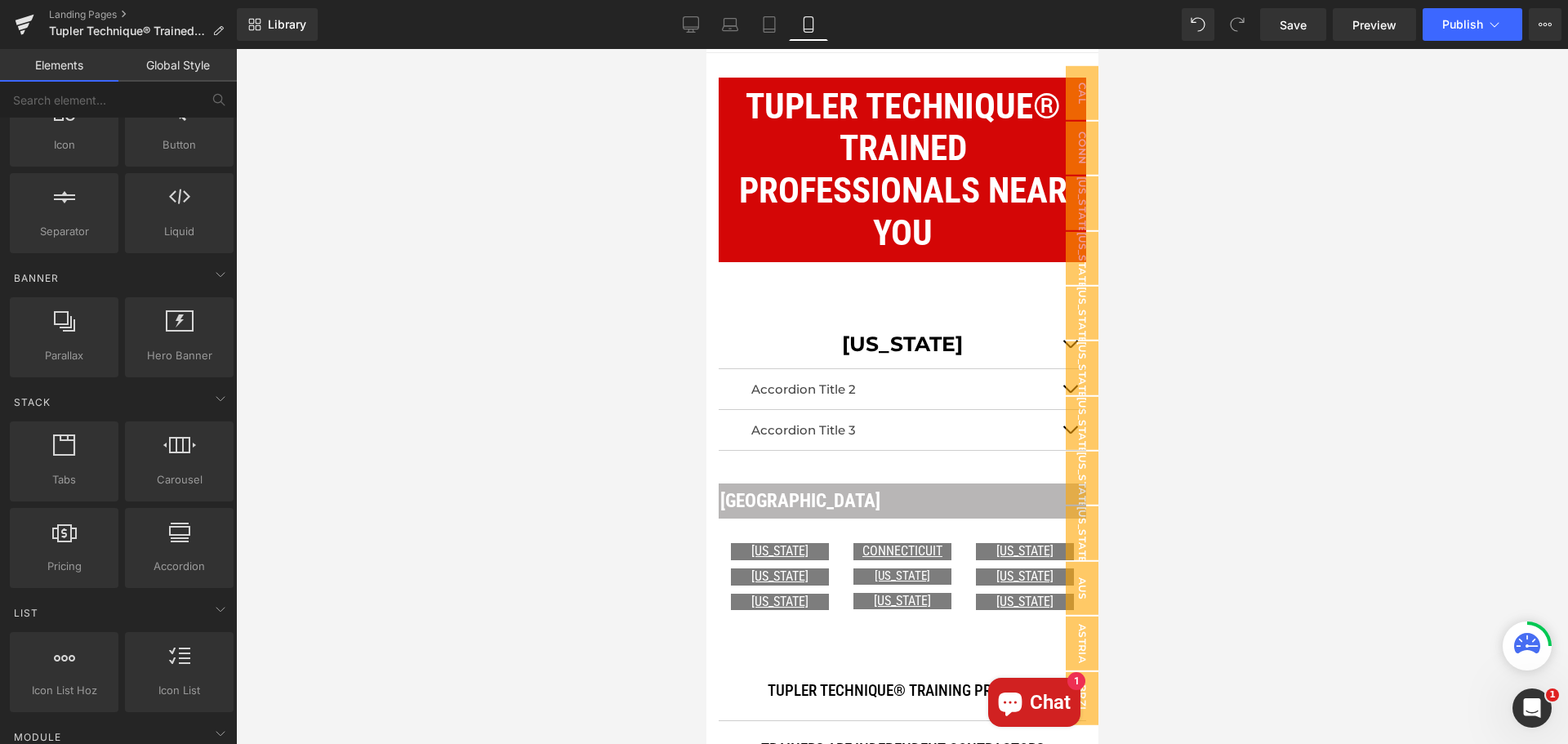
click at [1197, 372] on div at bounding box center [902, 397] width 1332 height 695
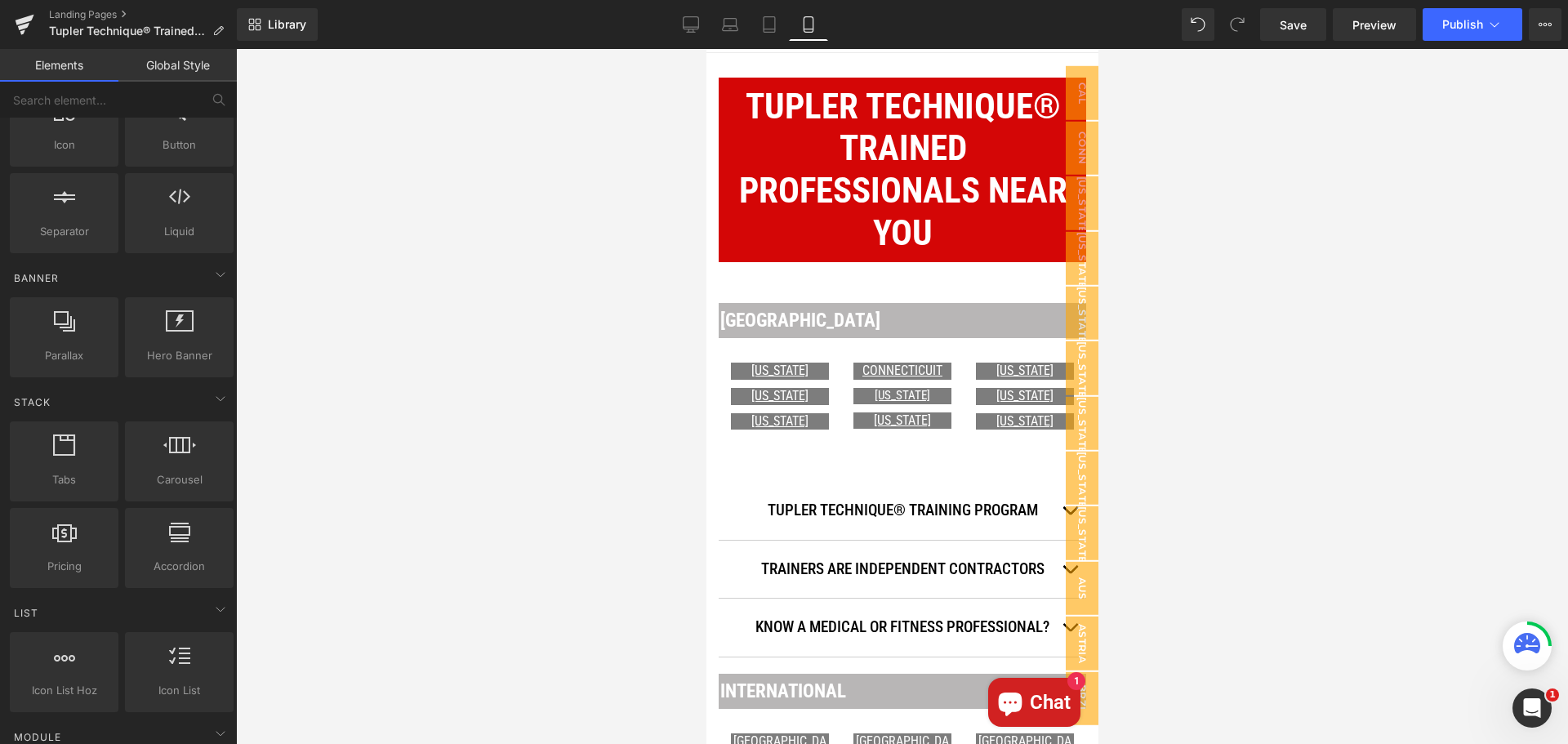
click at [1327, 429] on div at bounding box center [902, 397] width 1332 height 695
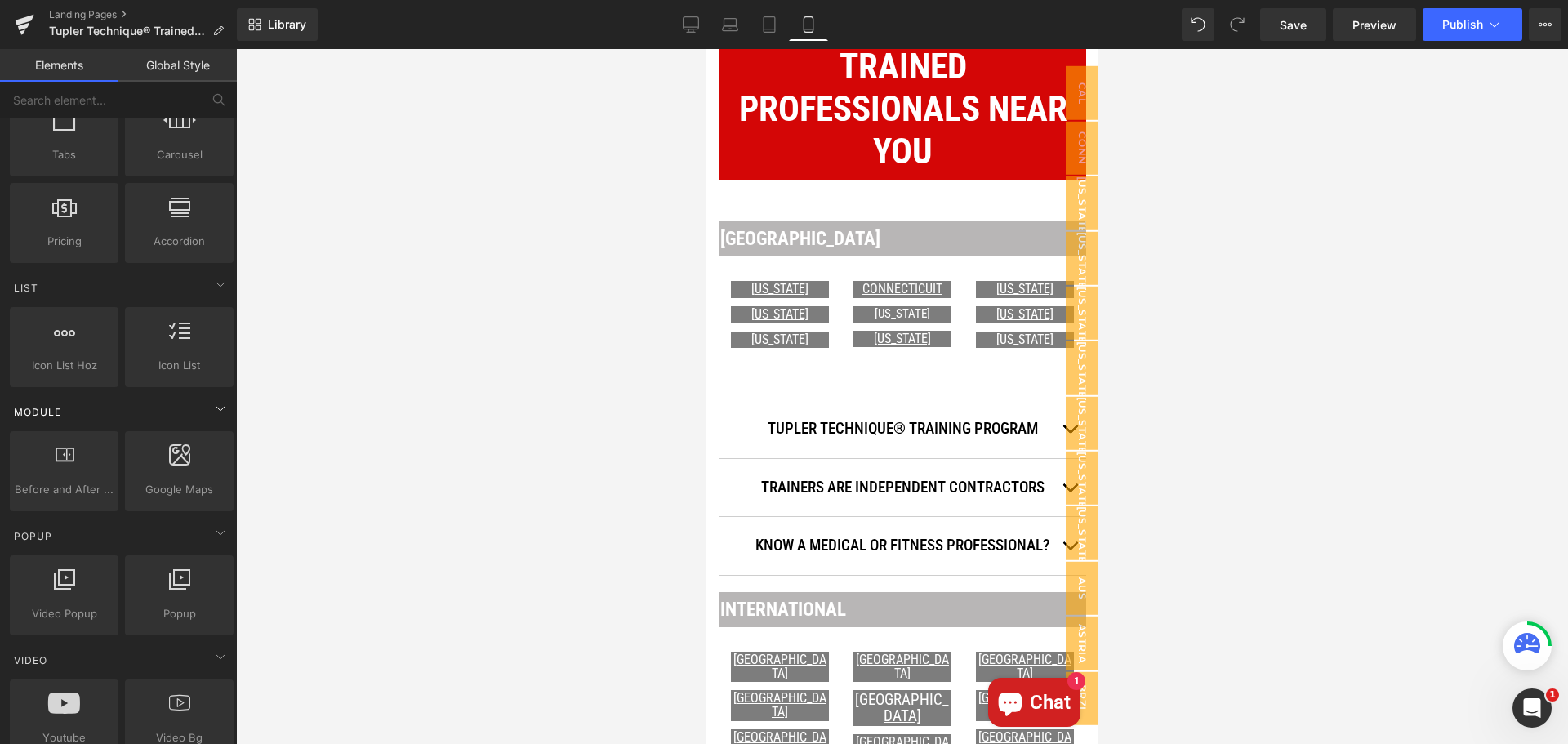
scroll to position [572, 0]
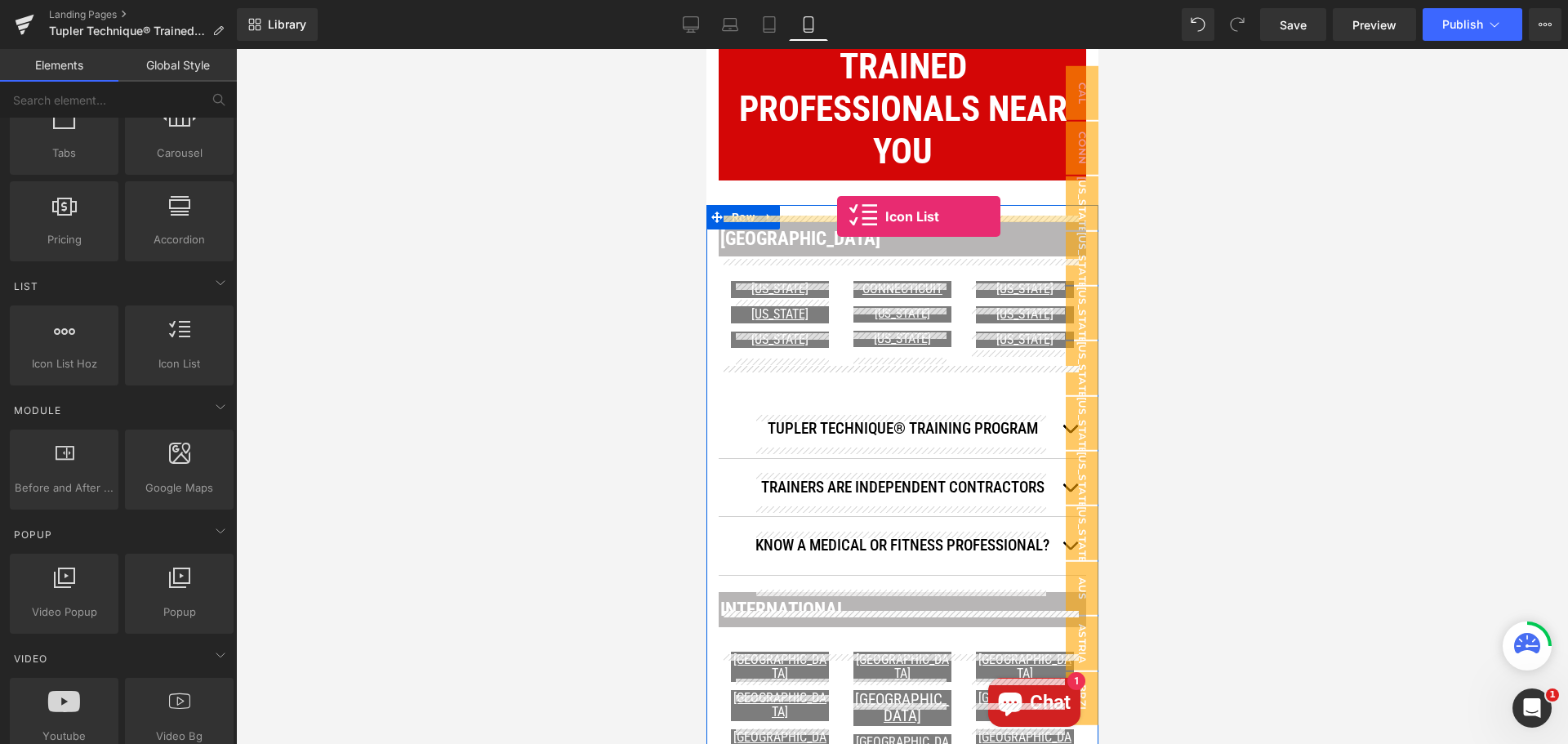
drag, startPoint x: 883, startPoint y: 398, endPoint x: 836, endPoint y: 216, distance: 188.0
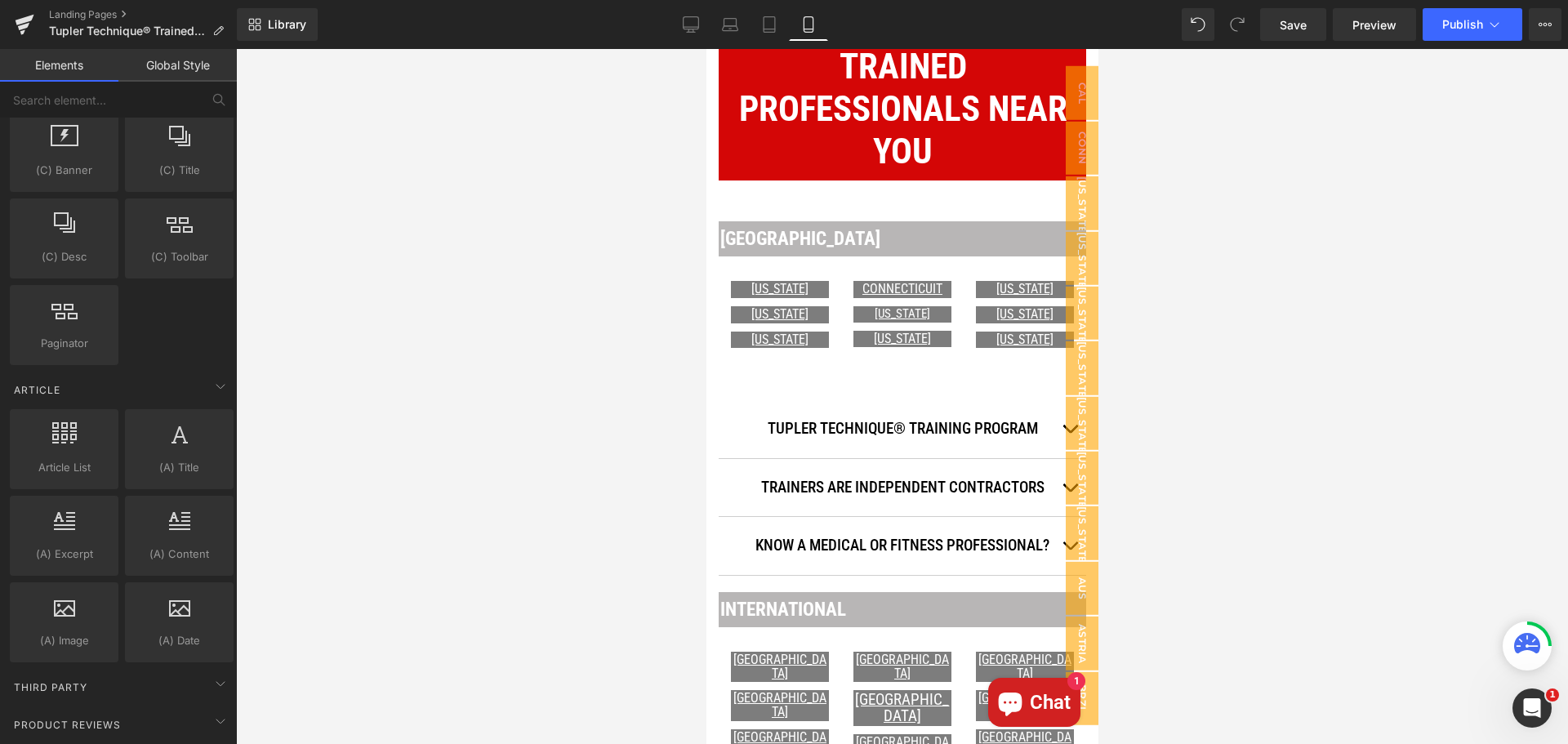
scroll to position [2891, 0]
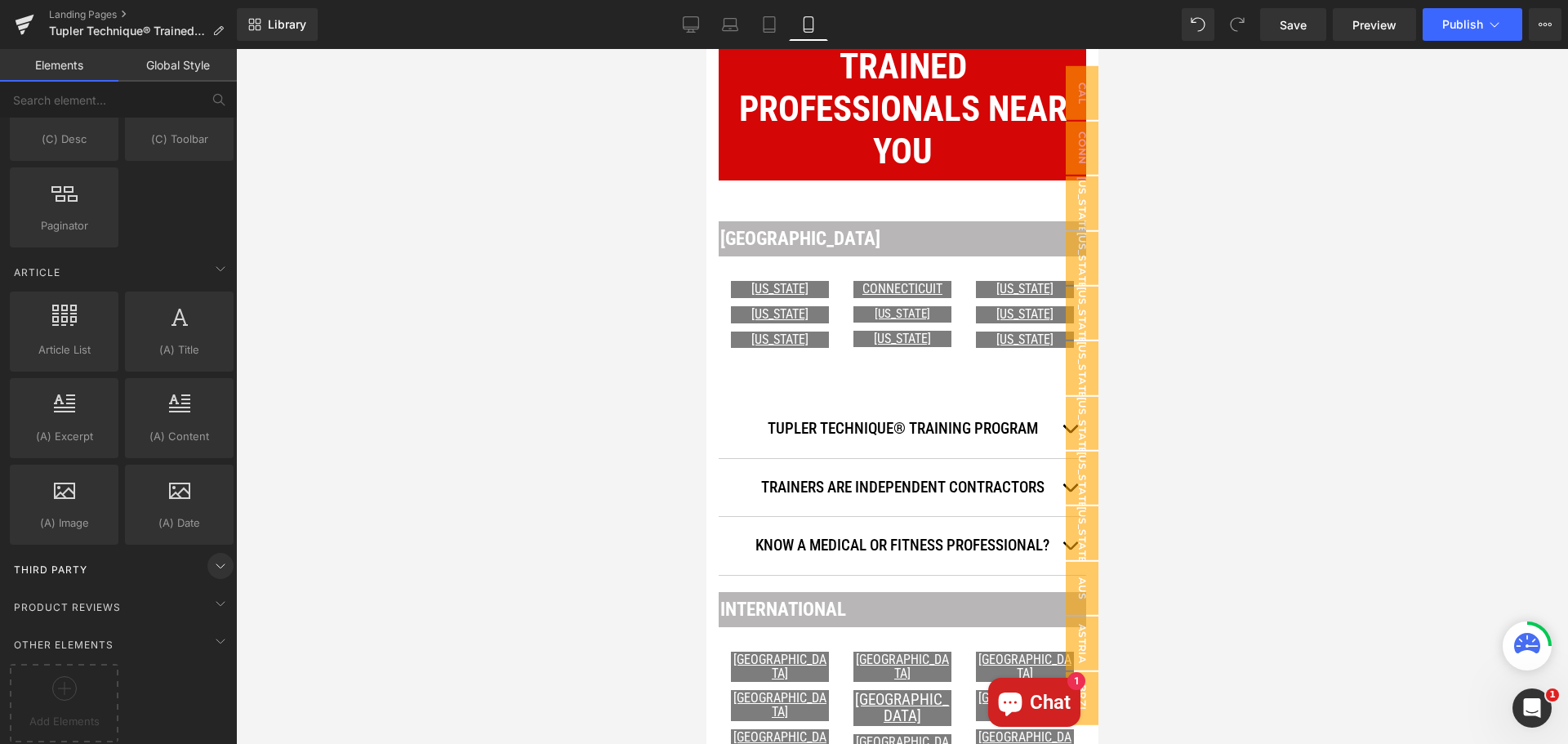
click at [211, 556] on icon at bounding box center [220, 565] width 19 height 19
click at [211, 631] on icon at bounding box center [220, 640] width 19 height 19
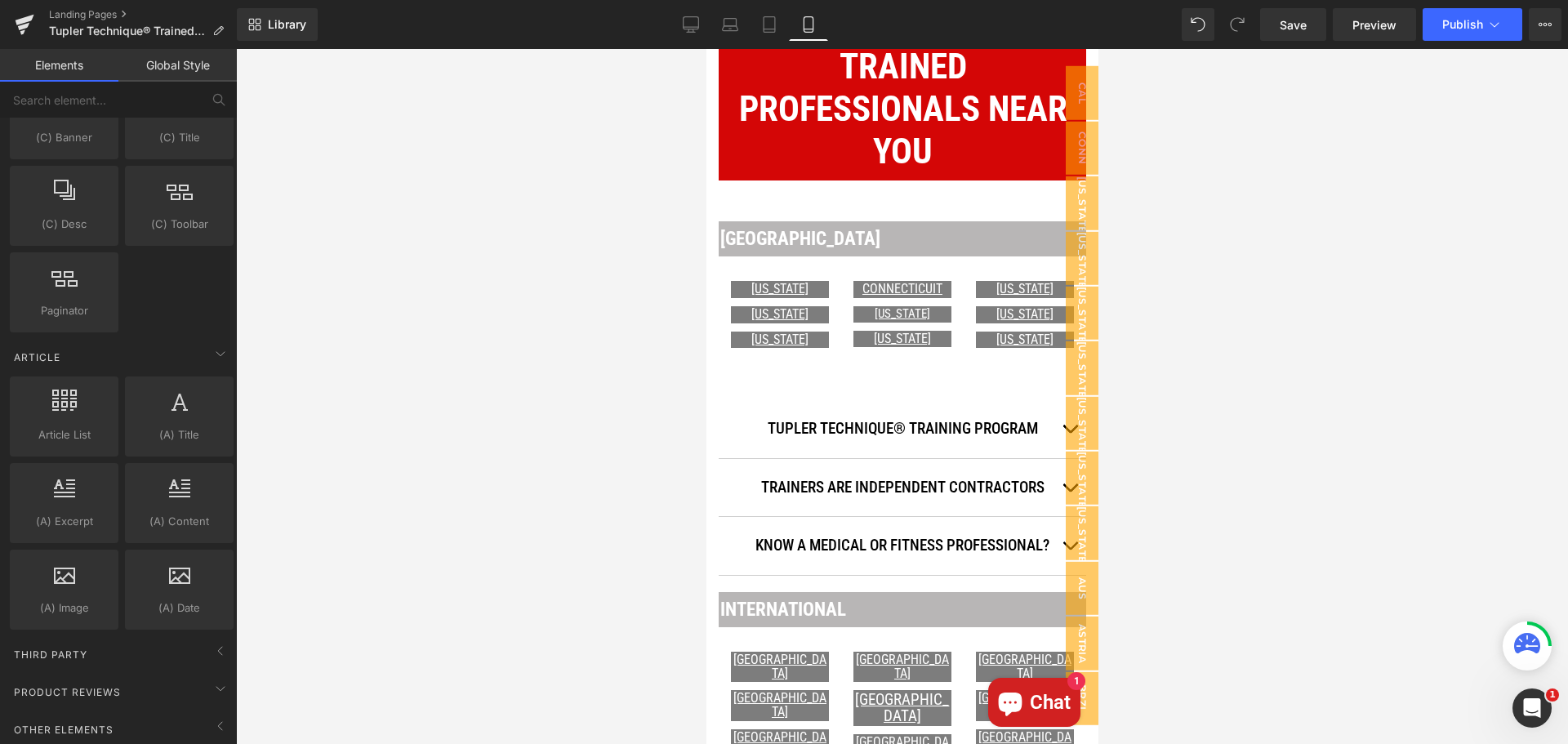
scroll to position [2806, 0]
click at [213, 717] on icon at bounding box center [220, 726] width 19 height 19
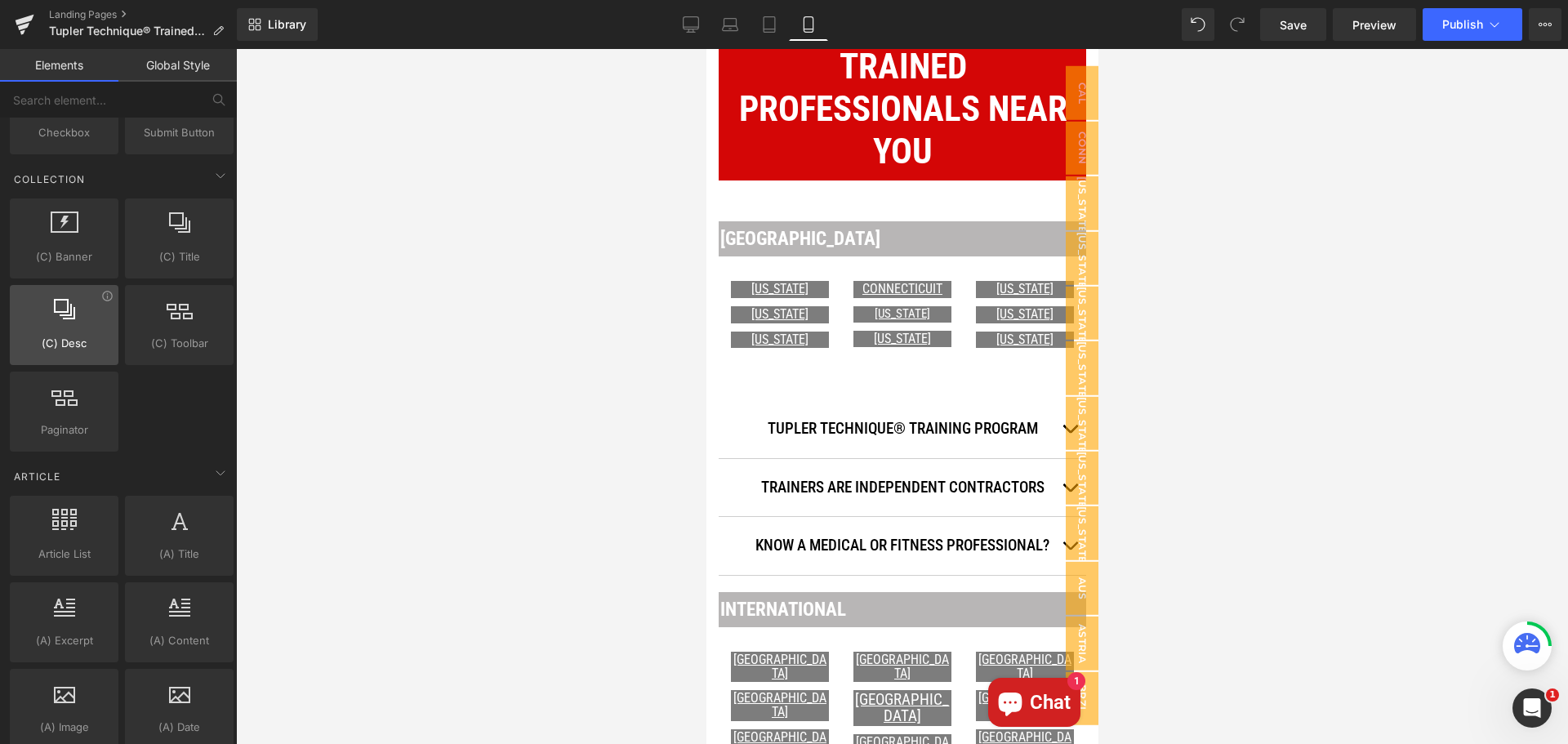
scroll to position [2645, 0]
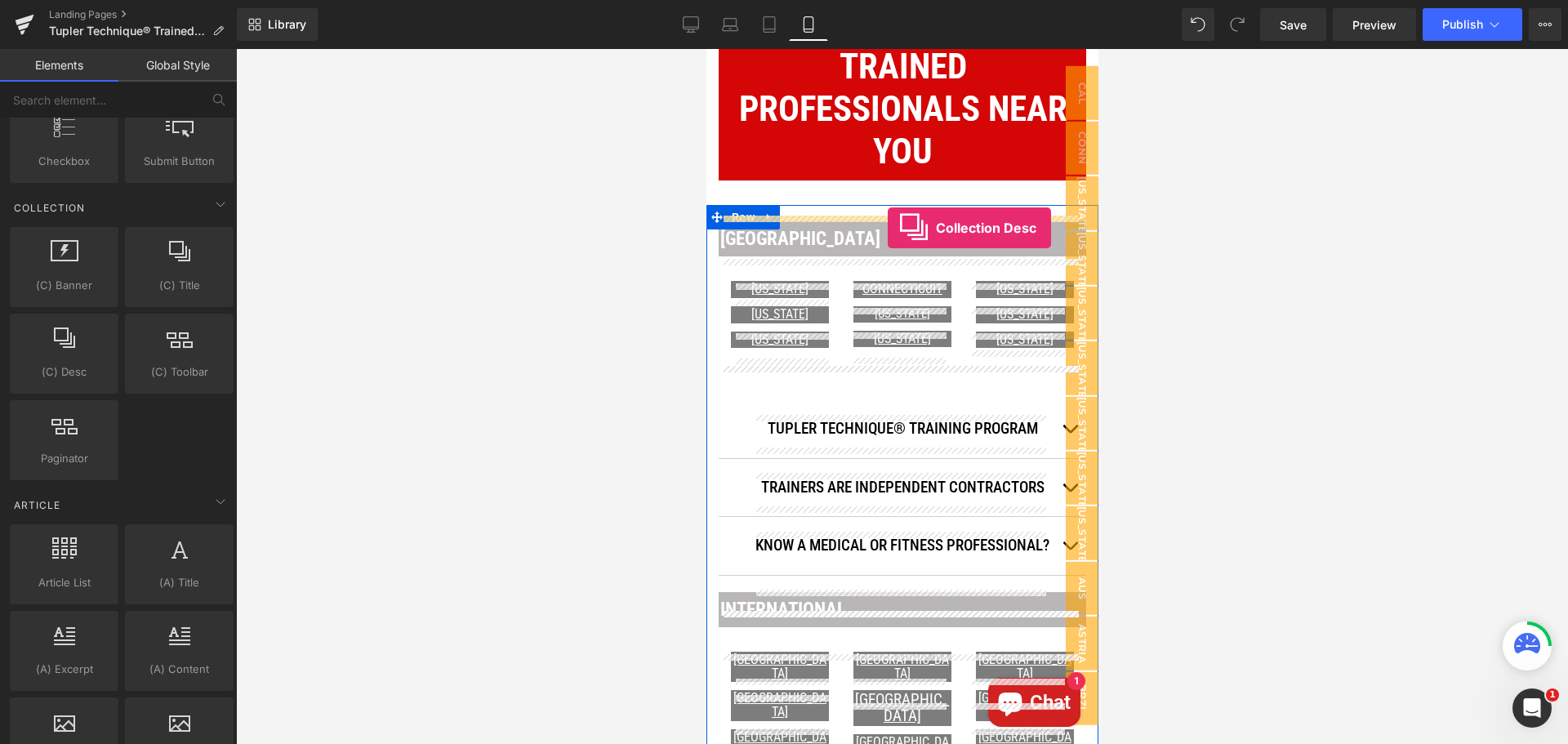
drag, startPoint x: 769, startPoint y: 407, endPoint x: 887, endPoint y: 228, distance: 214.4
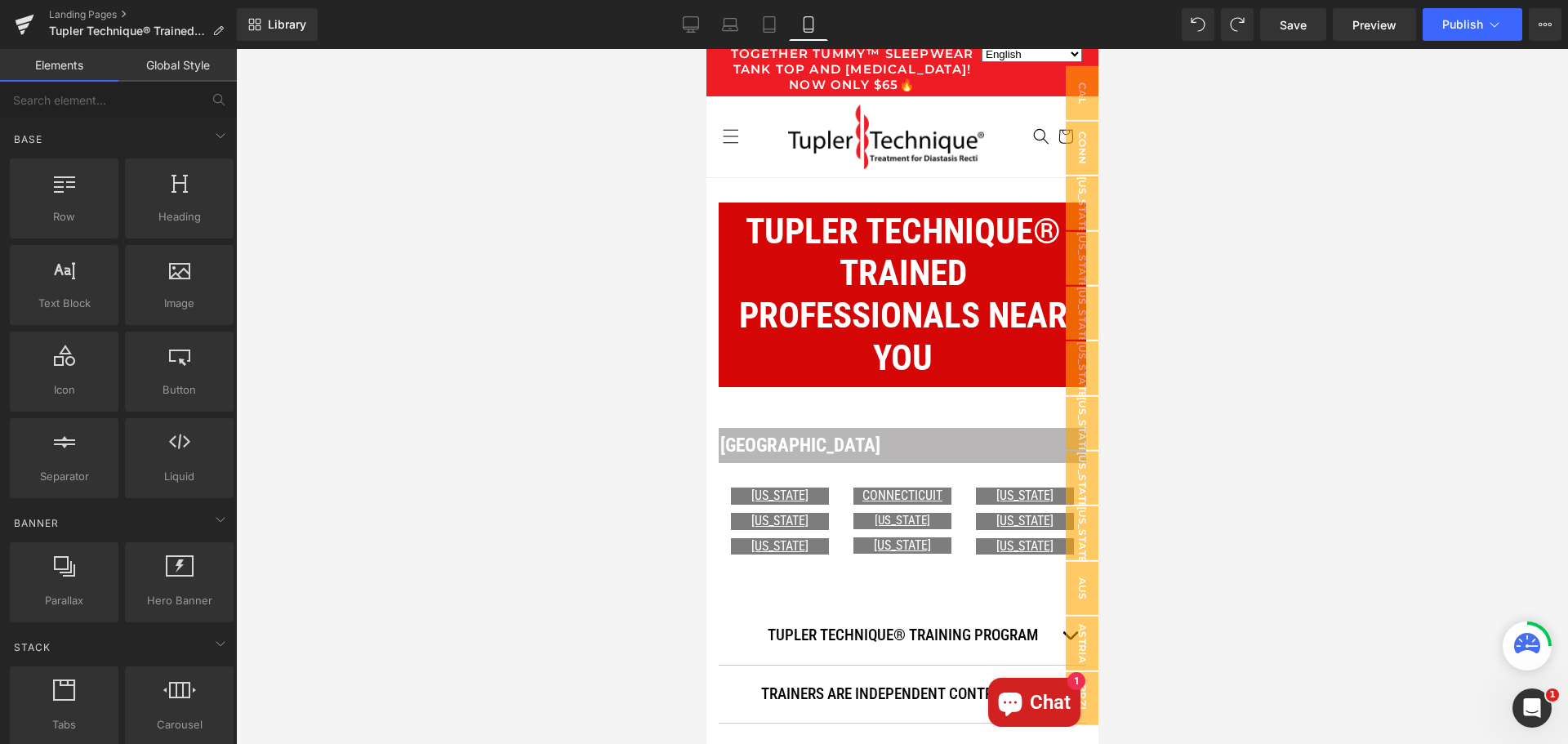
scroll to position [0, 0]
